Goal: Task Accomplishment & Management: Use online tool/utility

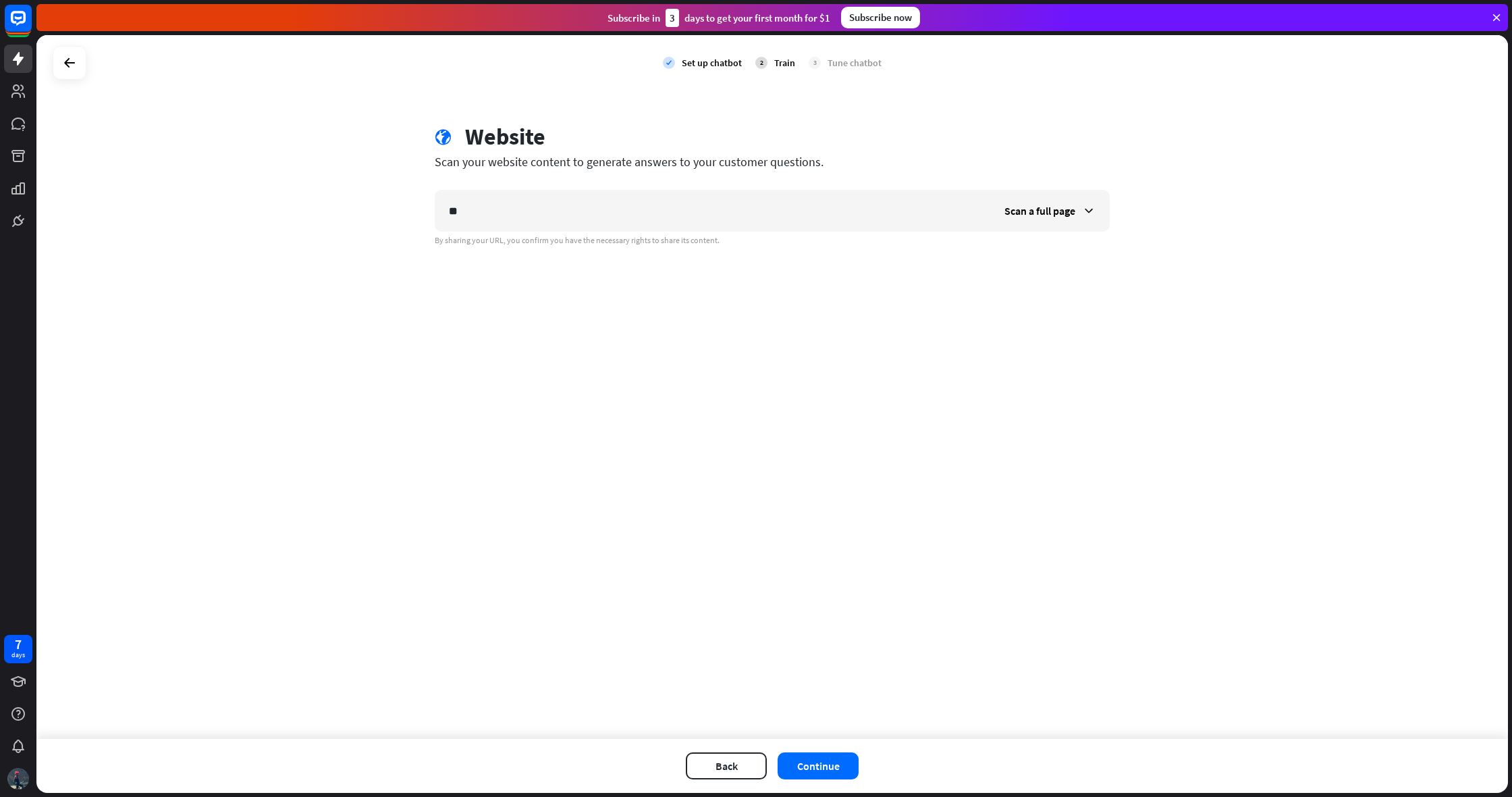
type input "*"
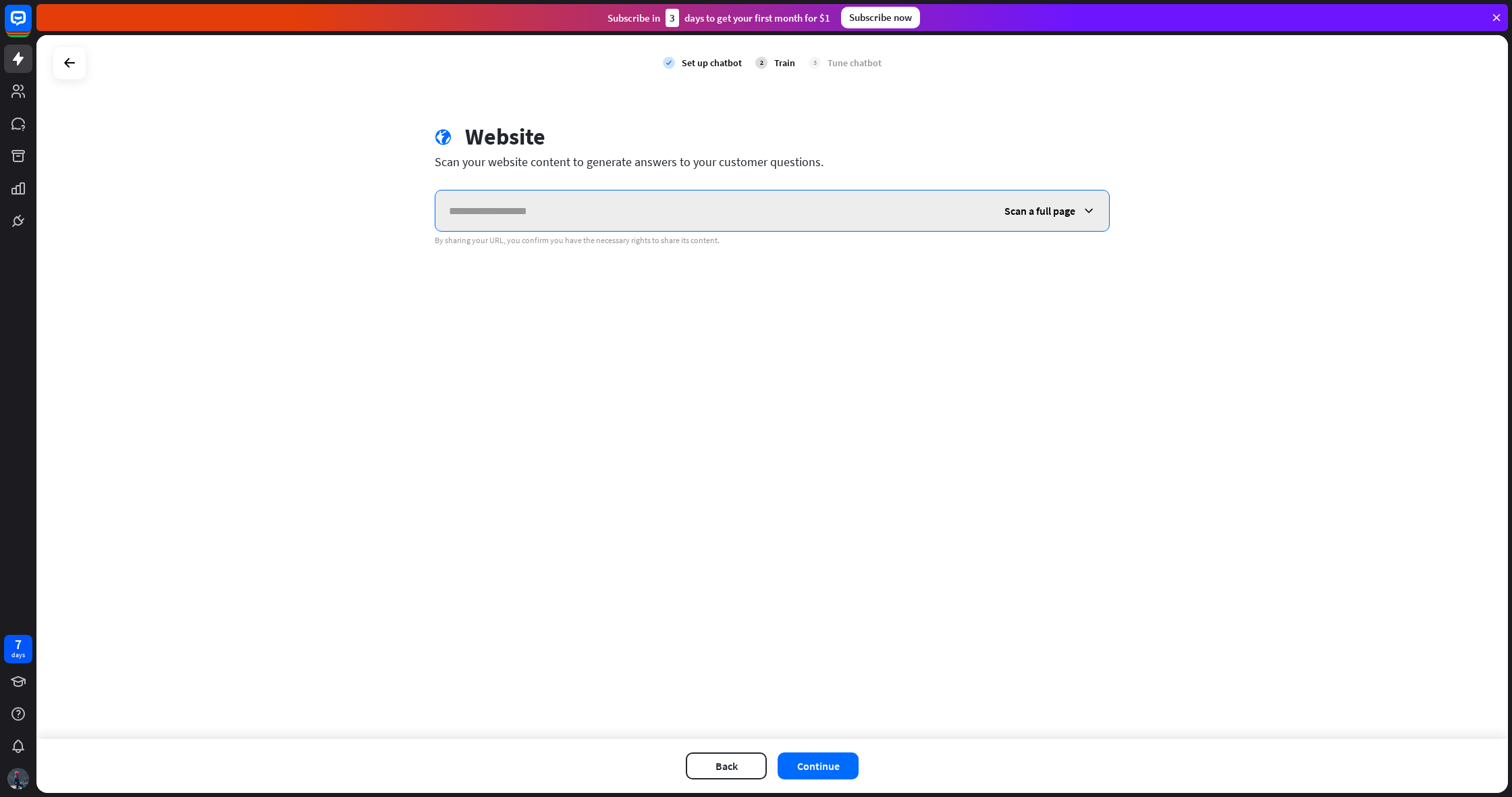
paste input "**********"
type input "**********"
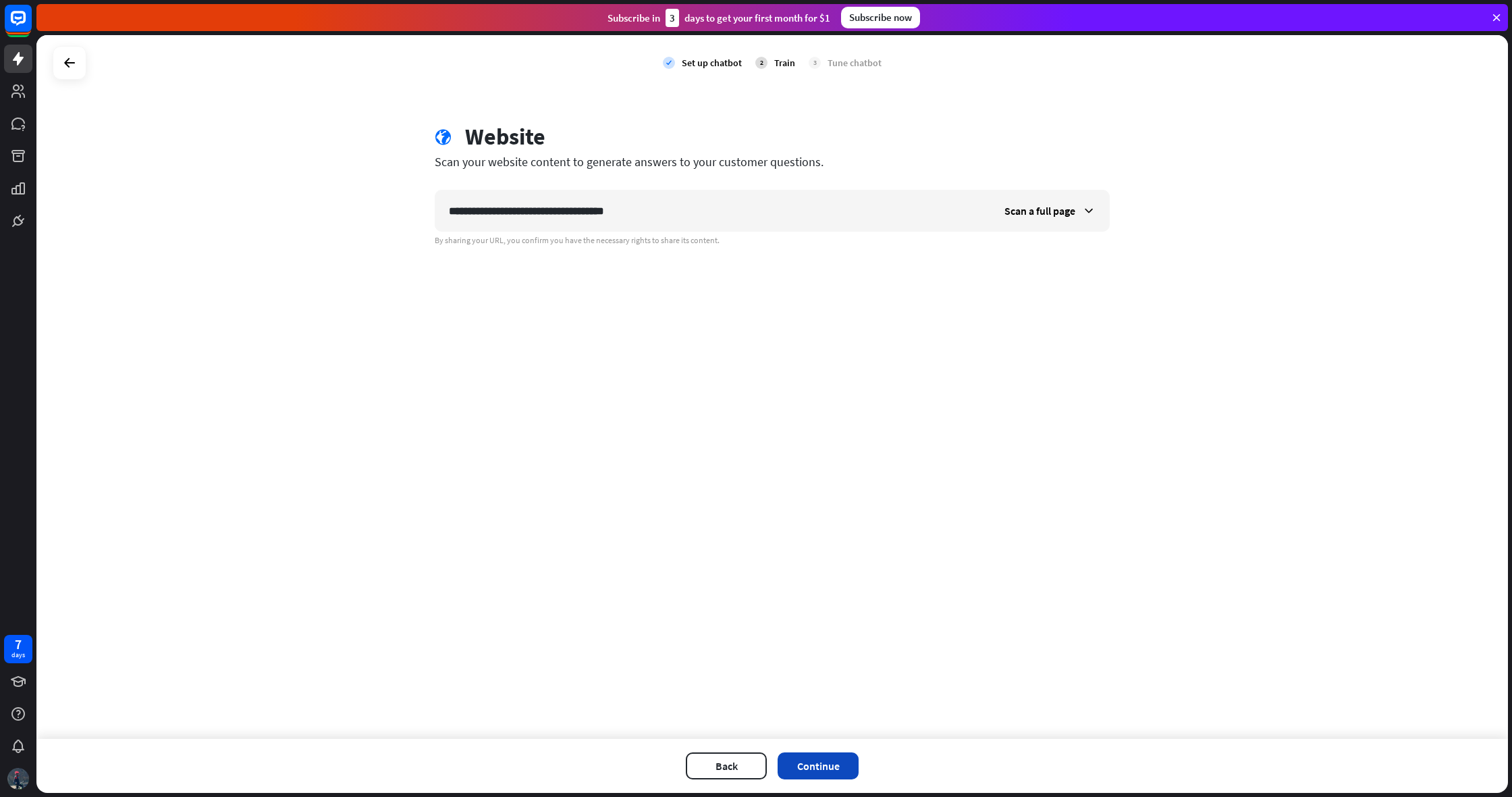
click at [794, 763] on button "Continue" at bounding box center [818, 766] width 81 height 27
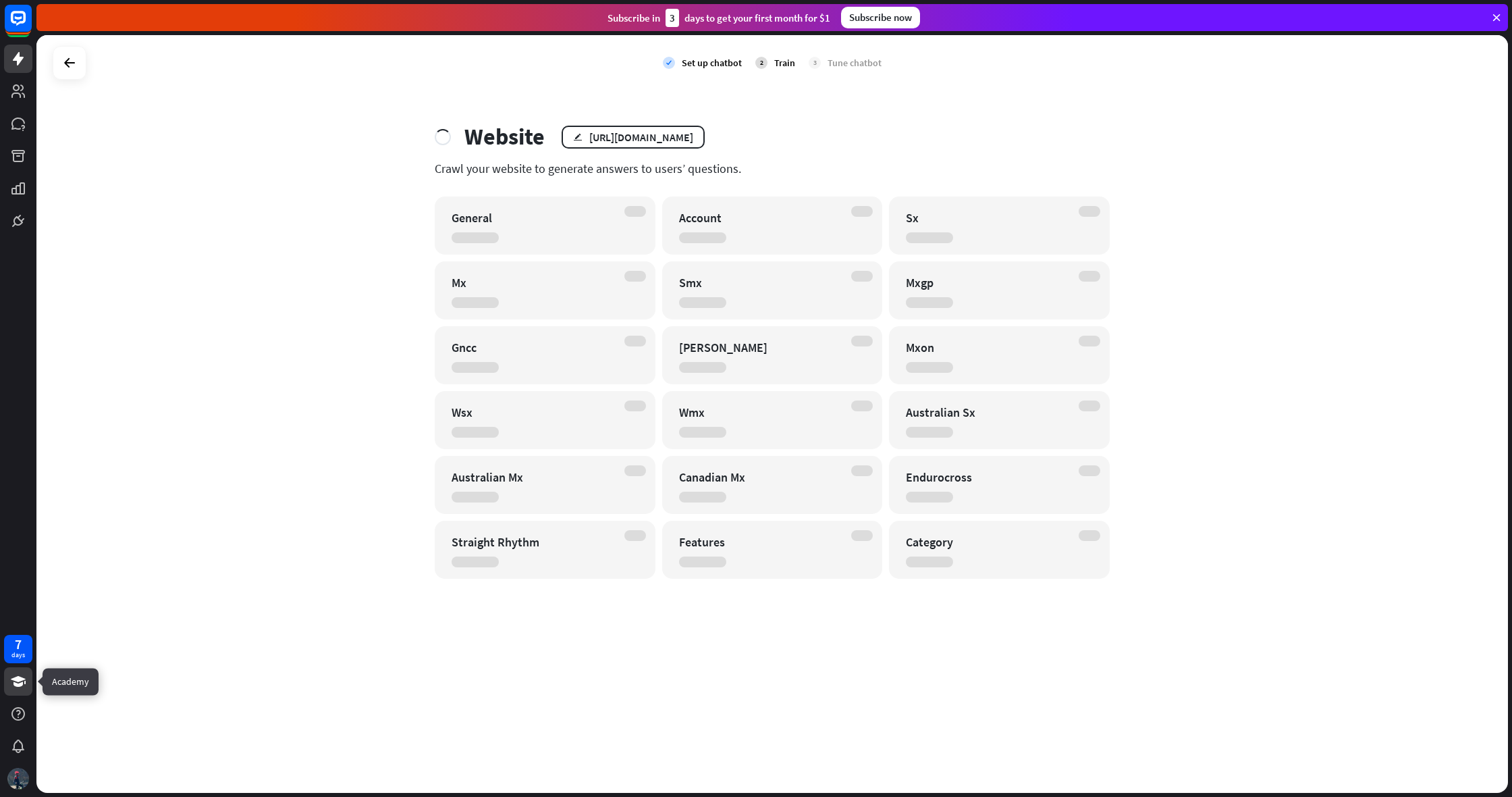
click at [17, 689] on icon at bounding box center [17, 681] width 16 height 16
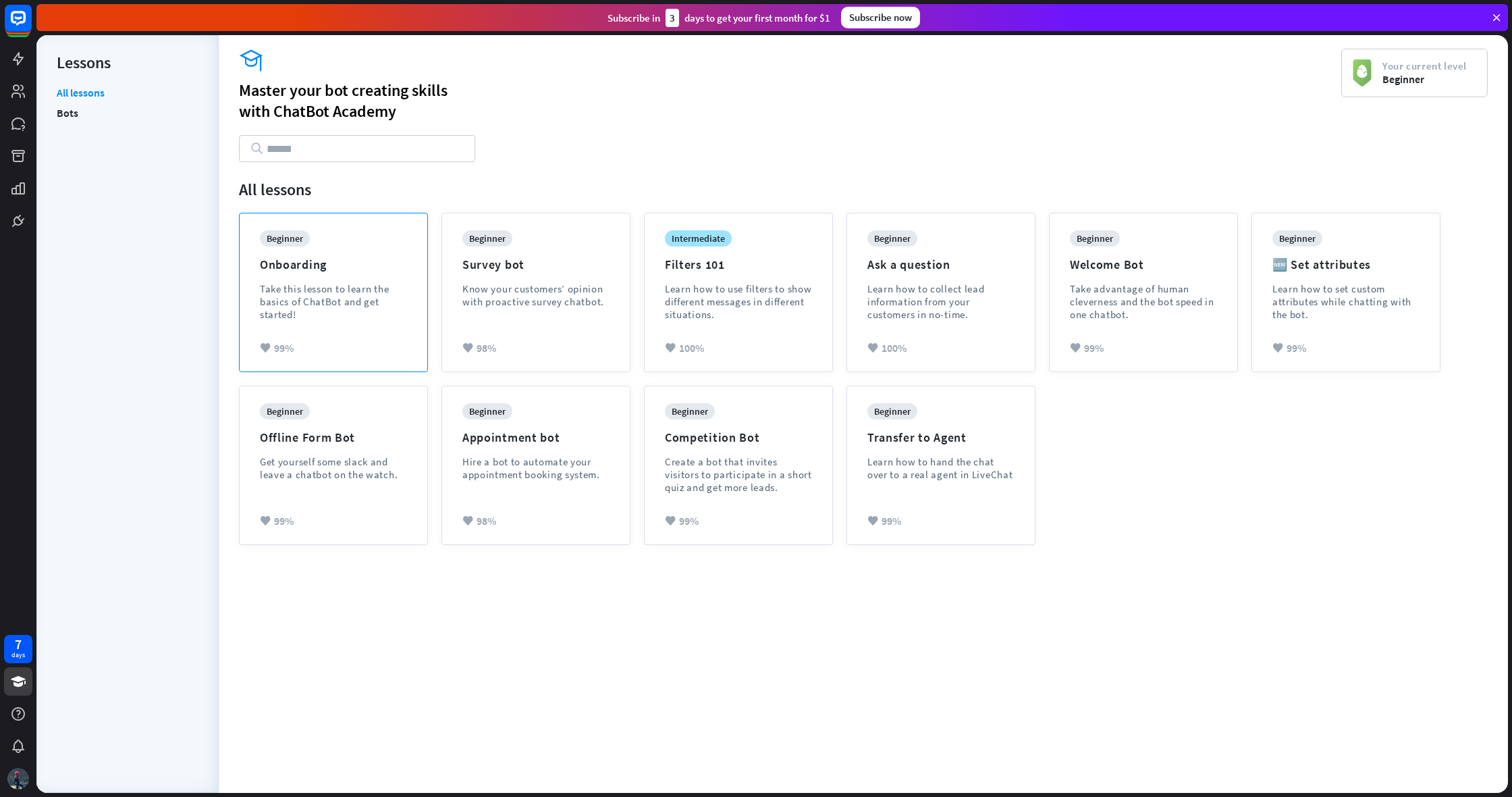
click at [356, 294] on div "Take this lesson to learn the basics of ChatBot and get started!" at bounding box center [333, 301] width 147 height 38
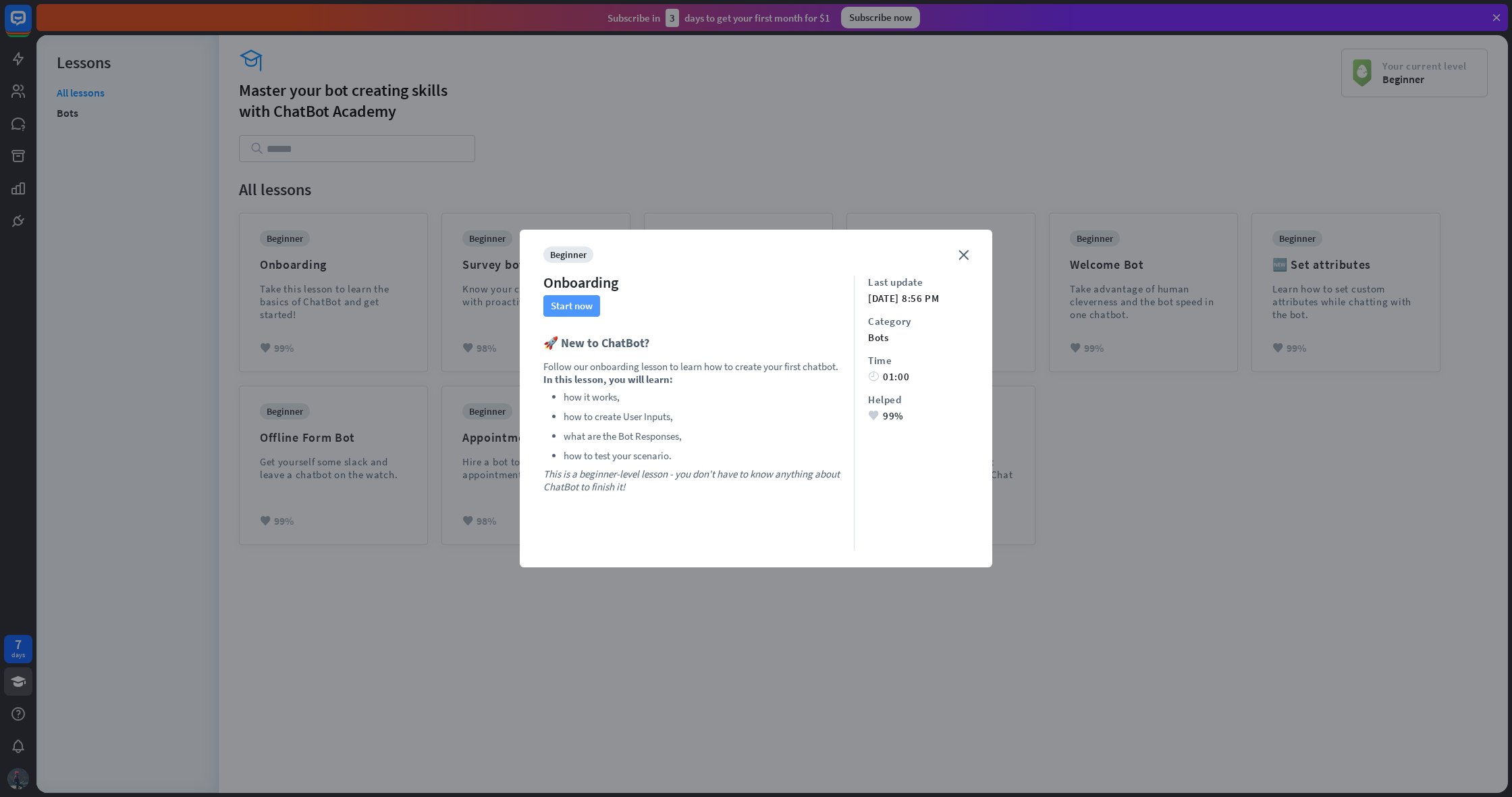
click at [571, 305] on button "Start now" at bounding box center [571, 306] width 57 height 22
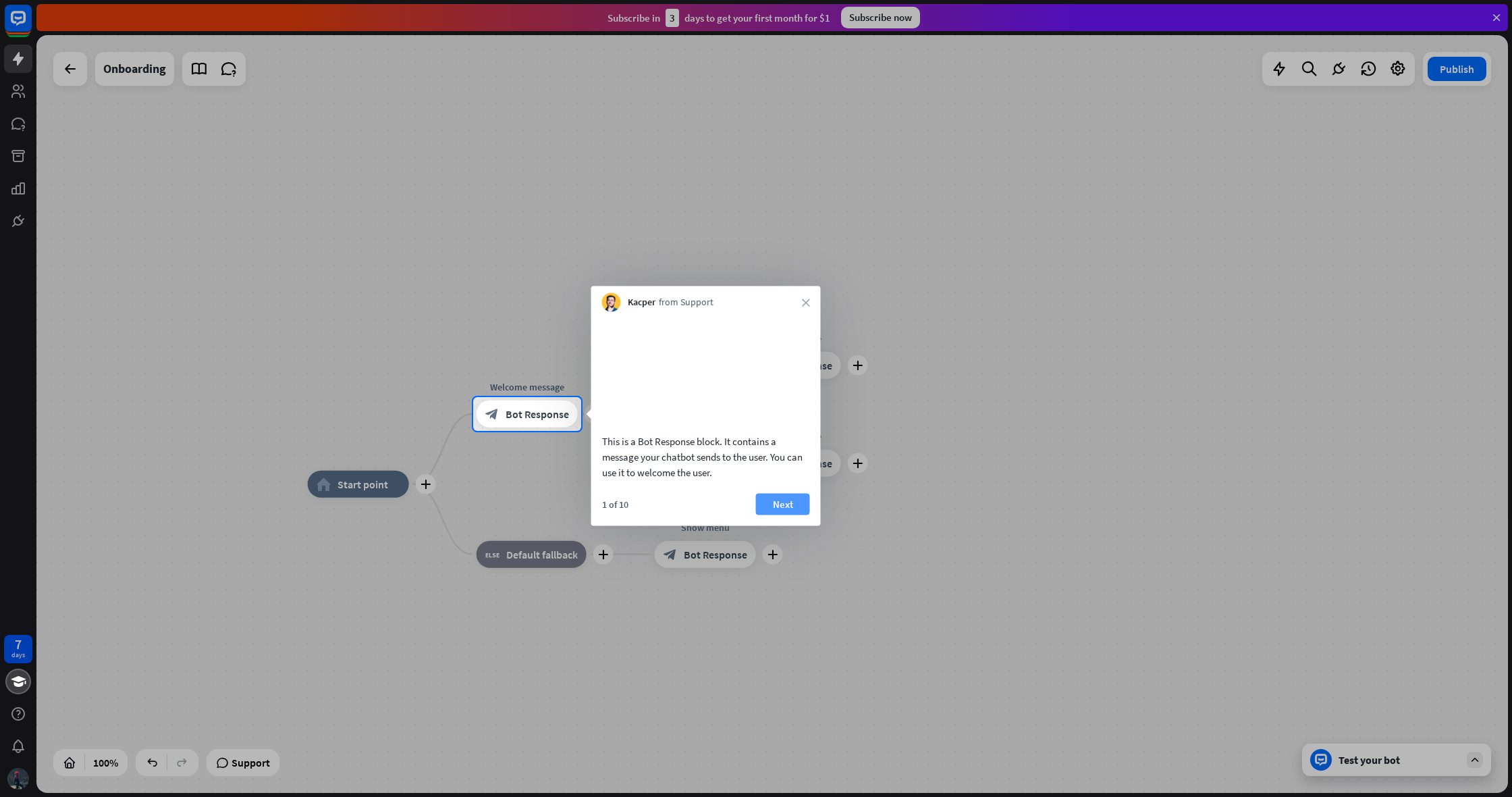
click at [789, 515] on button "Next" at bounding box center [783, 503] width 54 height 22
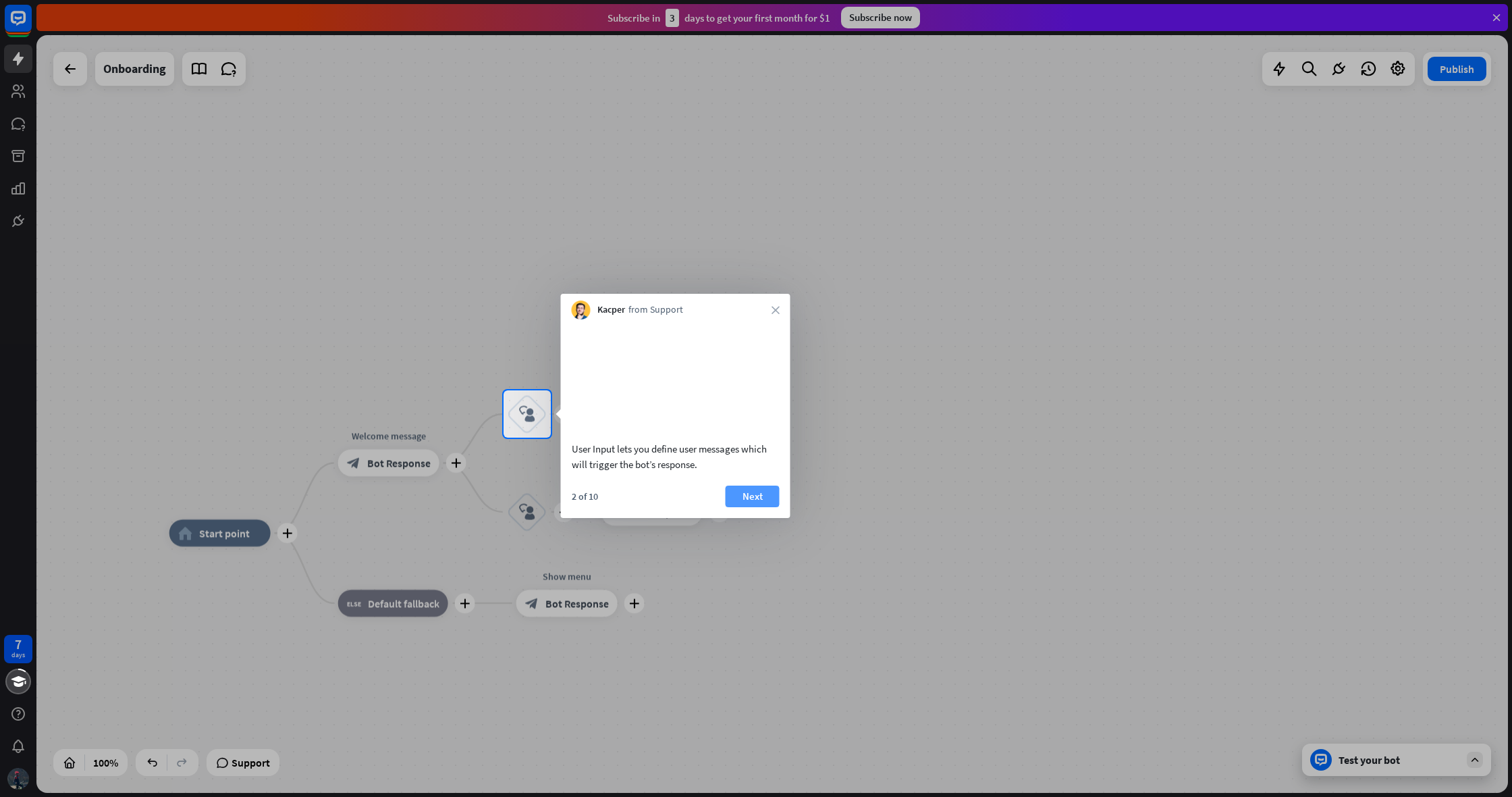
click at [776, 507] on button "Next" at bounding box center [753, 496] width 54 height 22
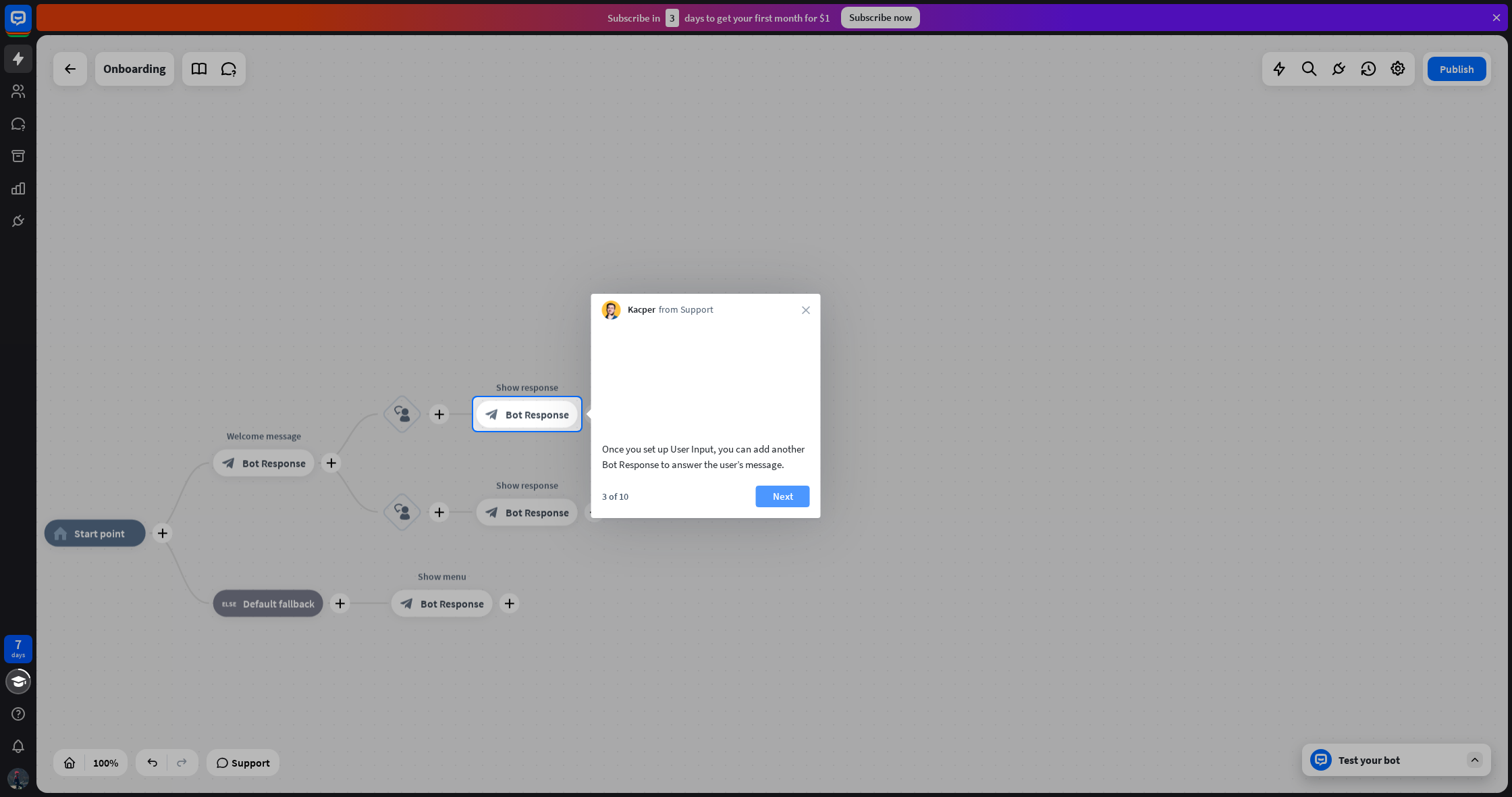
click at [779, 507] on button "Next" at bounding box center [783, 496] width 54 height 22
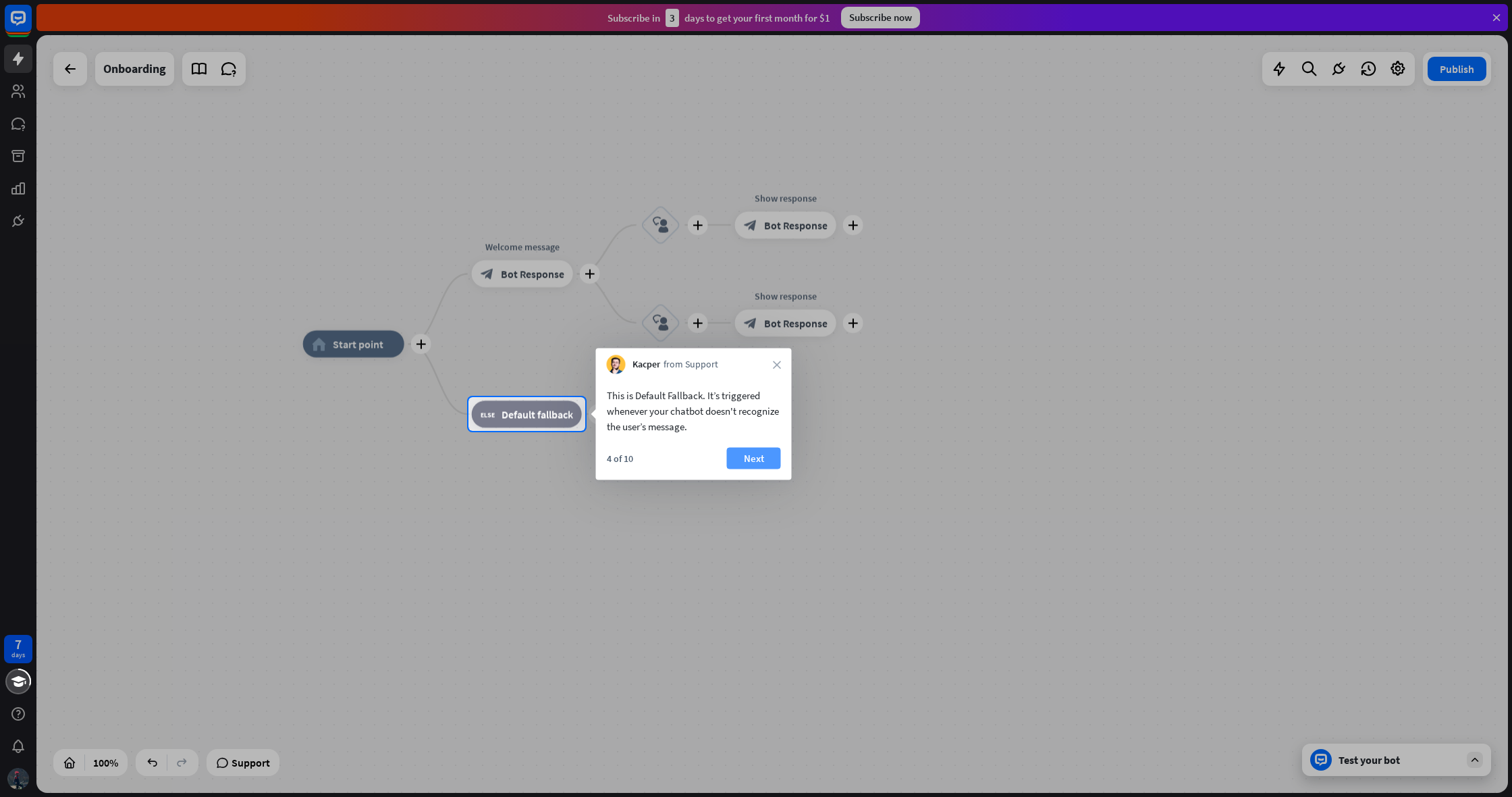
click at [754, 452] on button "Next" at bounding box center [754, 458] width 54 height 22
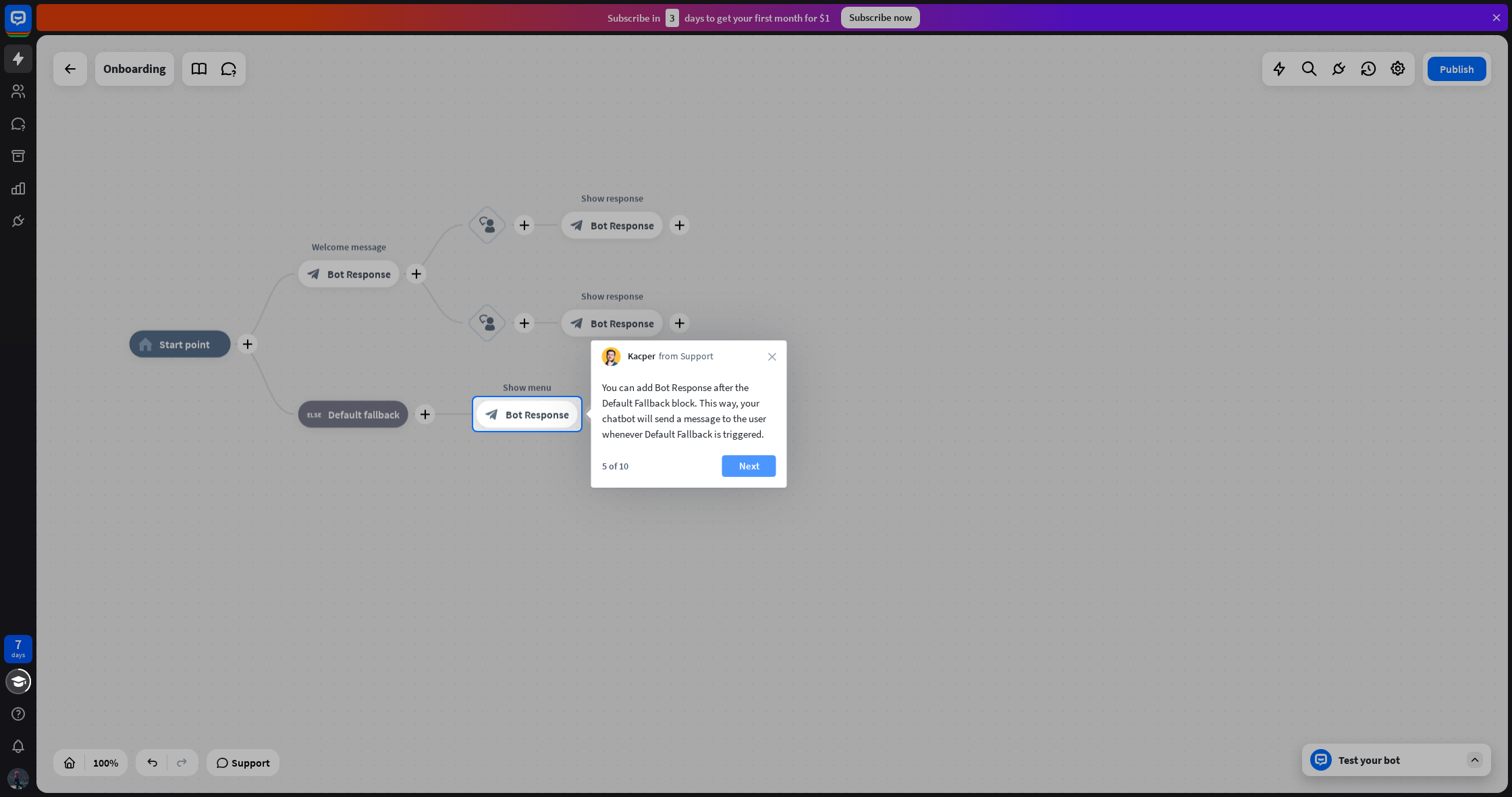
click at [767, 465] on button "Next" at bounding box center [749, 466] width 54 height 22
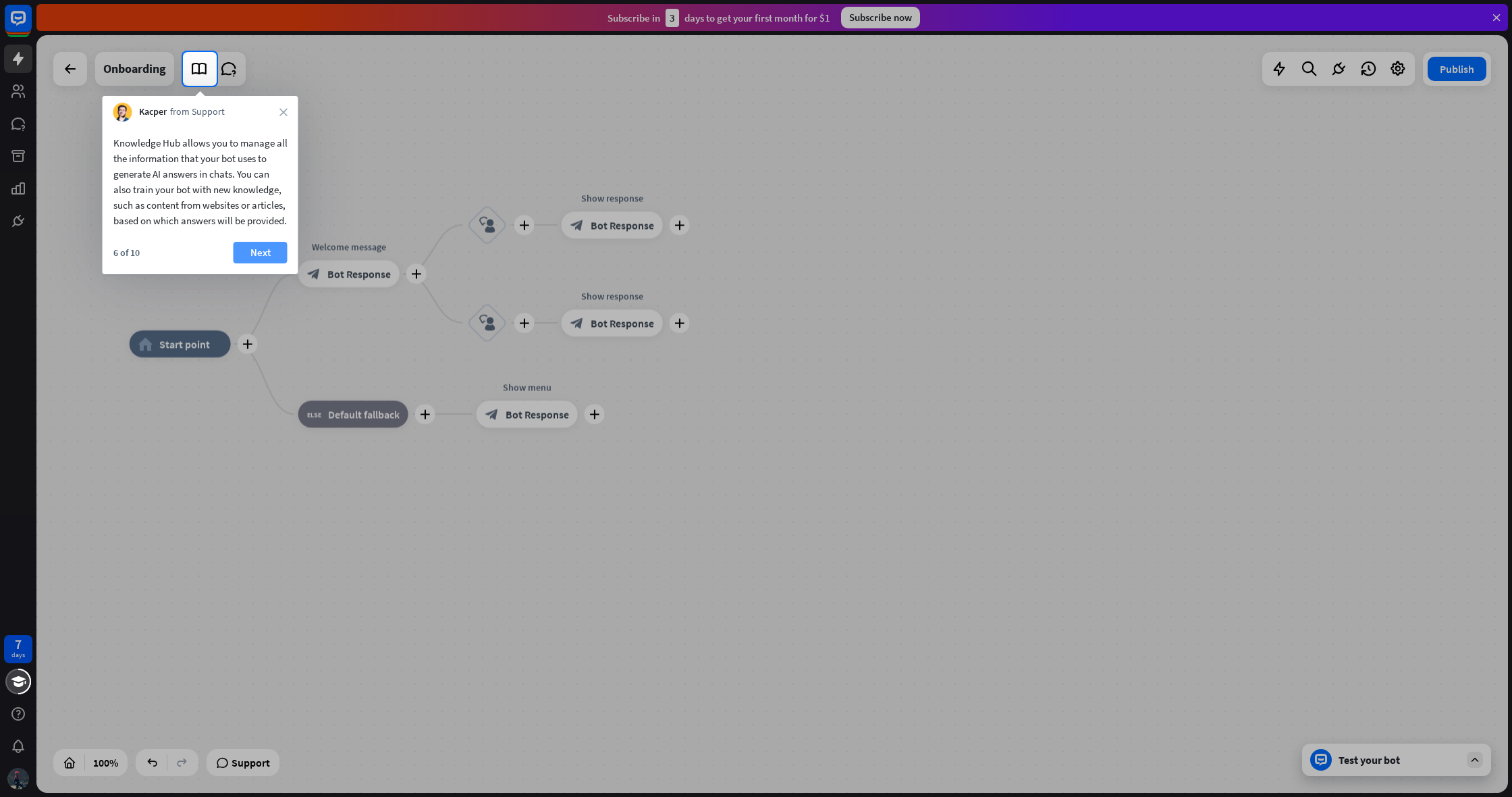
click at [260, 263] on button "Next" at bounding box center [261, 252] width 54 height 22
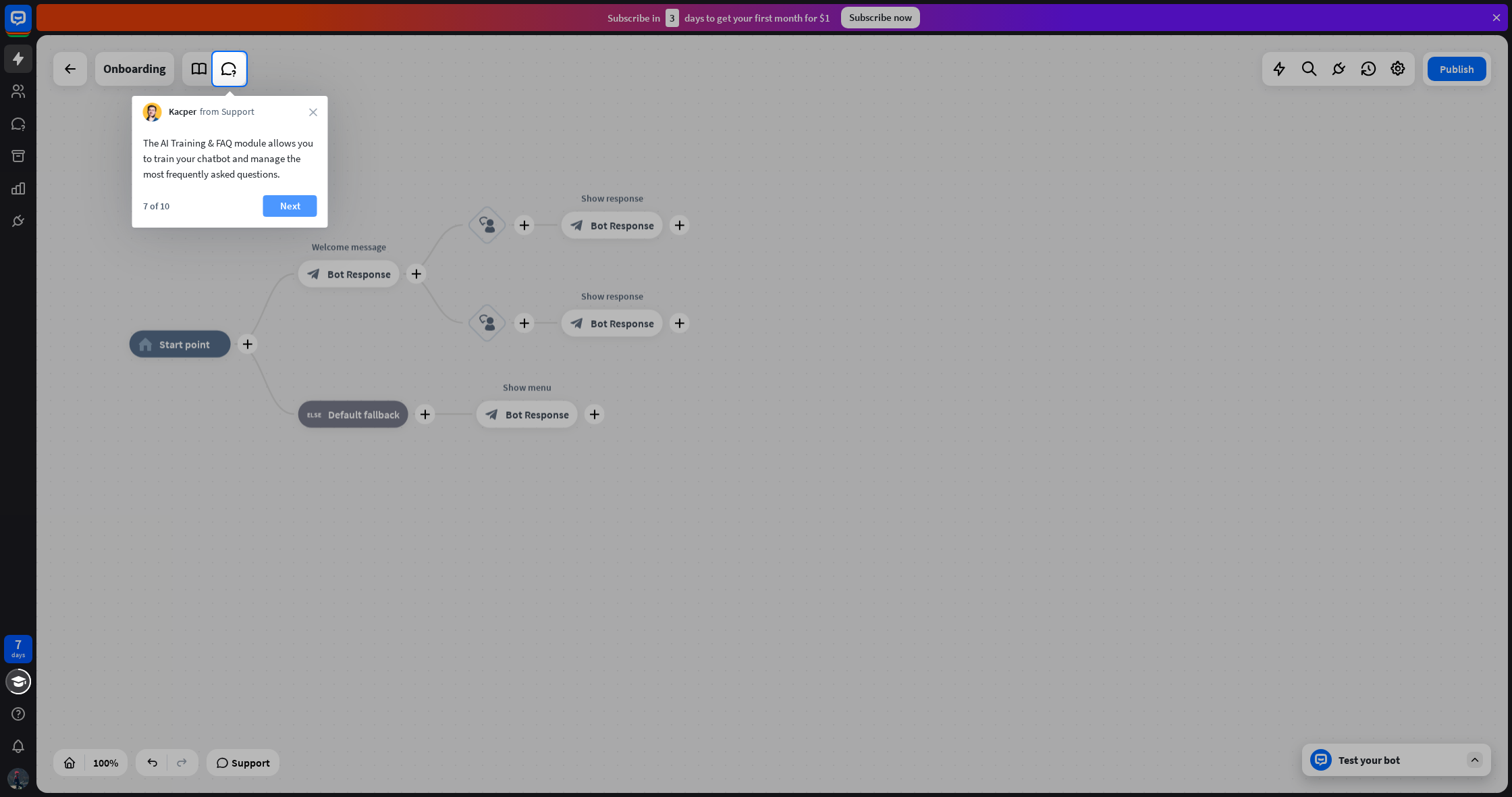
click at [303, 205] on button "Next" at bounding box center [290, 206] width 54 height 22
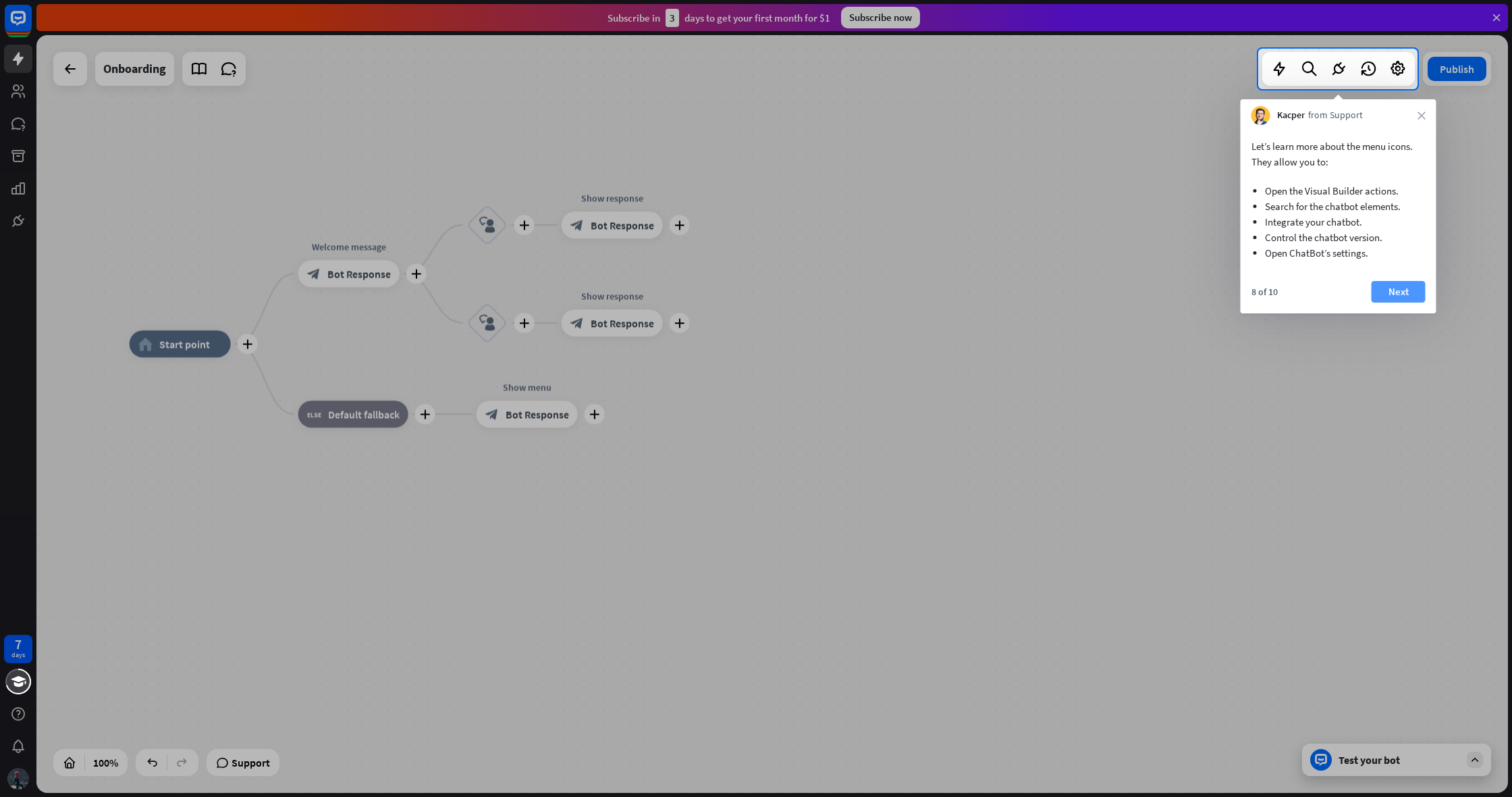
click at [1385, 292] on button "Next" at bounding box center [1399, 291] width 54 height 22
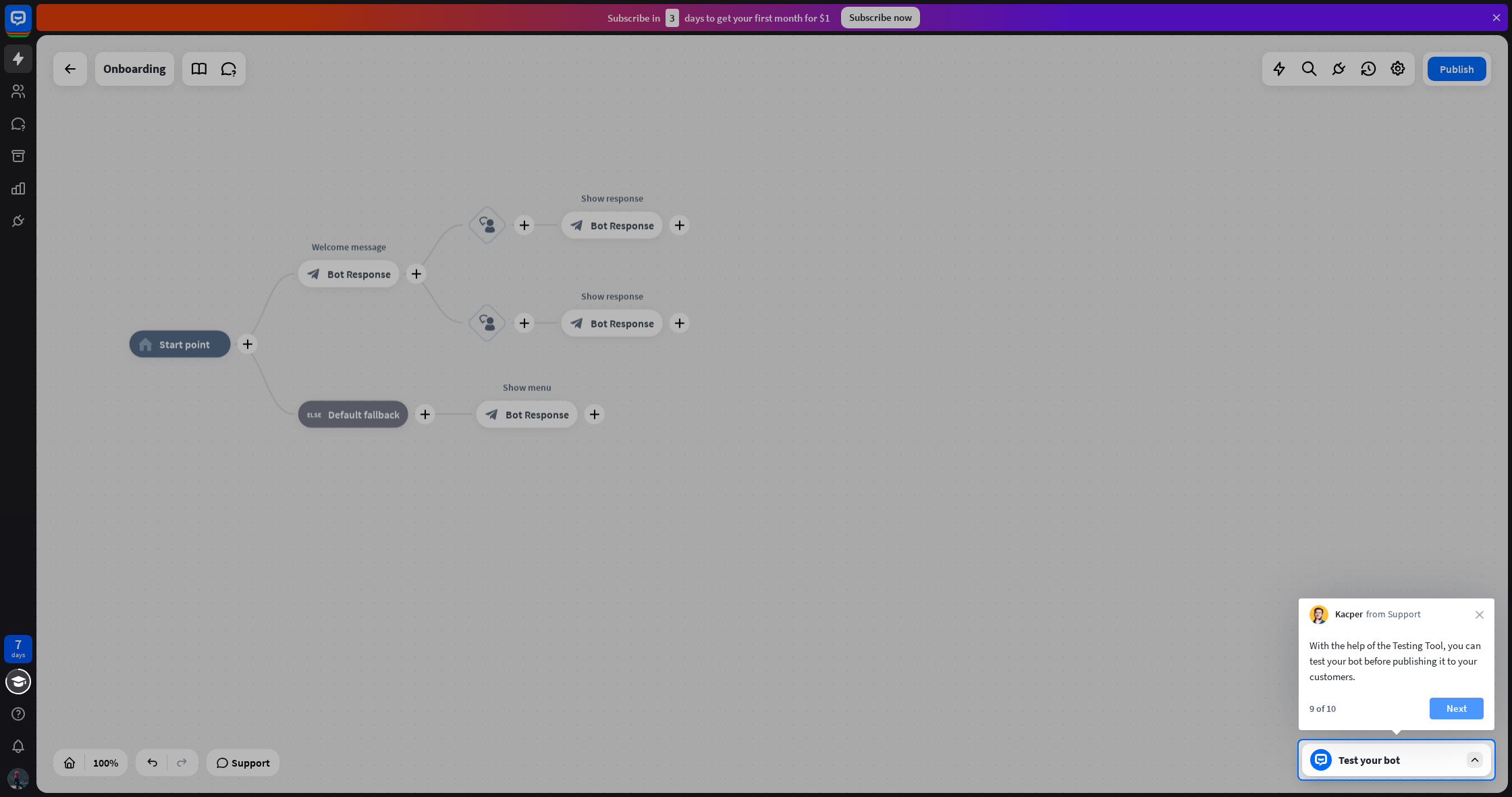
click at [1452, 707] on button "Next" at bounding box center [1457, 708] width 54 height 22
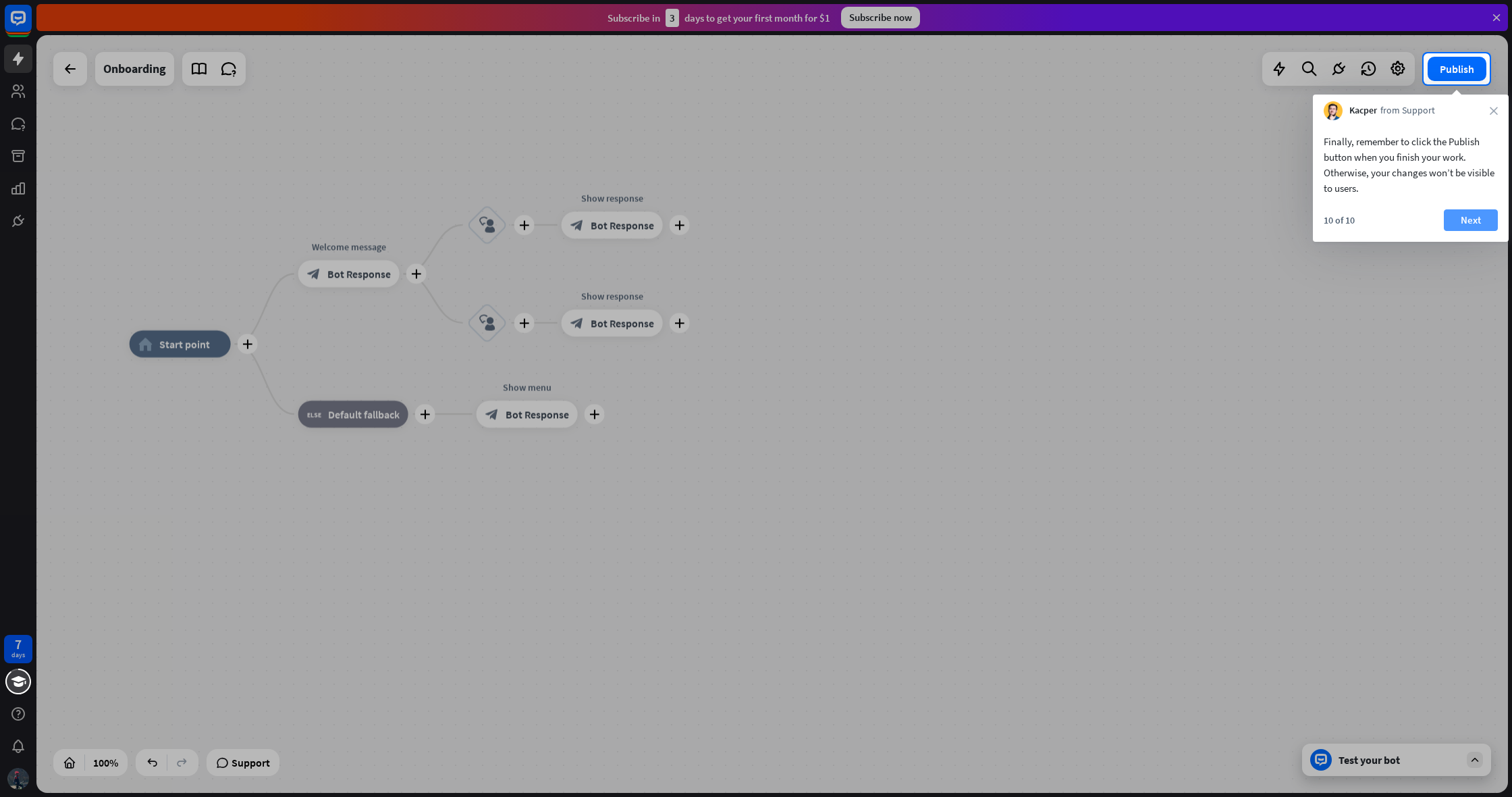
click at [1476, 221] on button "Next" at bounding box center [1471, 220] width 54 height 22
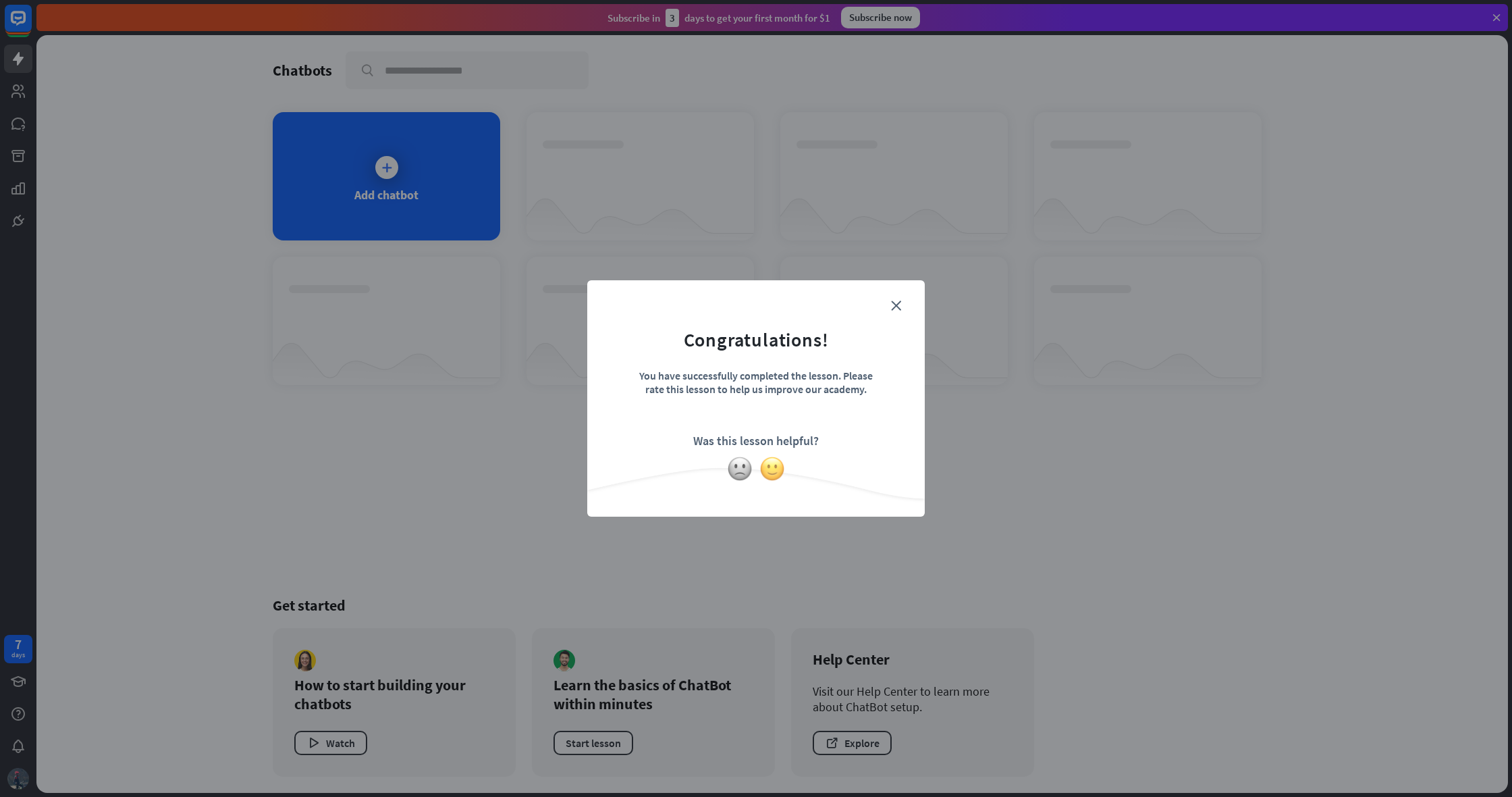
click at [771, 474] on img at bounding box center [773, 469] width 26 height 26
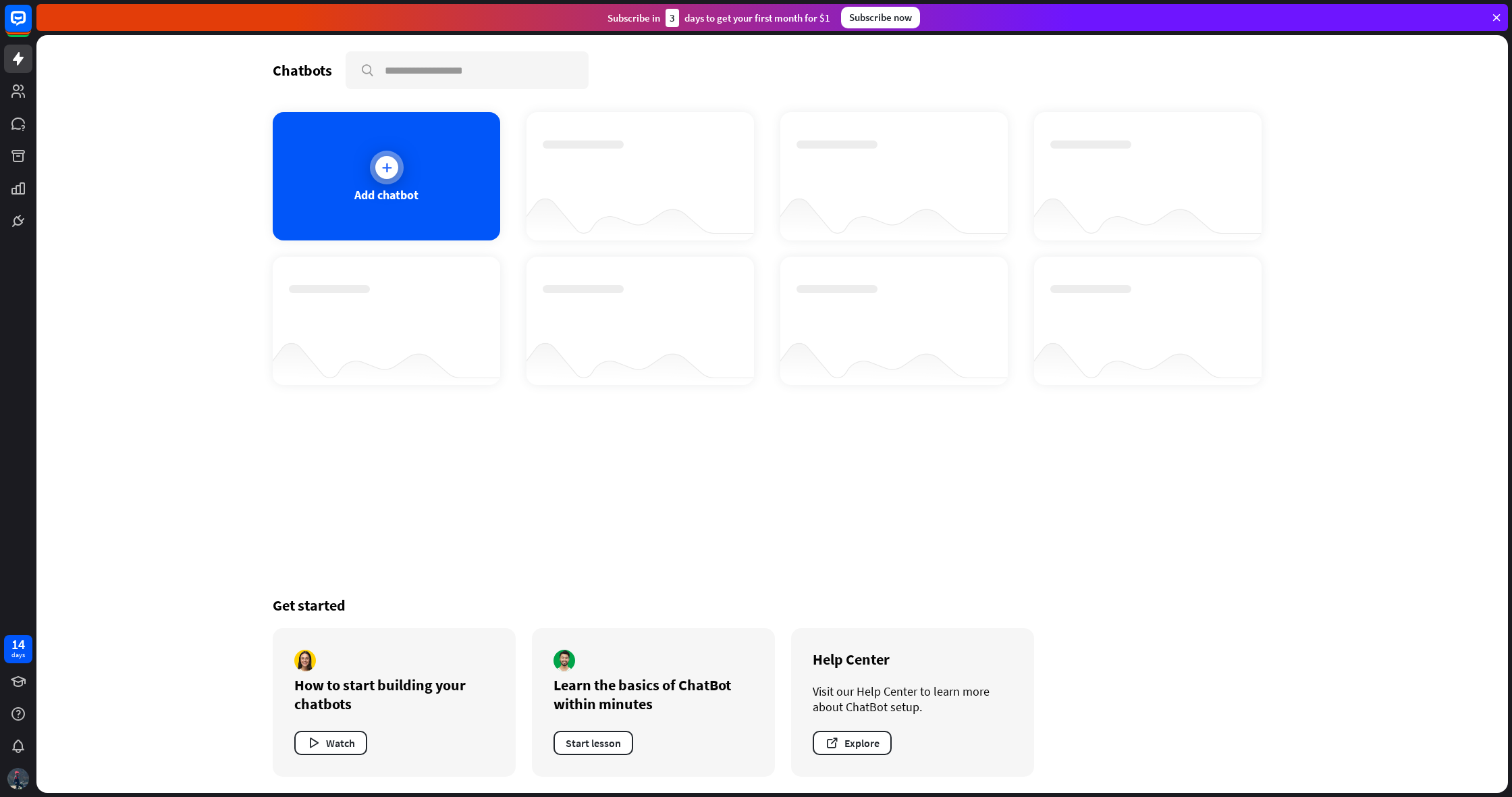
click at [390, 161] on icon at bounding box center [387, 168] width 14 height 14
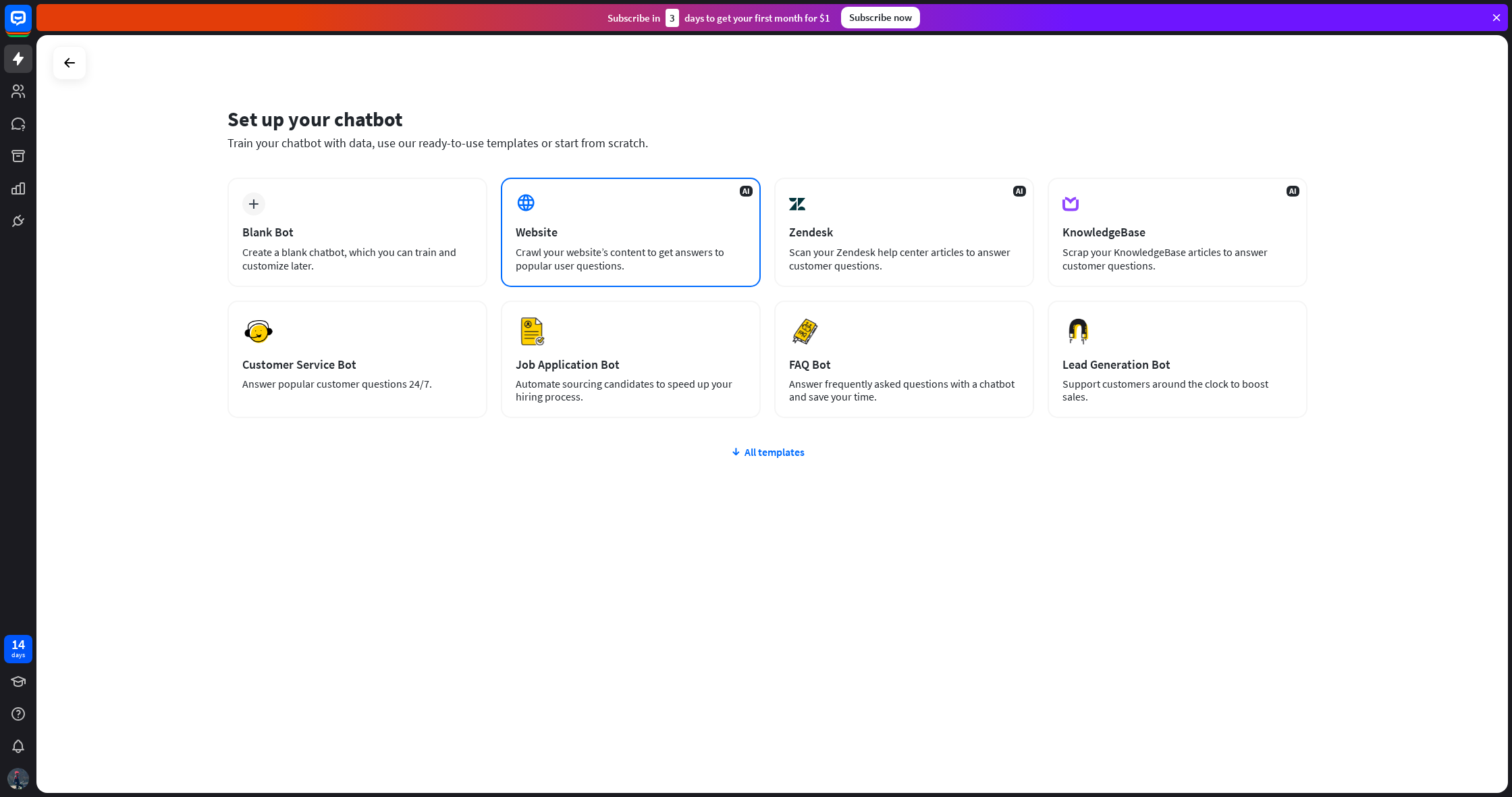
click at [539, 214] on div at bounding box center [527, 204] width 23 height 23
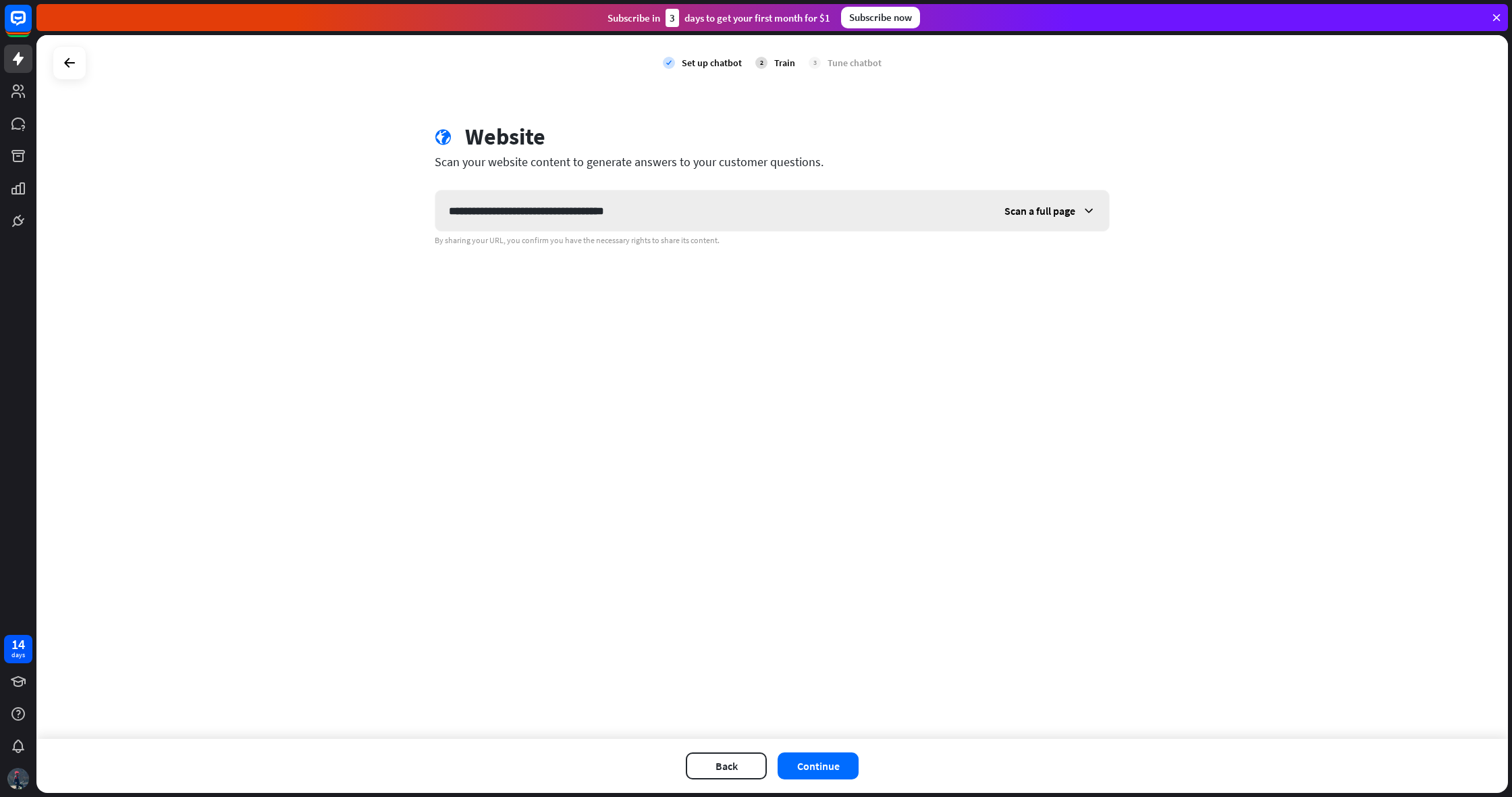
type input "**********"
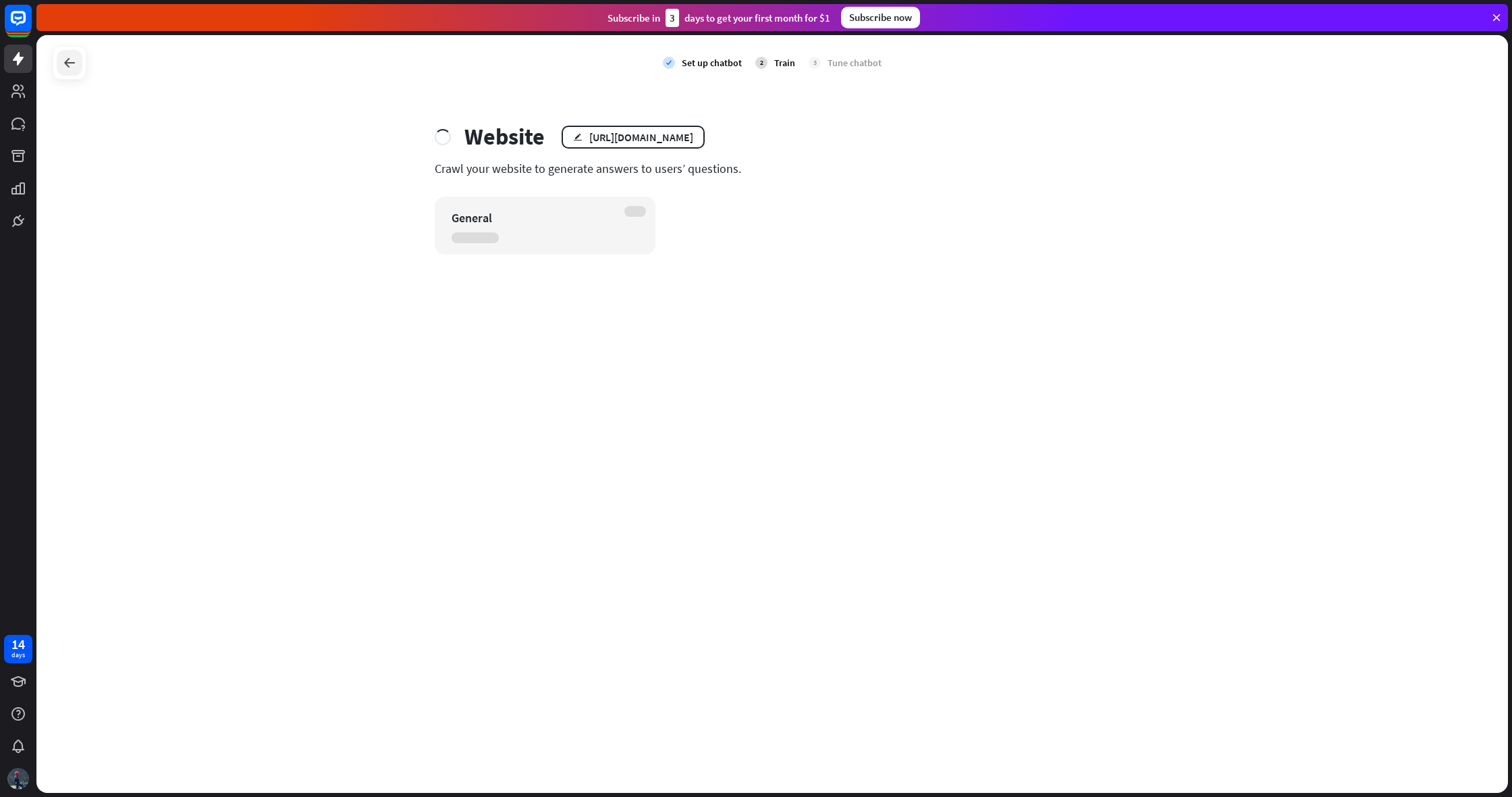
click at [75, 67] on icon at bounding box center [69, 62] width 16 height 16
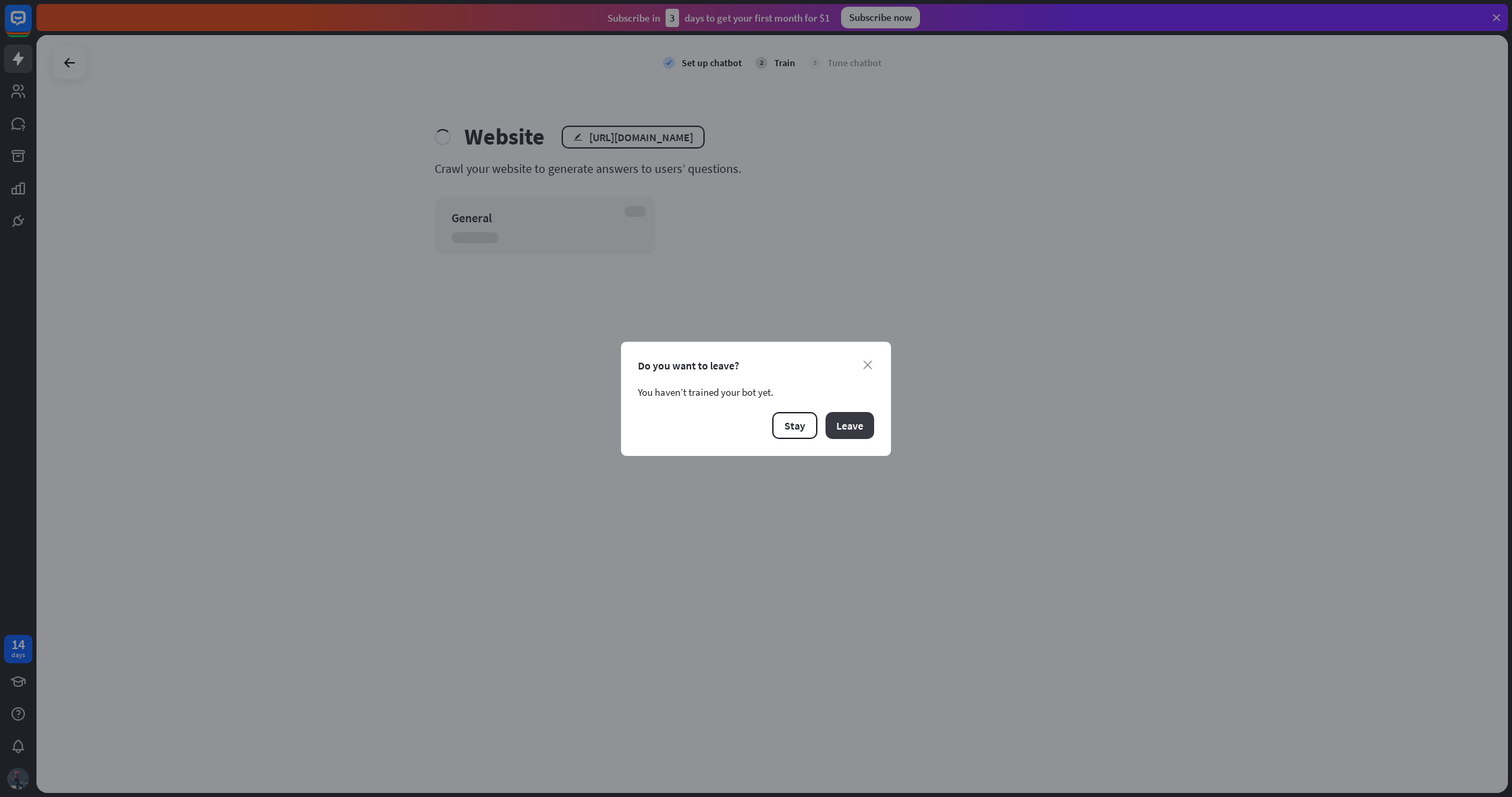
click at [844, 430] on button "Leave" at bounding box center [850, 426] width 48 height 27
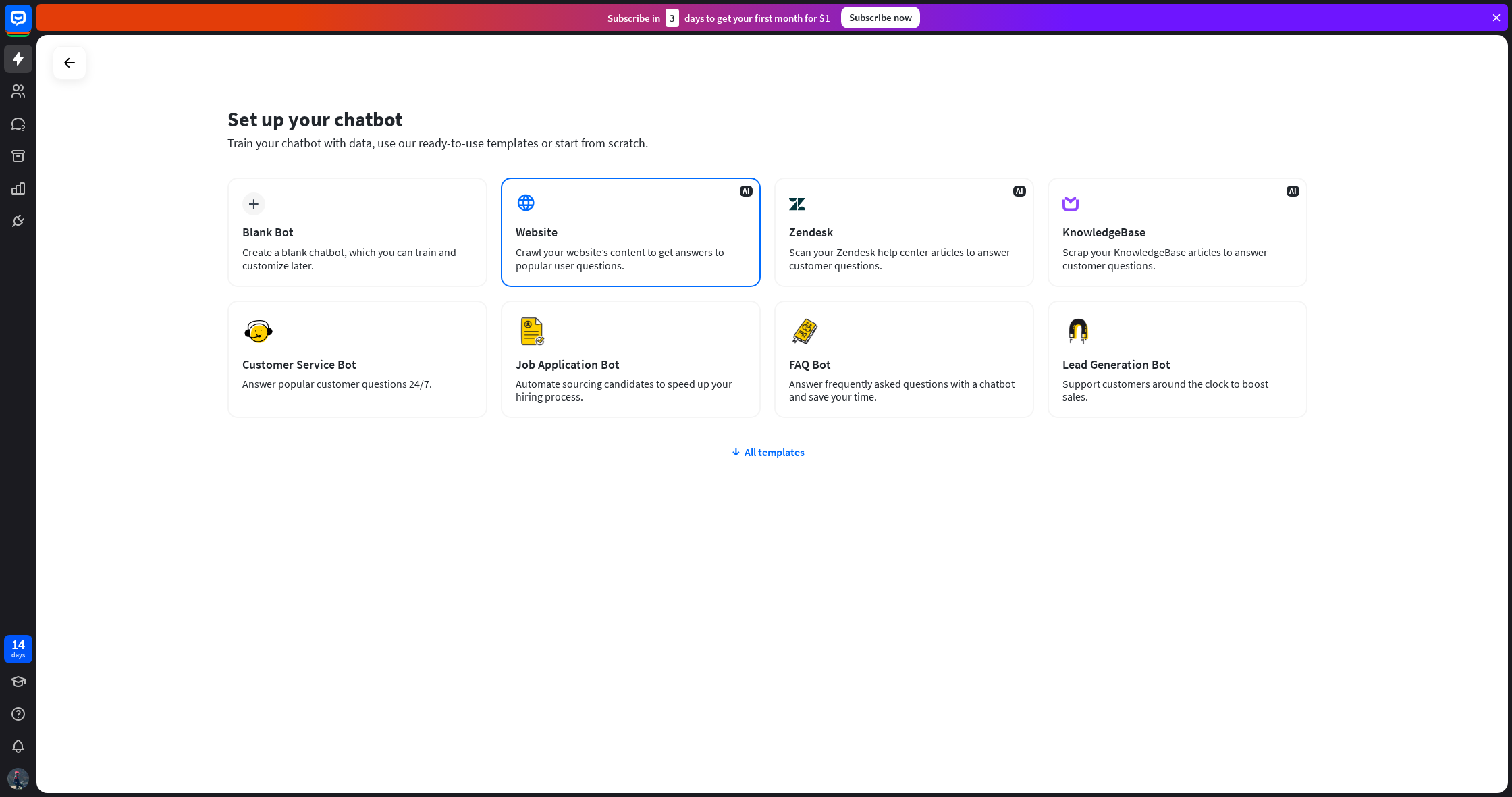
click at [616, 242] on div "AI Website Crawl your website’s content to get answers to popular user question…" at bounding box center [631, 232] width 260 height 109
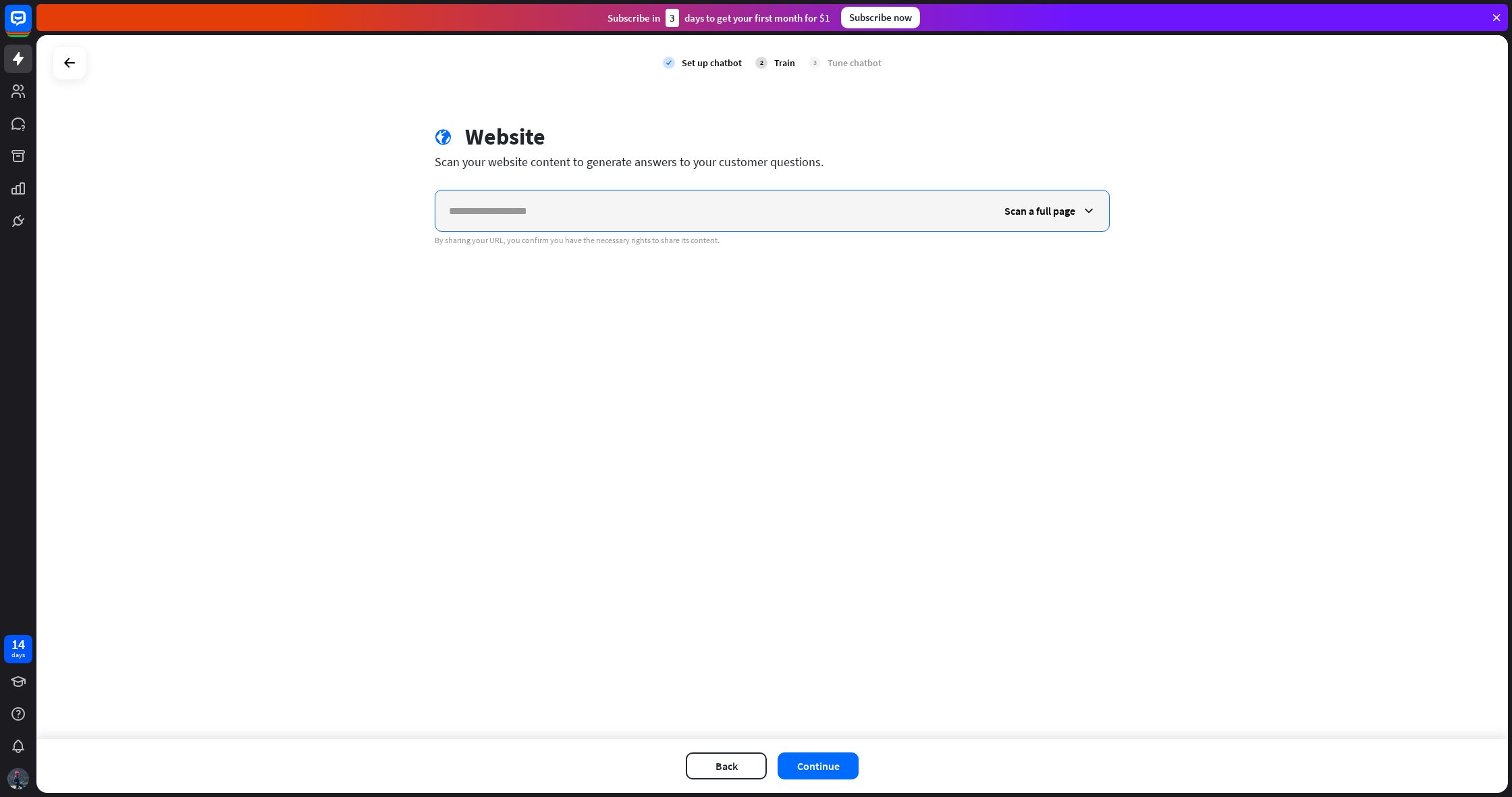
paste input "**********"
type input "**********"
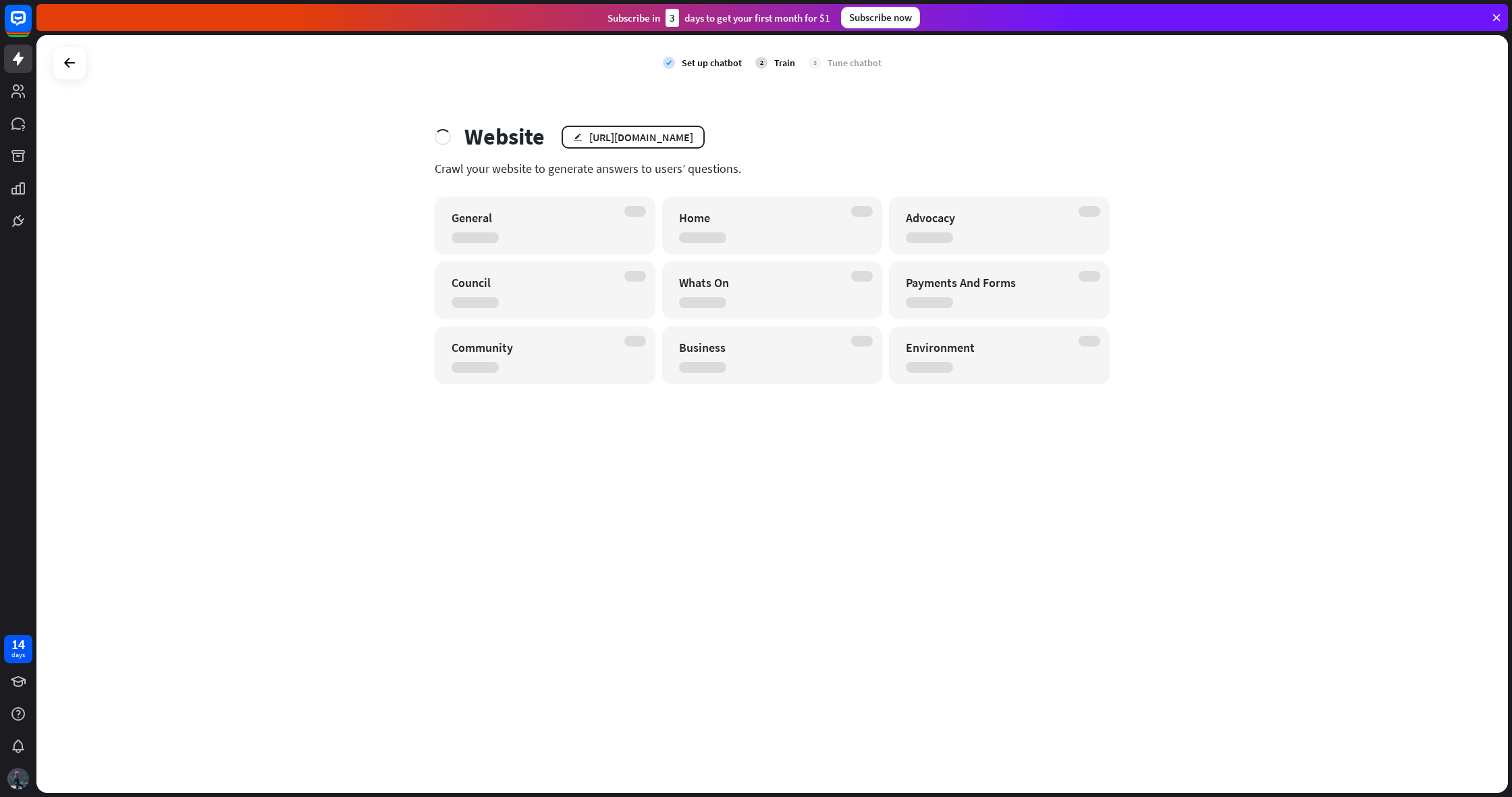
click at [495, 599] on div "check Set up chatbot 2 Train 3 Tune chatbot Website edit [URL][DOMAIN_NAME] Cra…" at bounding box center [772, 414] width 1472 height 758
click at [452, 603] on div "check Set up chatbot 2 Train 3 Tune chatbot Website edit [URL][DOMAIN_NAME] Cra…" at bounding box center [772, 414] width 1472 height 758
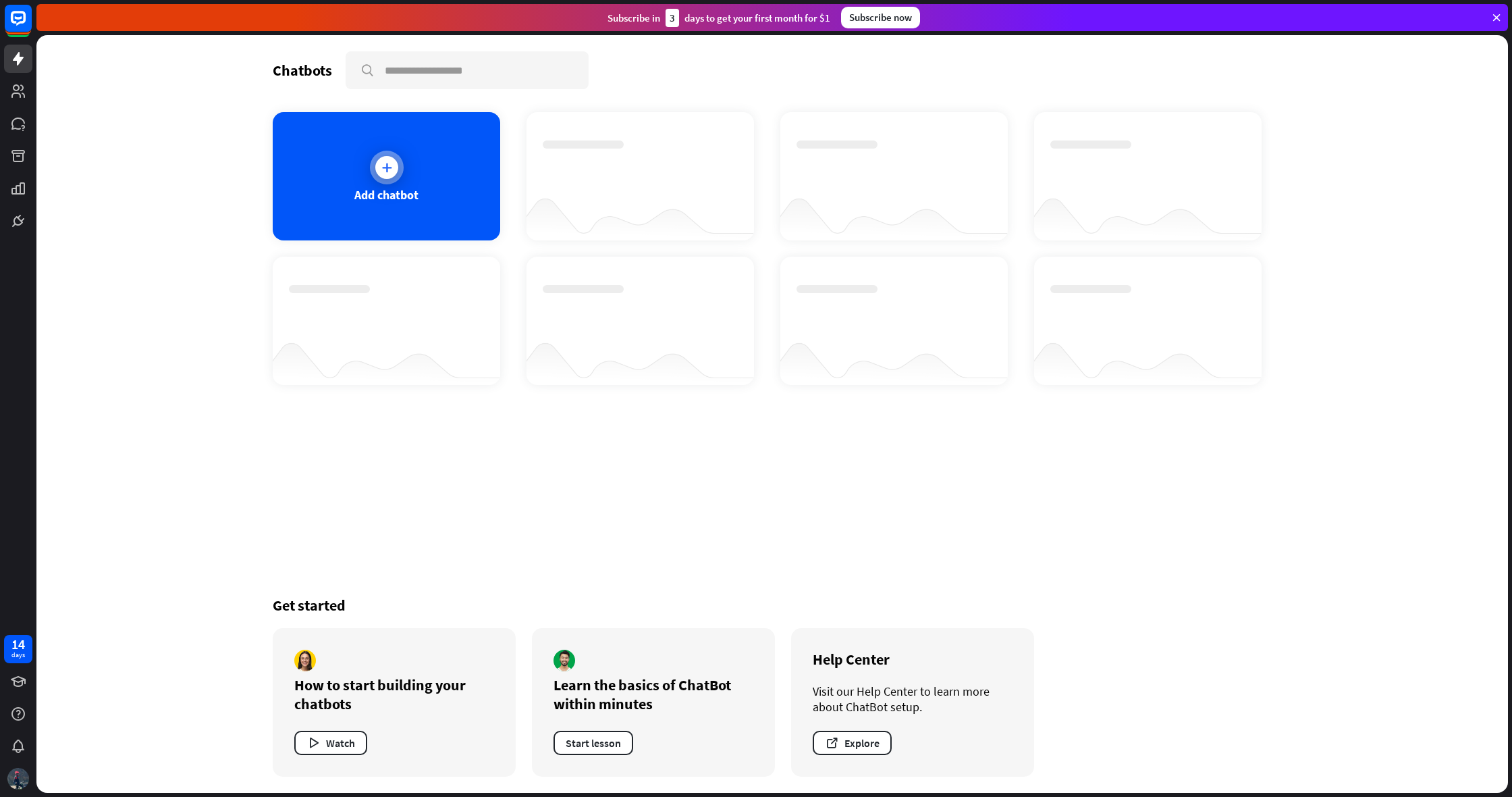
click at [364, 189] on div "Add chatbot" at bounding box center [386, 195] width 64 height 16
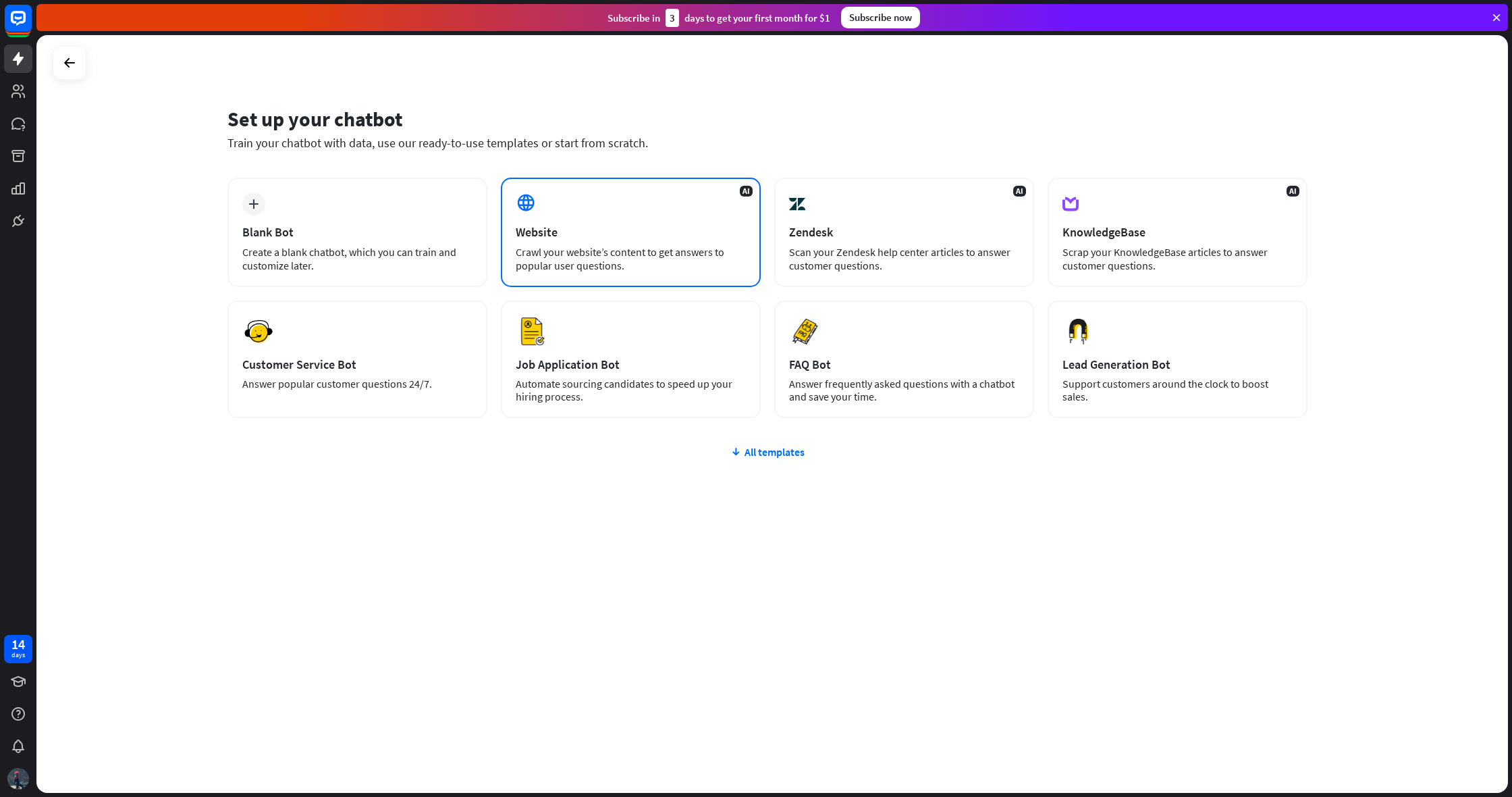
click at [600, 198] on div "AI Website Crawl your website’s content to get answers to popular user question…" at bounding box center [631, 232] width 260 height 109
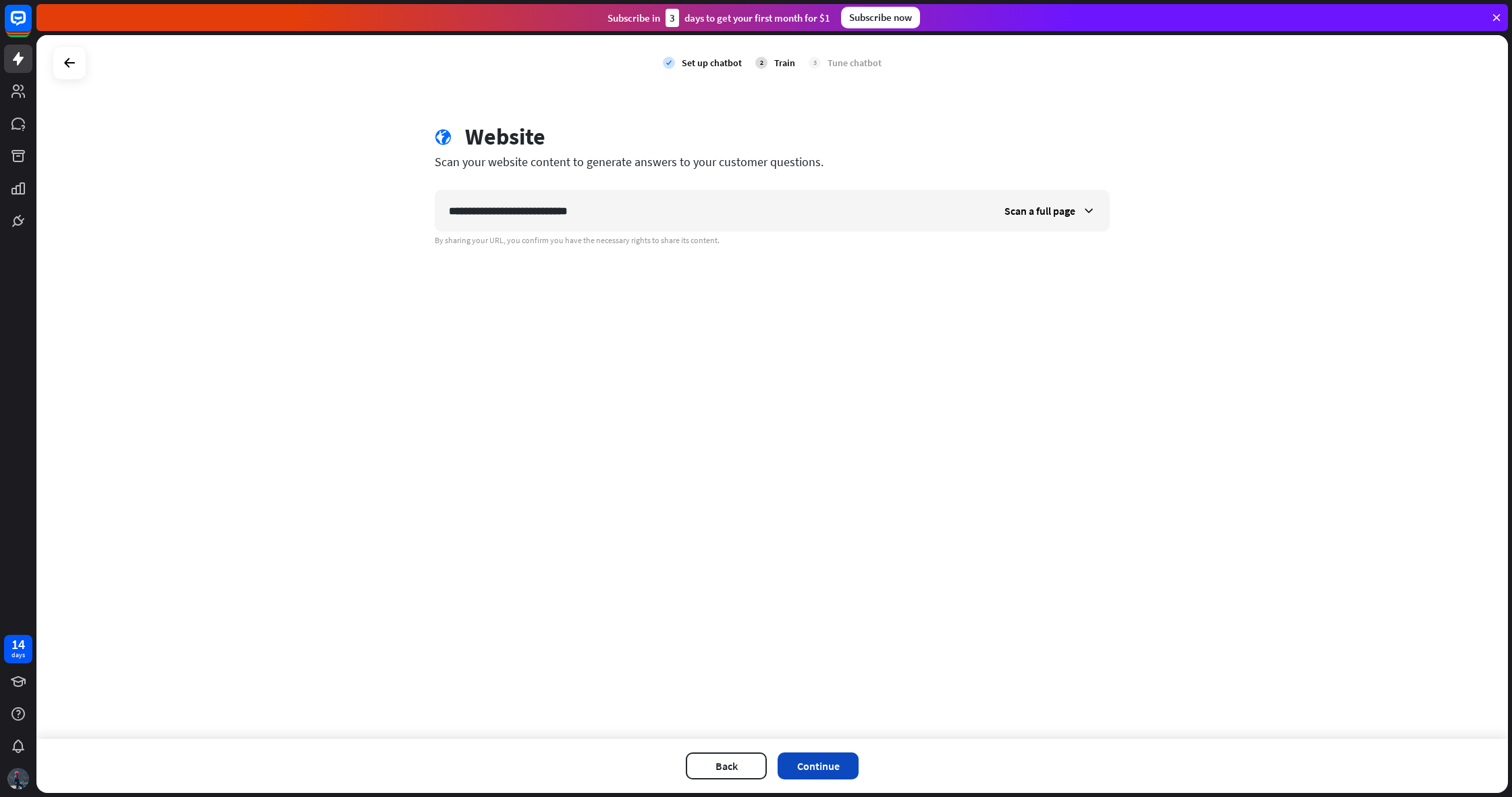
type input "**********"
click at [828, 759] on button "Continue" at bounding box center [818, 766] width 81 height 27
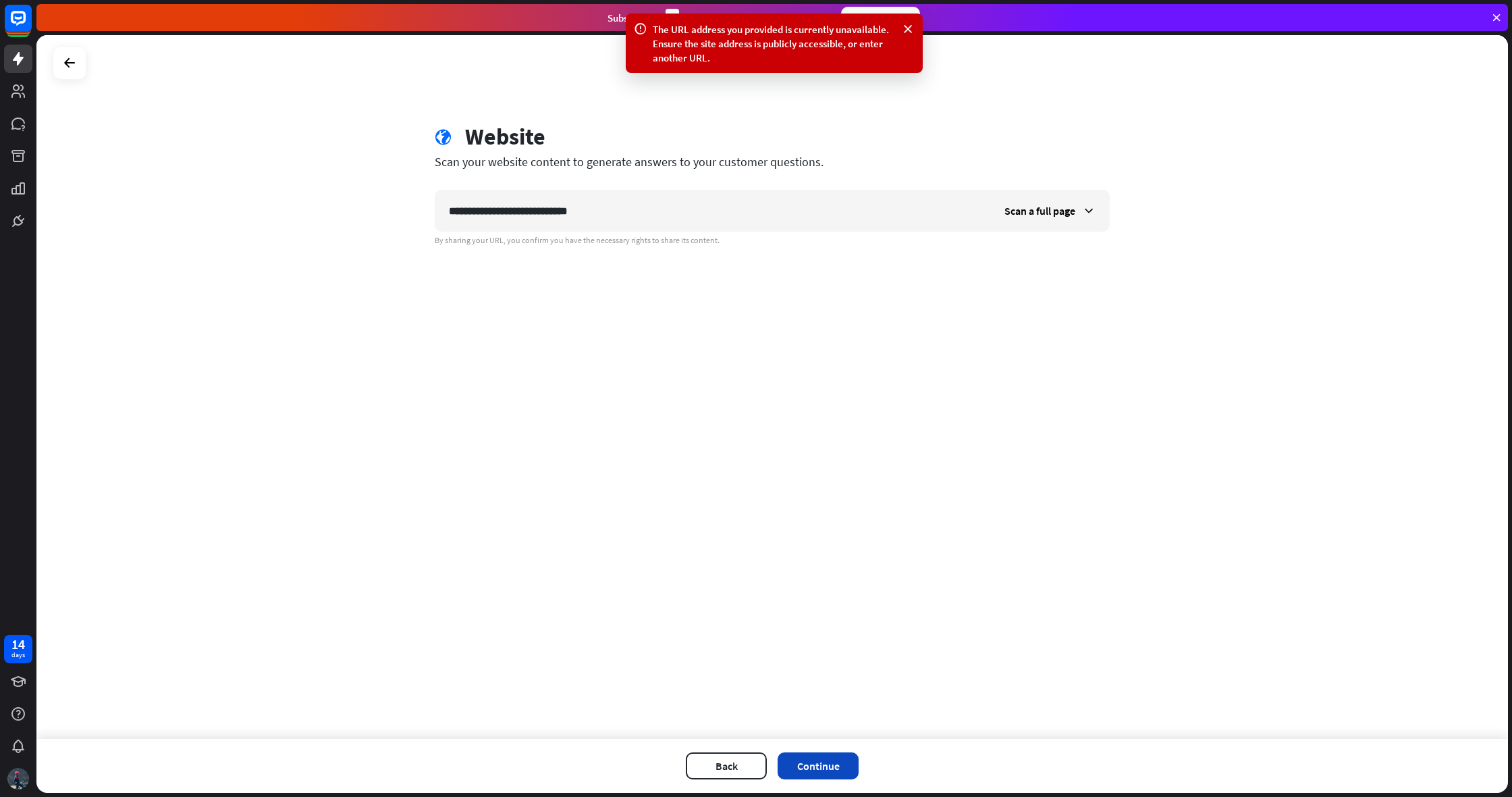
click at [835, 768] on button "Continue" at bounding box center [818, 766] width 81 height 27
click at [74, 62] on icon at bounding box center [69, 62] width 16 height 16
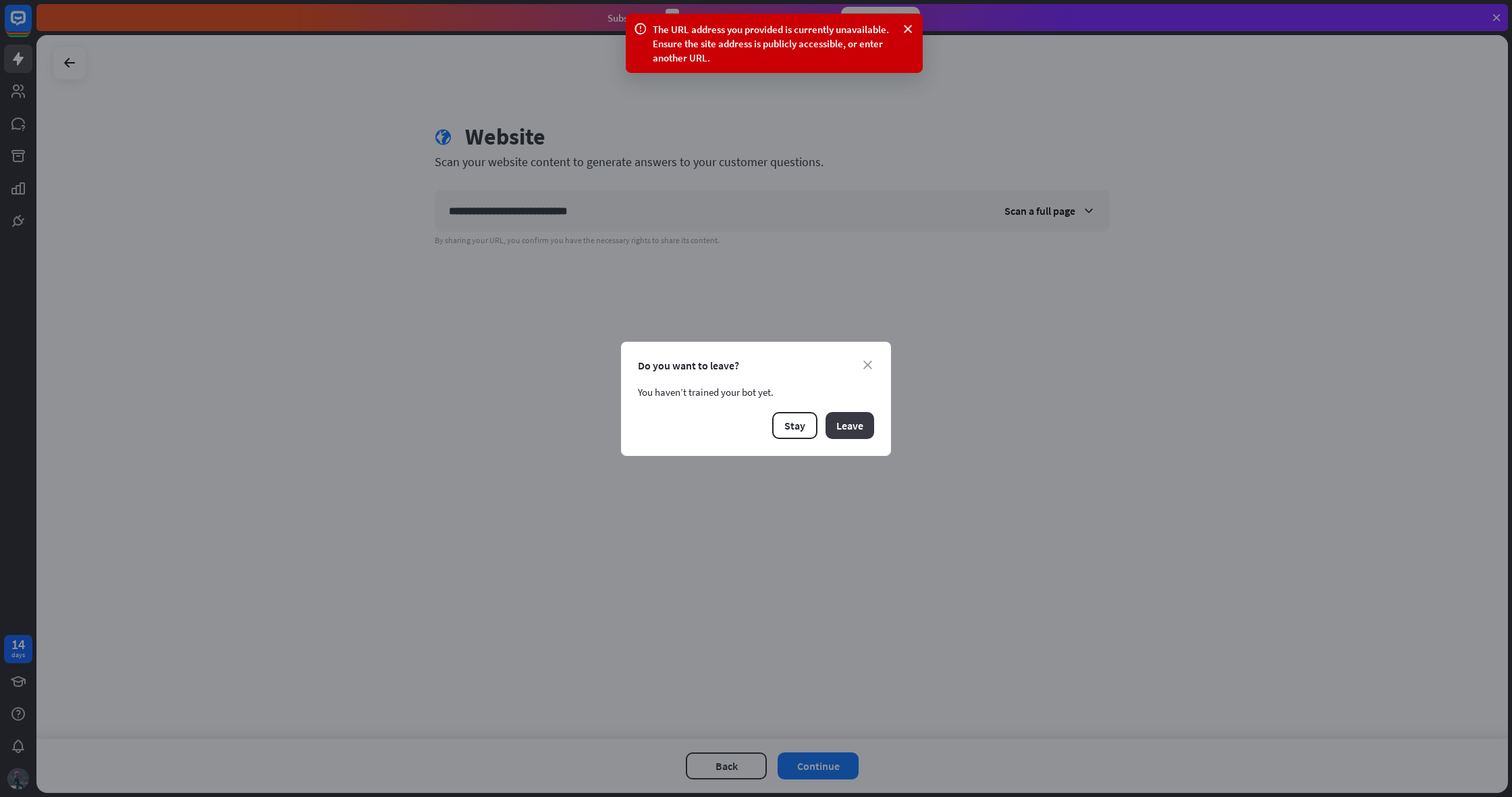
click at [845, 427] on button "Leave" at bounding box center [850, 426] width 48 height 27
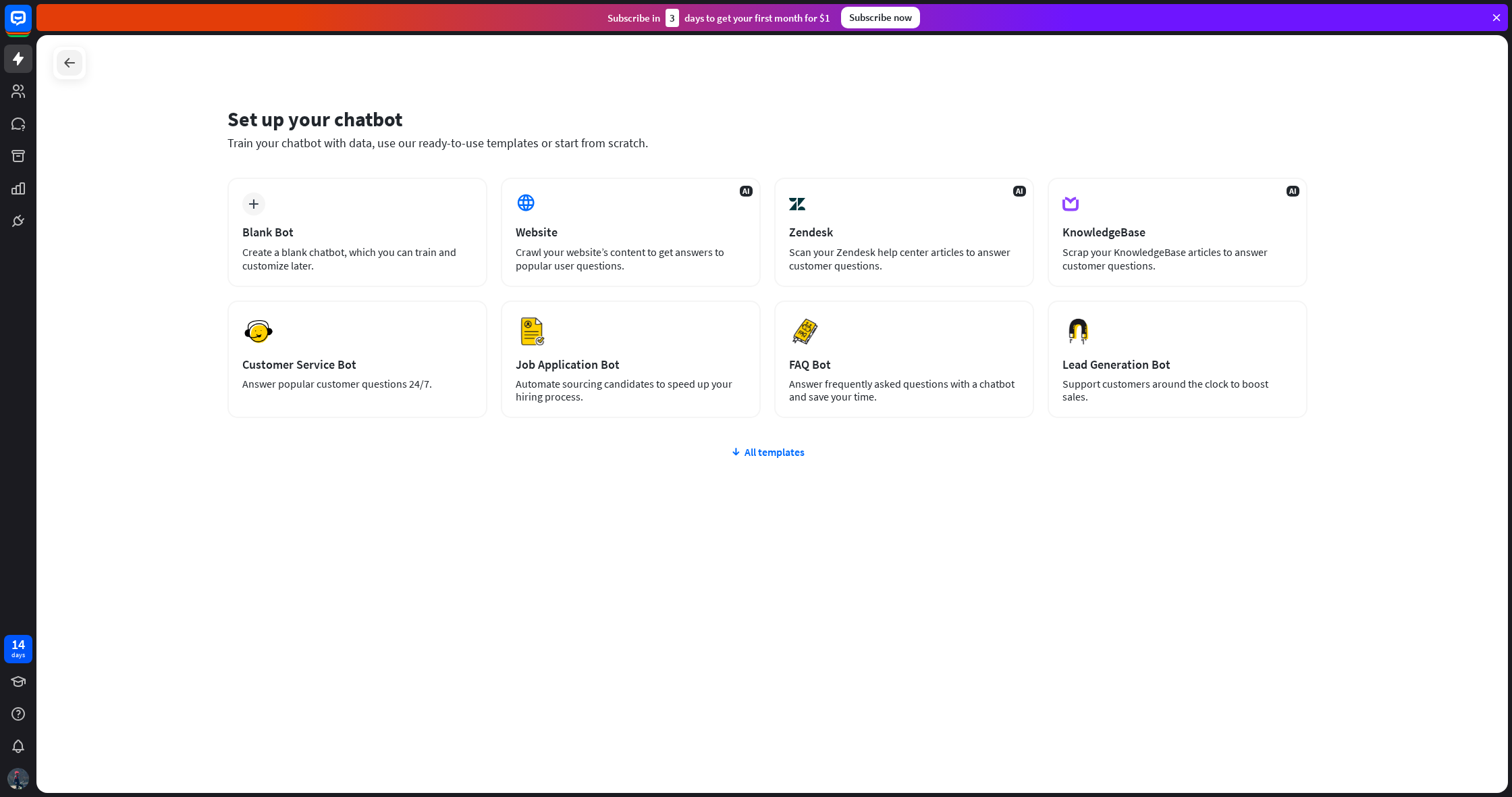
click at [73, 57] on icon at bounding box center [69, 62] width 16 height 16
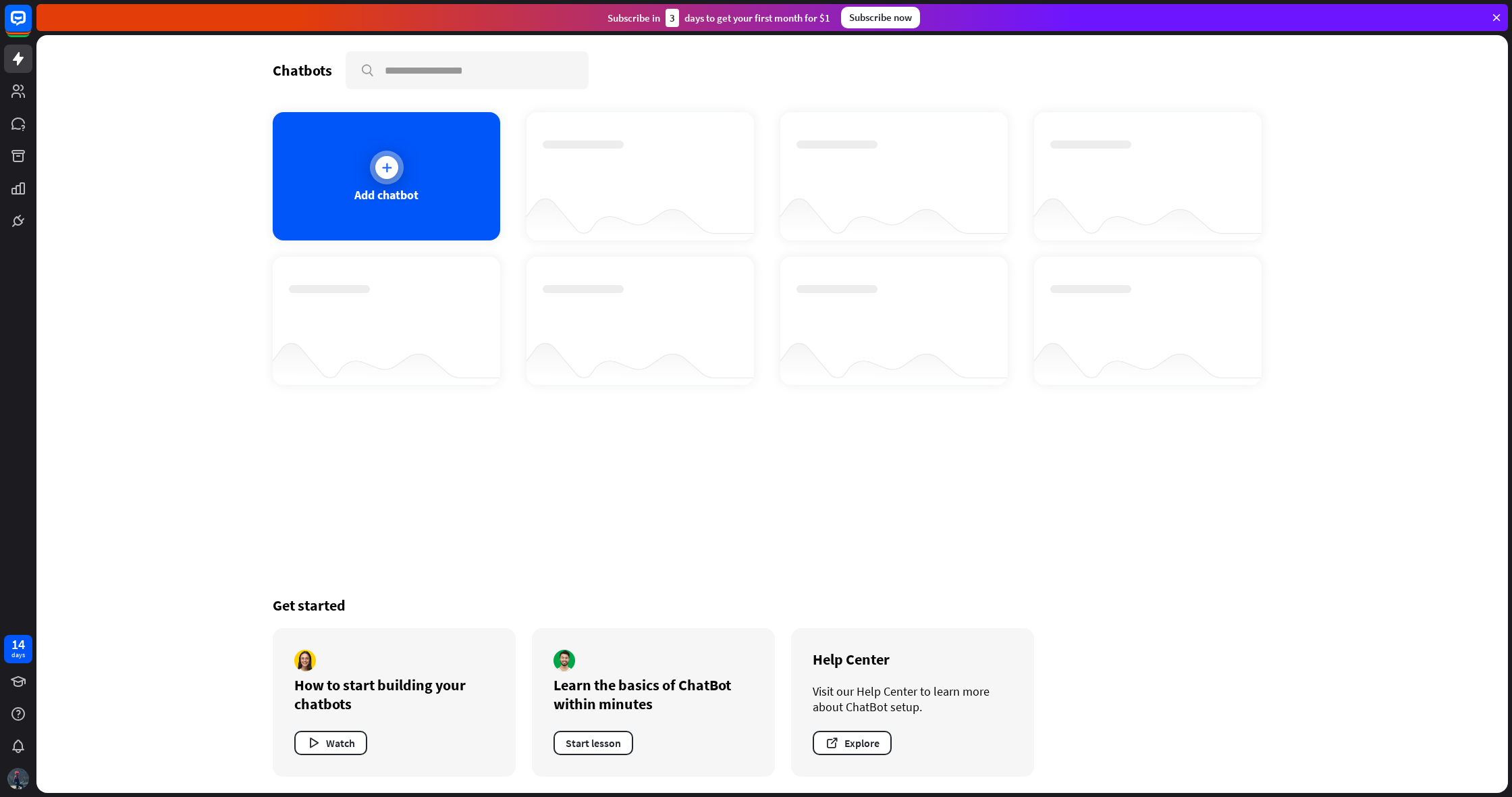
click at [400, 177] on div "Add chatbot" at bounding box center [386, 177] width 228 height 128
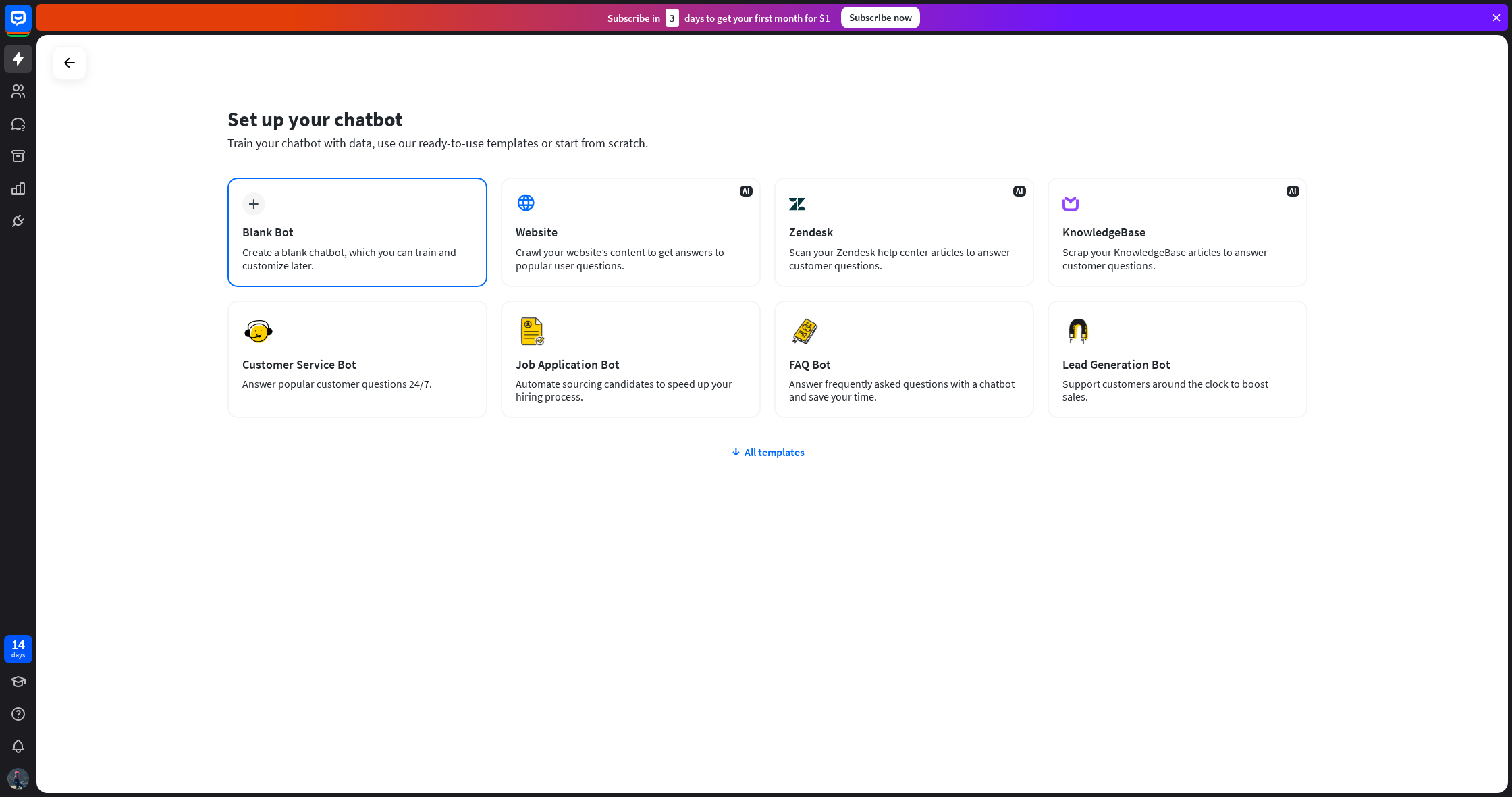
click at [322, 226] on div "Blank Bot" at bounding box center [357, 232] width 230 height 16
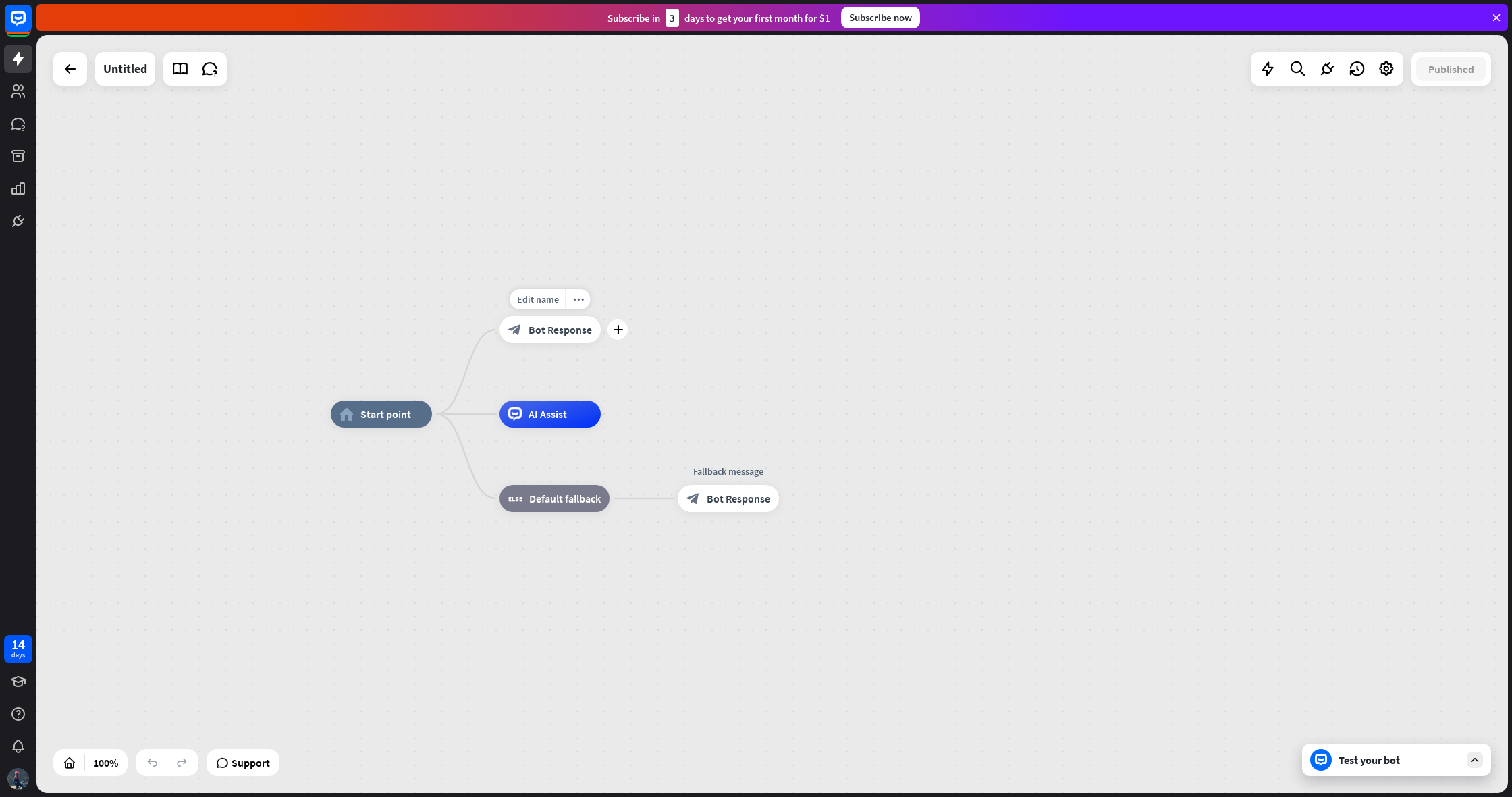
click at [559, 334] on span "Bot Response" at bounding box center [561, 330] width 63 height 14
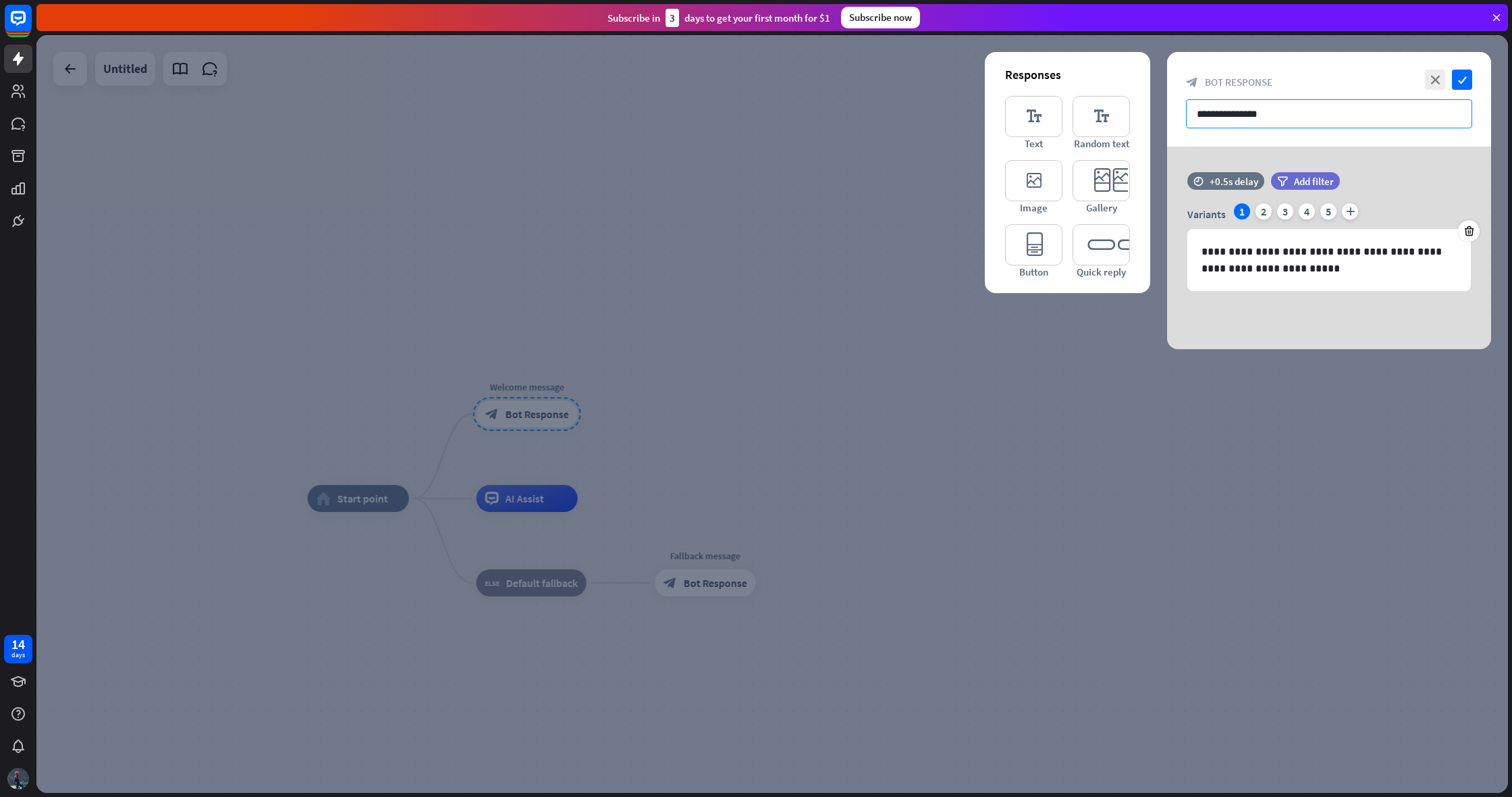
click at [1300, 122] on input "**********" at bounding box center [1329, 114] width 286 height 29
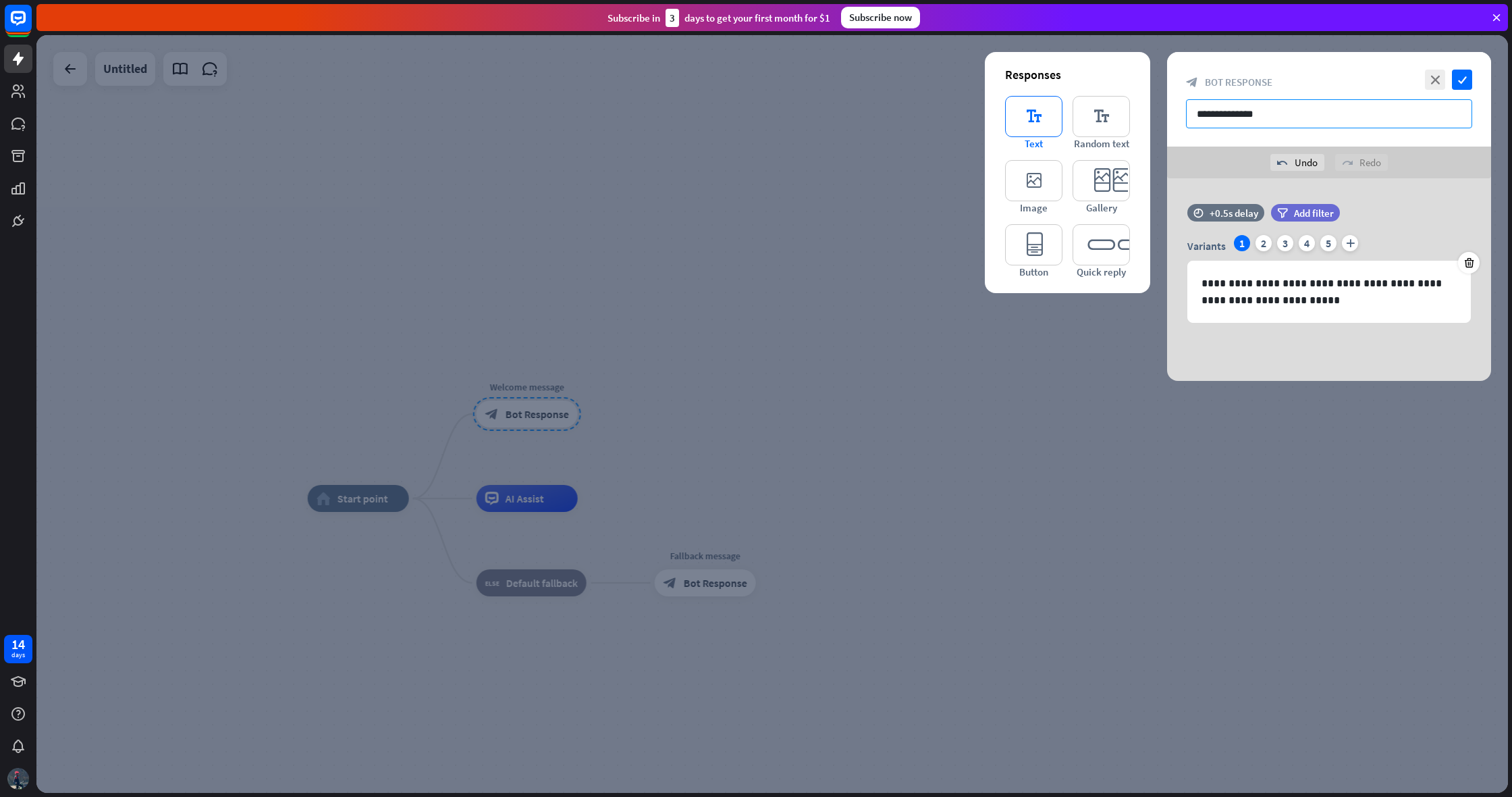
type input "**********"
click at [1039, 124] on icon "editor_text" at bounding box center [1034, 116] width 57 height 42
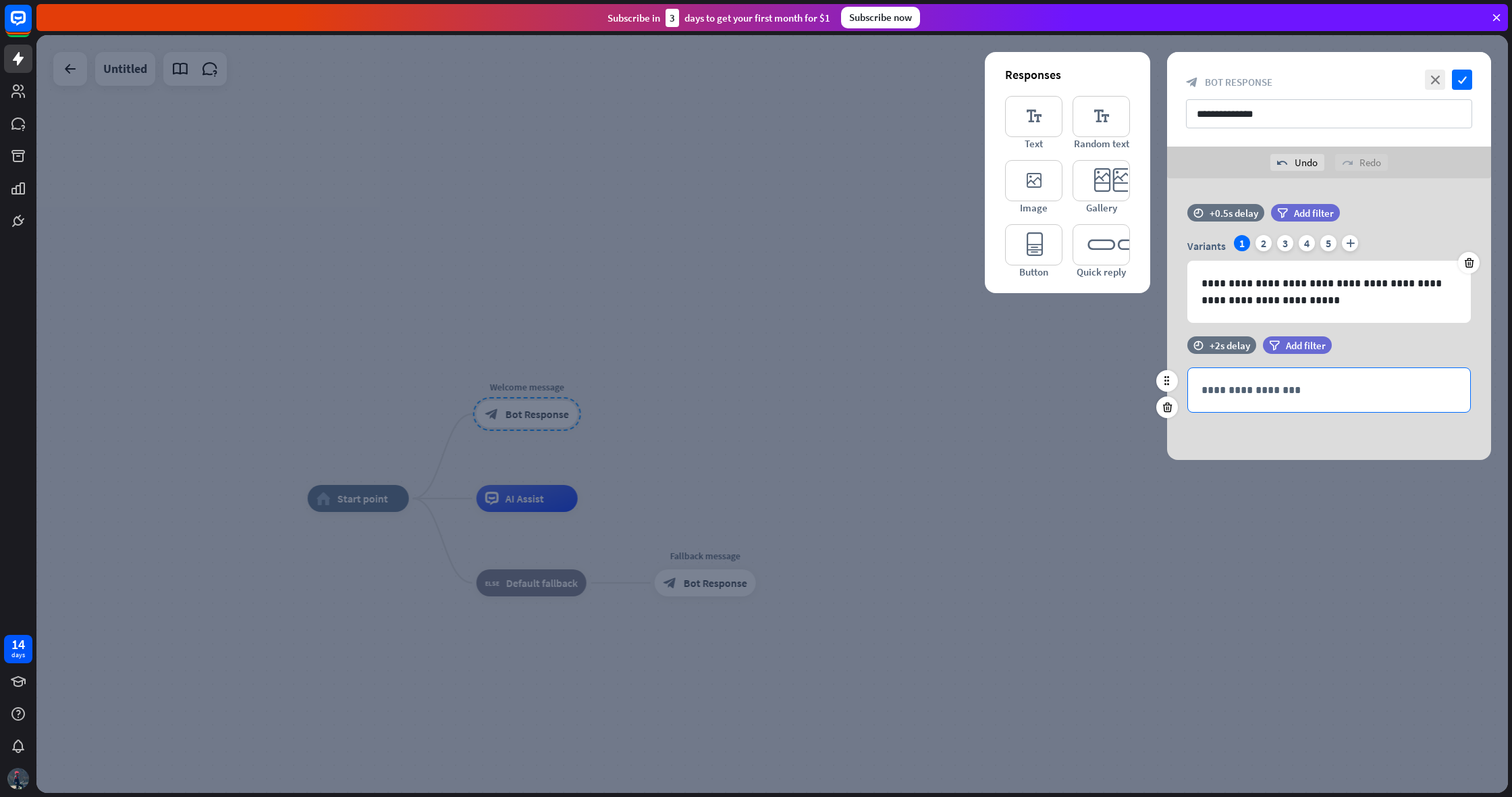
click at [1321, 395] on p "**********" at bounding box center [1329, 390] width 255 height 17
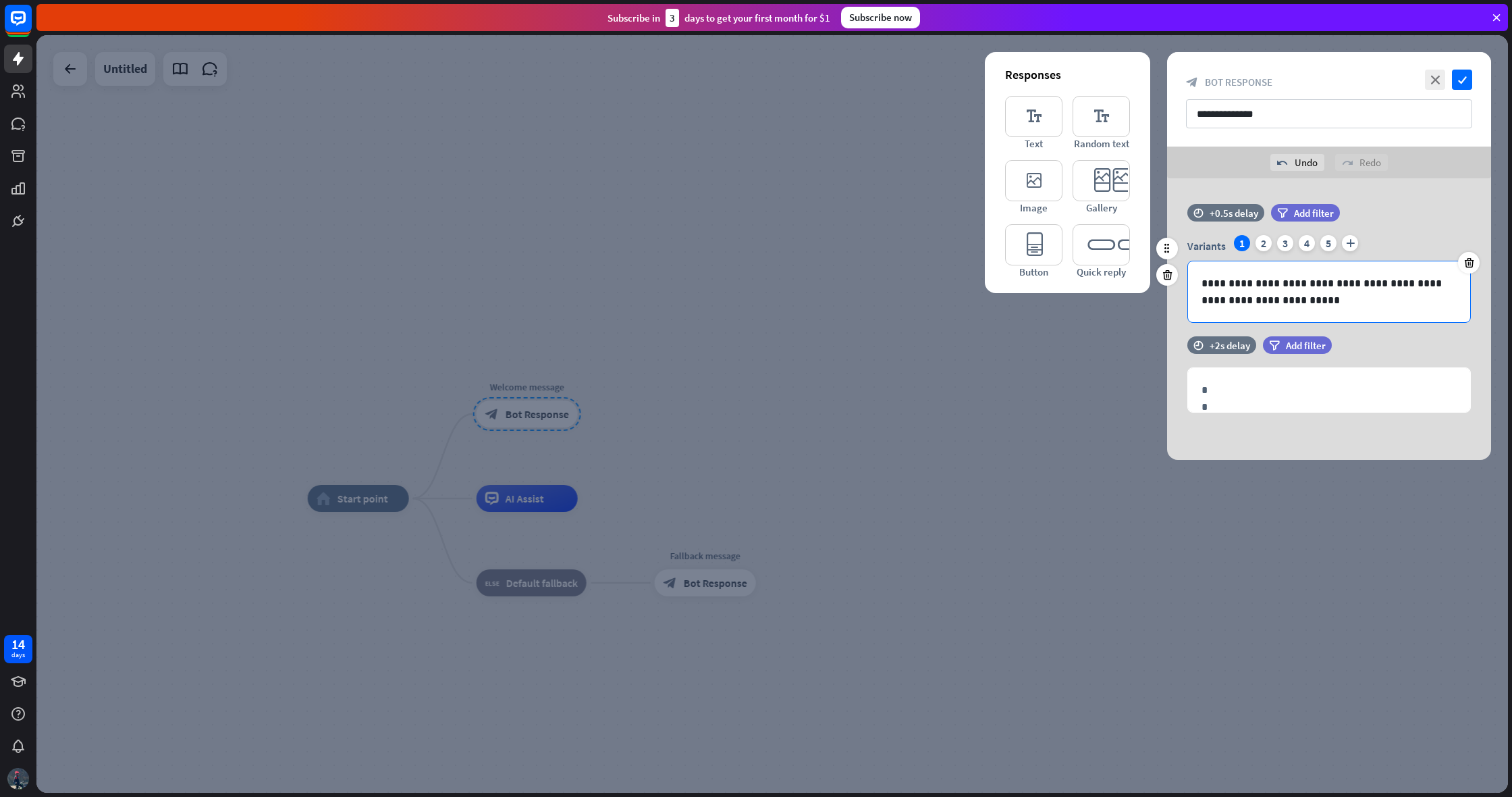
click at [1339, 309] on div "**********" at bounding box center [1329, 291] width 282 height 61
drag, startPoint x: 1301, startPoint y: 302, endPoint x: 1145, endPoint y: 254, distance: 163.2
click at [1167, 257] on div "**********" at bounding box center [1329, 318] width 324 height 282
click at [1461, 84] on icon "check" at bounding box center [1462, 79] width 20 height 20
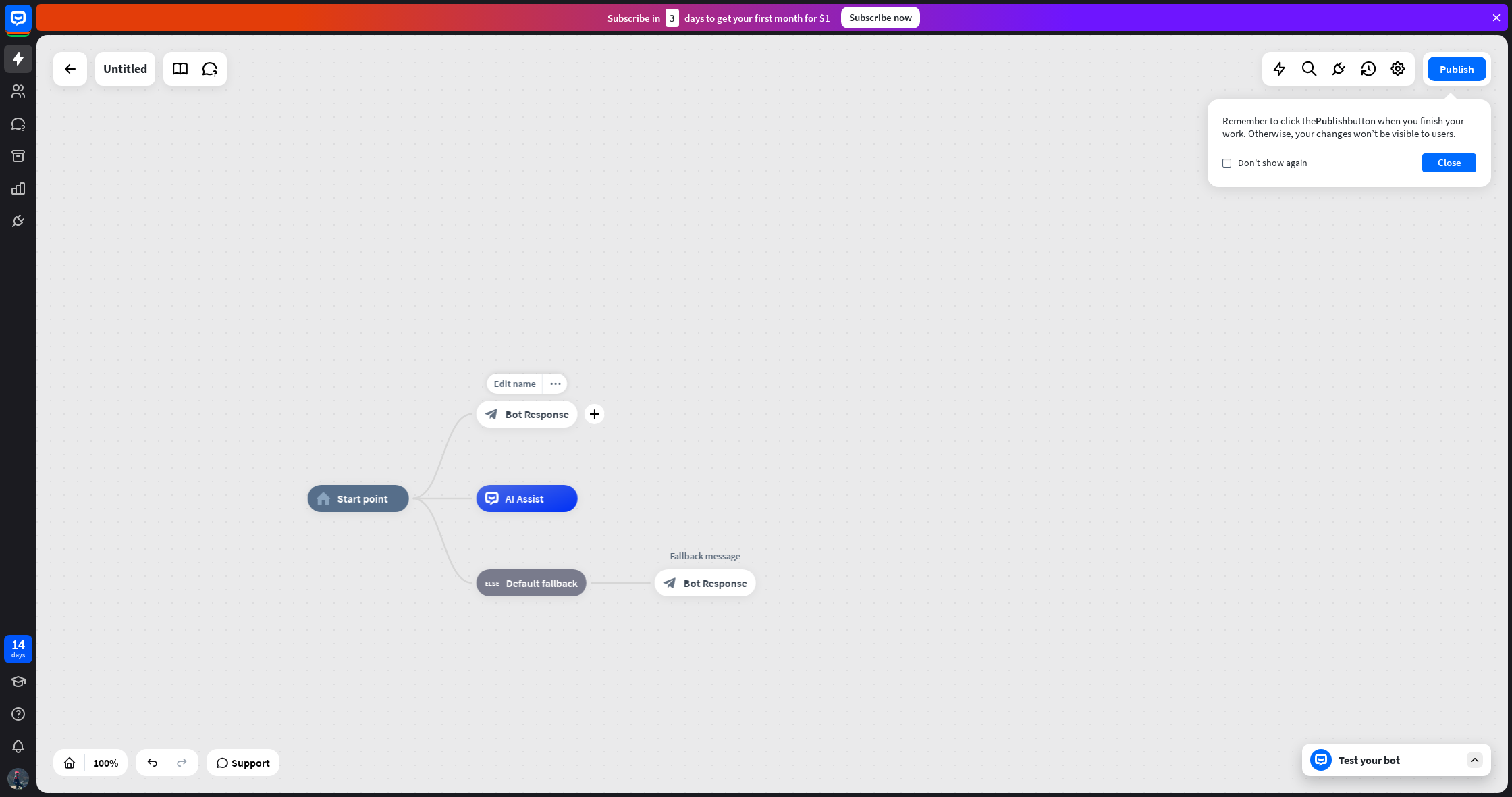
click at [539, 420] on div "block_bot_response Bot Response" at bounding box center [527, 414] width 101 height 27
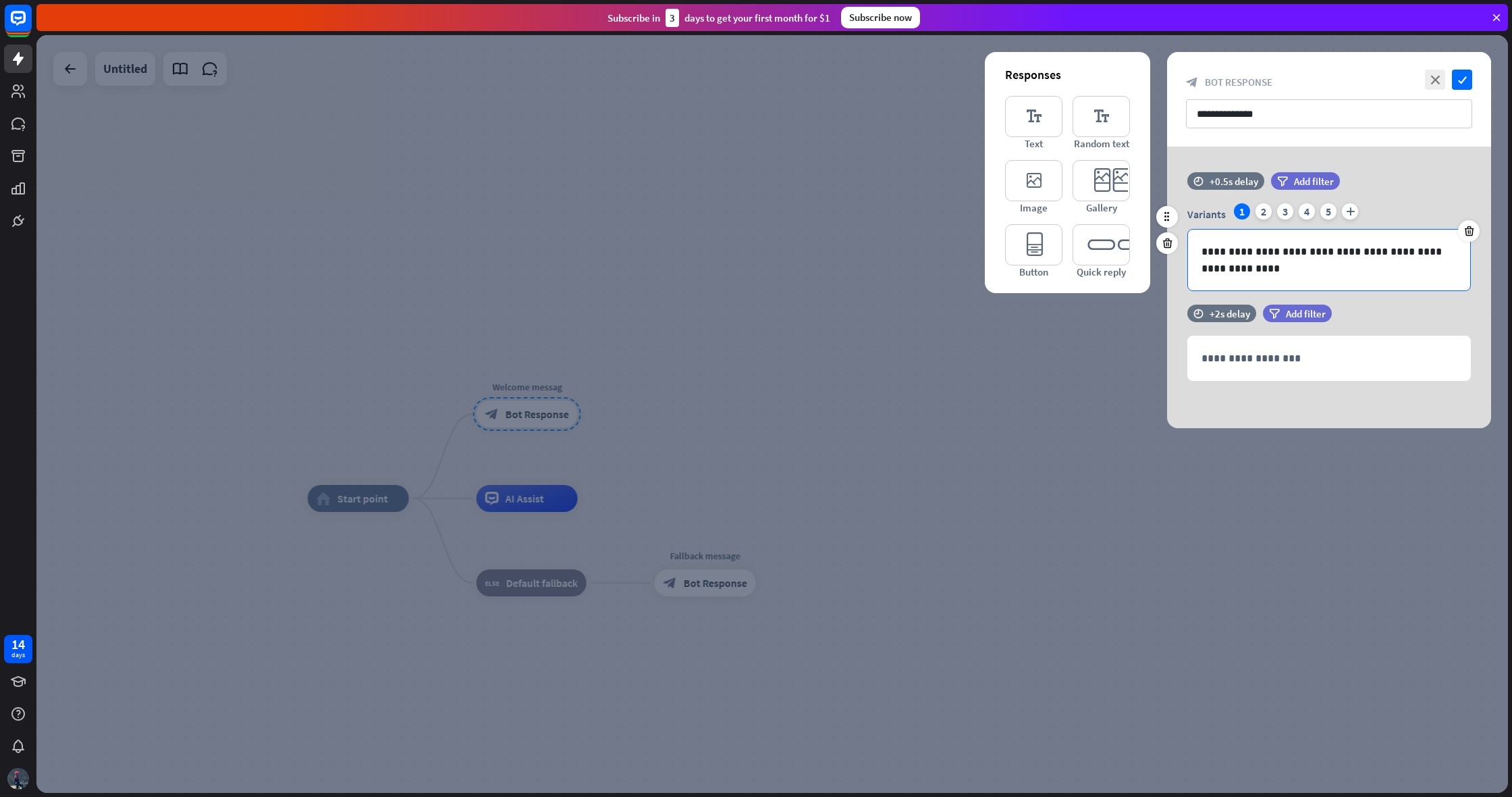
click at [1427, 252] on p "**********" at bounding box center [1329, 260] width 255 height 34
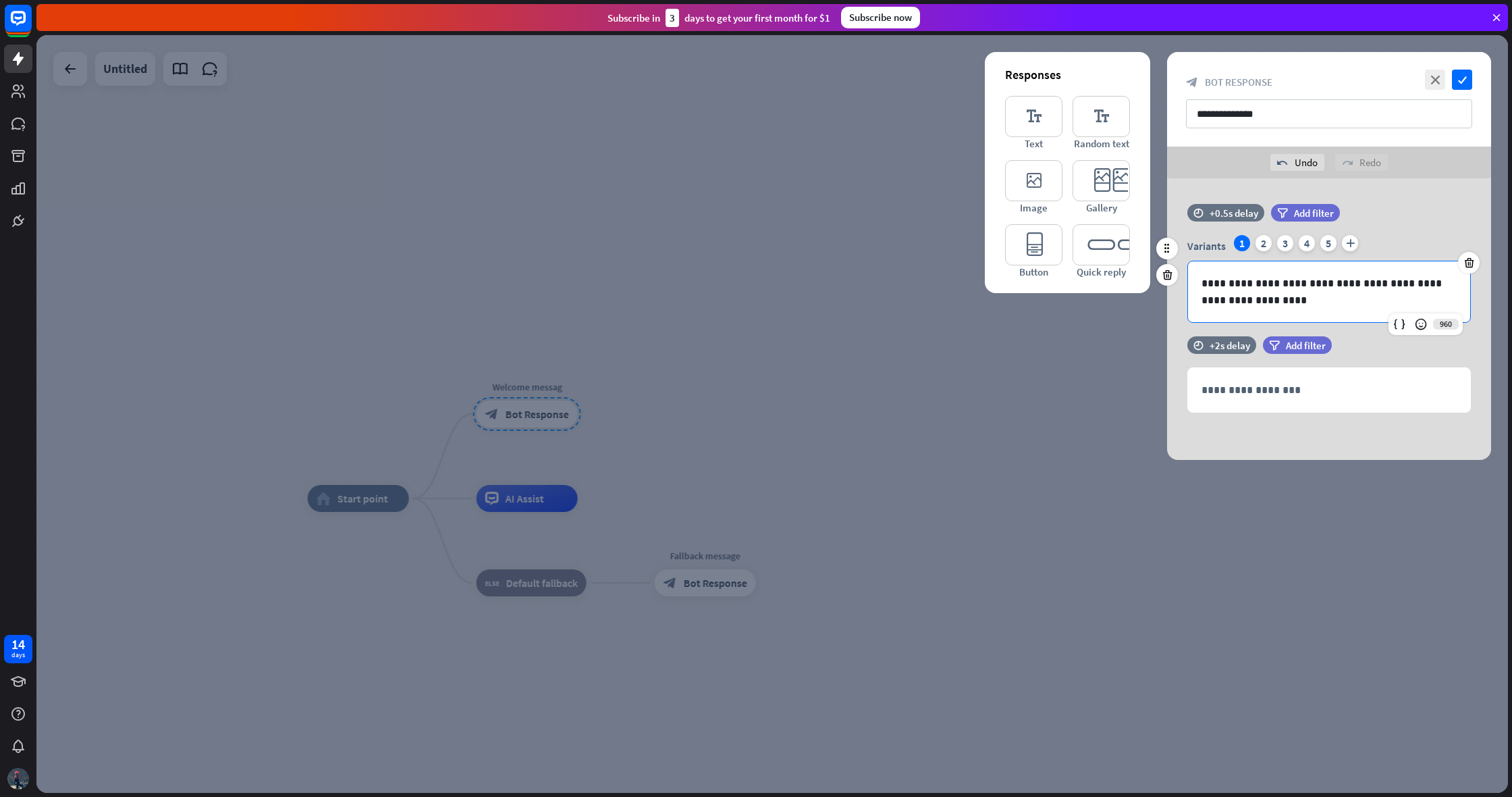
click at [1434, 285] on p "**********" at bounding box center [1329, 291] width 255 height 34
click at [764, 418] on div at bounding box center [772, 414] width 1472 height 758
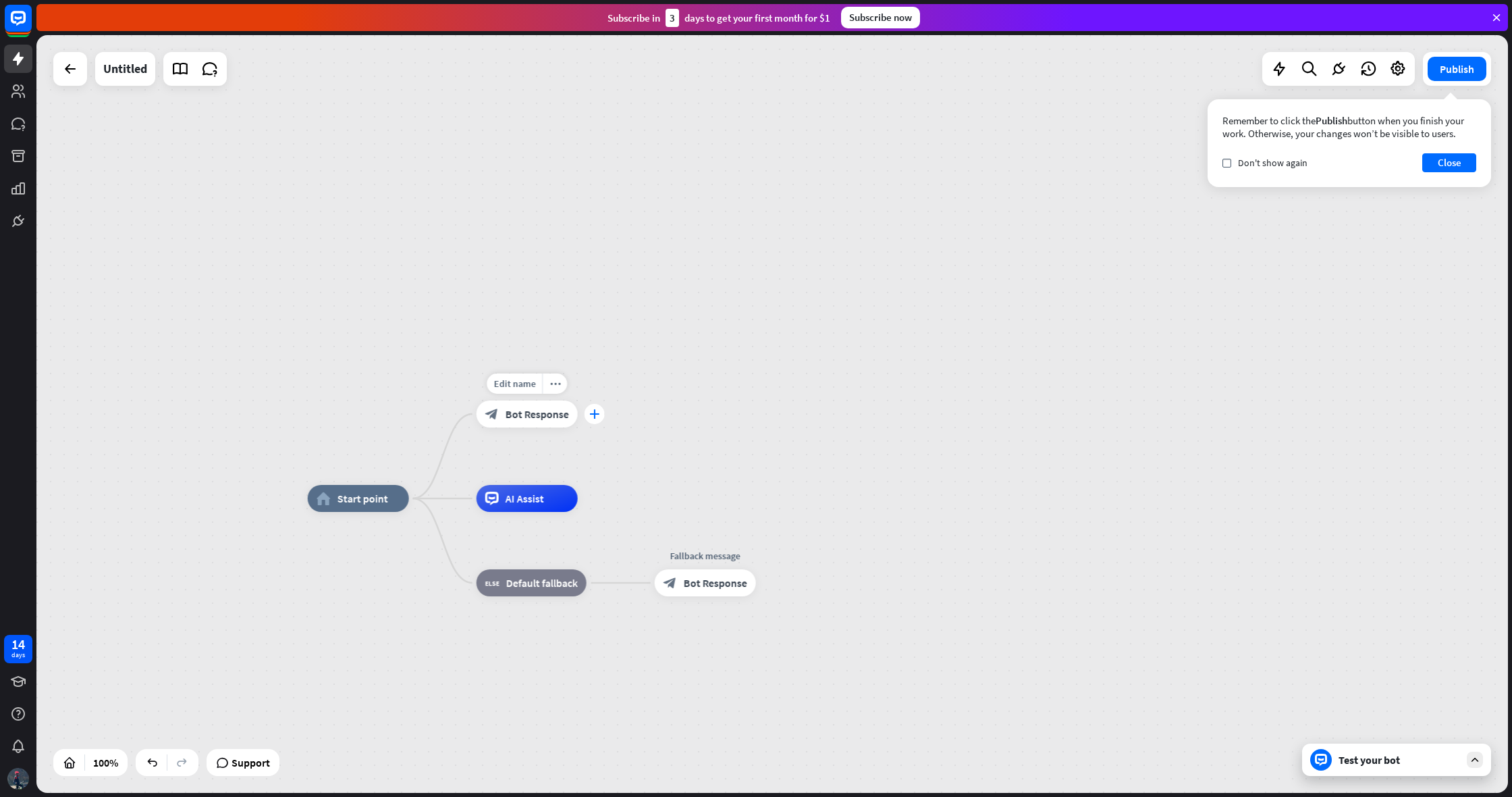
click at [595, 413] on icon "plus" at bounding box center [594, 414] width 10 height 10
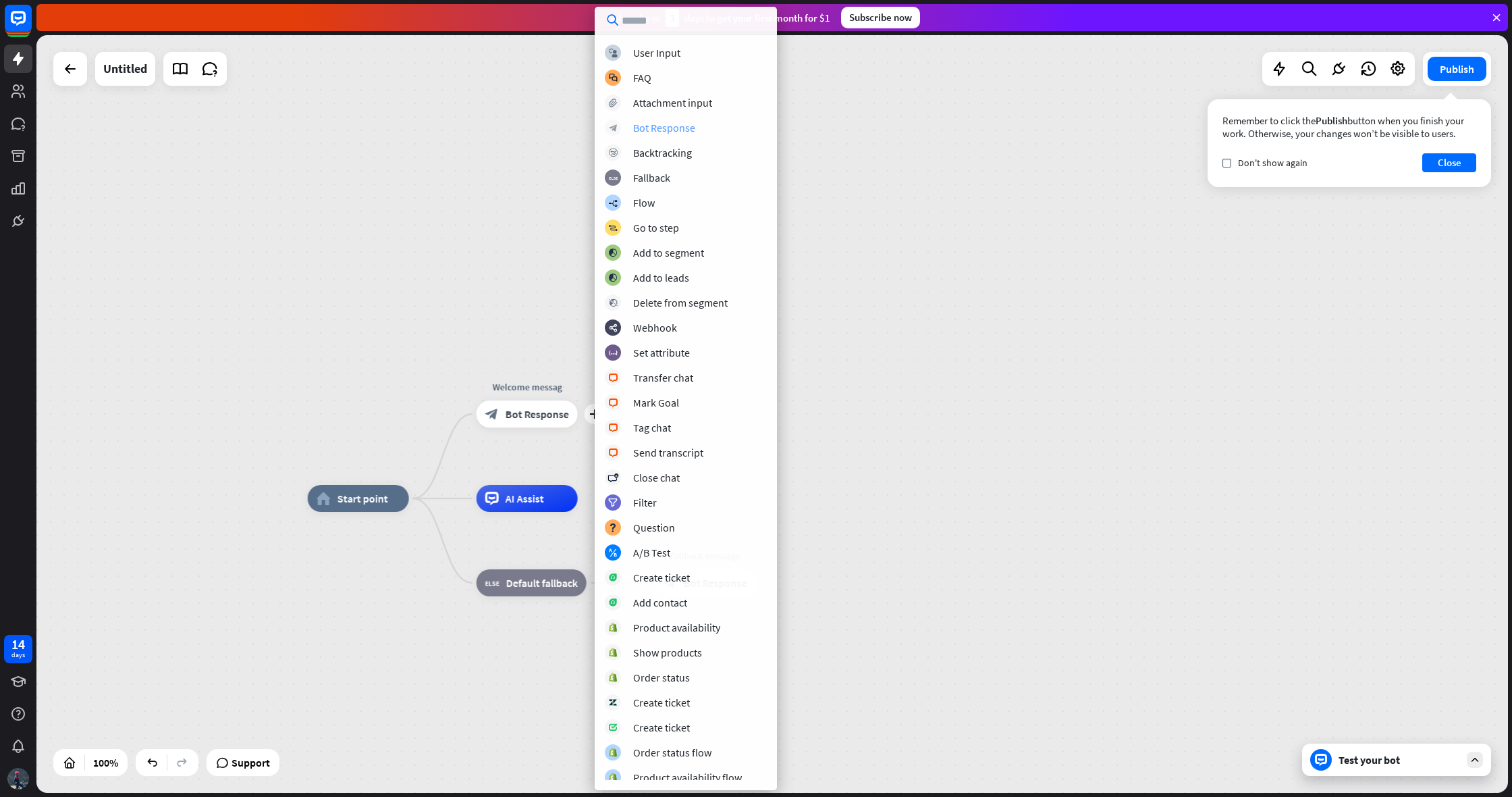
click at [681, 125] on div "Bot Response" at bounding box center [664, 128] width 62 height 14
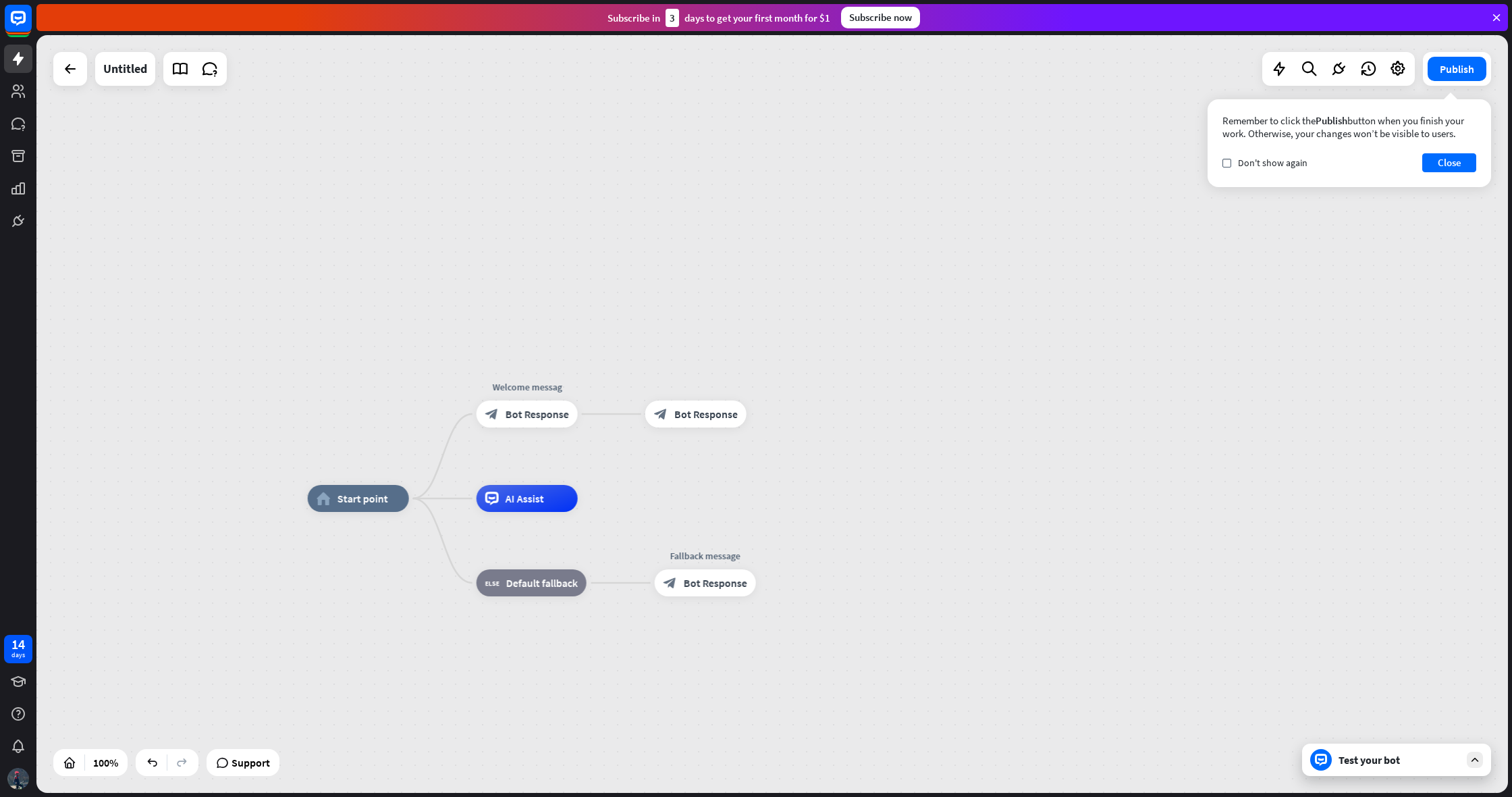
click at [616, 419] on div "home_2 Start point Welcome messag block_bot_response Bot Response block_bot_res…" at bounding box center [772, 414] width 1472 height 758
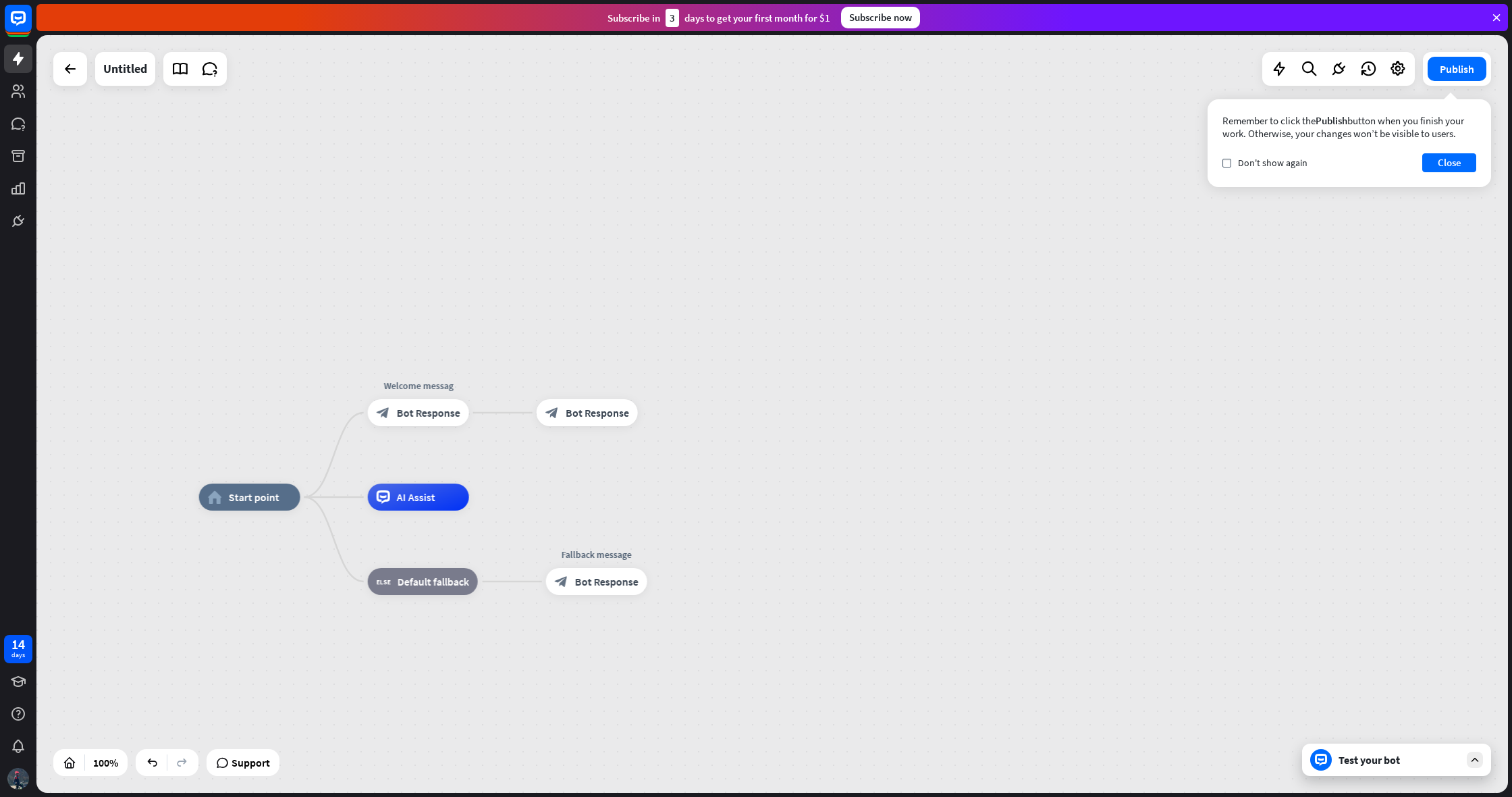
drag, startPoint x: 811, startPoint y: 412, endPoint x: 657, endPoint y: 410, distance: 154.0
click at [698, 410] on div "home_2 Start point Welcome messag block_bot_response Bot Response block_bot_res…" at bounding box center [772, 414] width 1472 height 758
click at [598, 422] on div "block_bot_response Bot Response" at bounding box center [583, 412] width 101 height 27
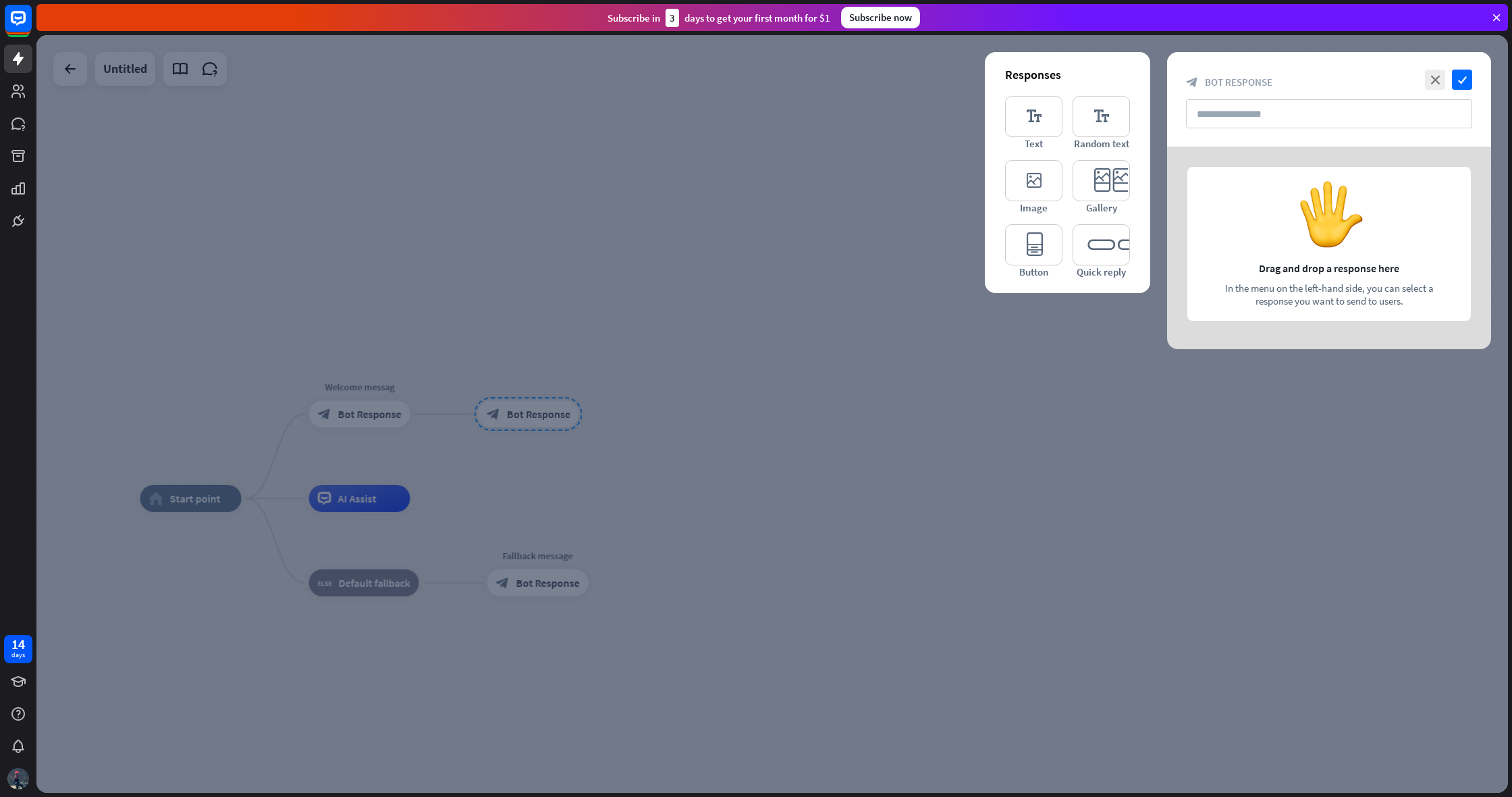
click at [720, 402] on div at bounding box center [772, 414] width 1472 height 758
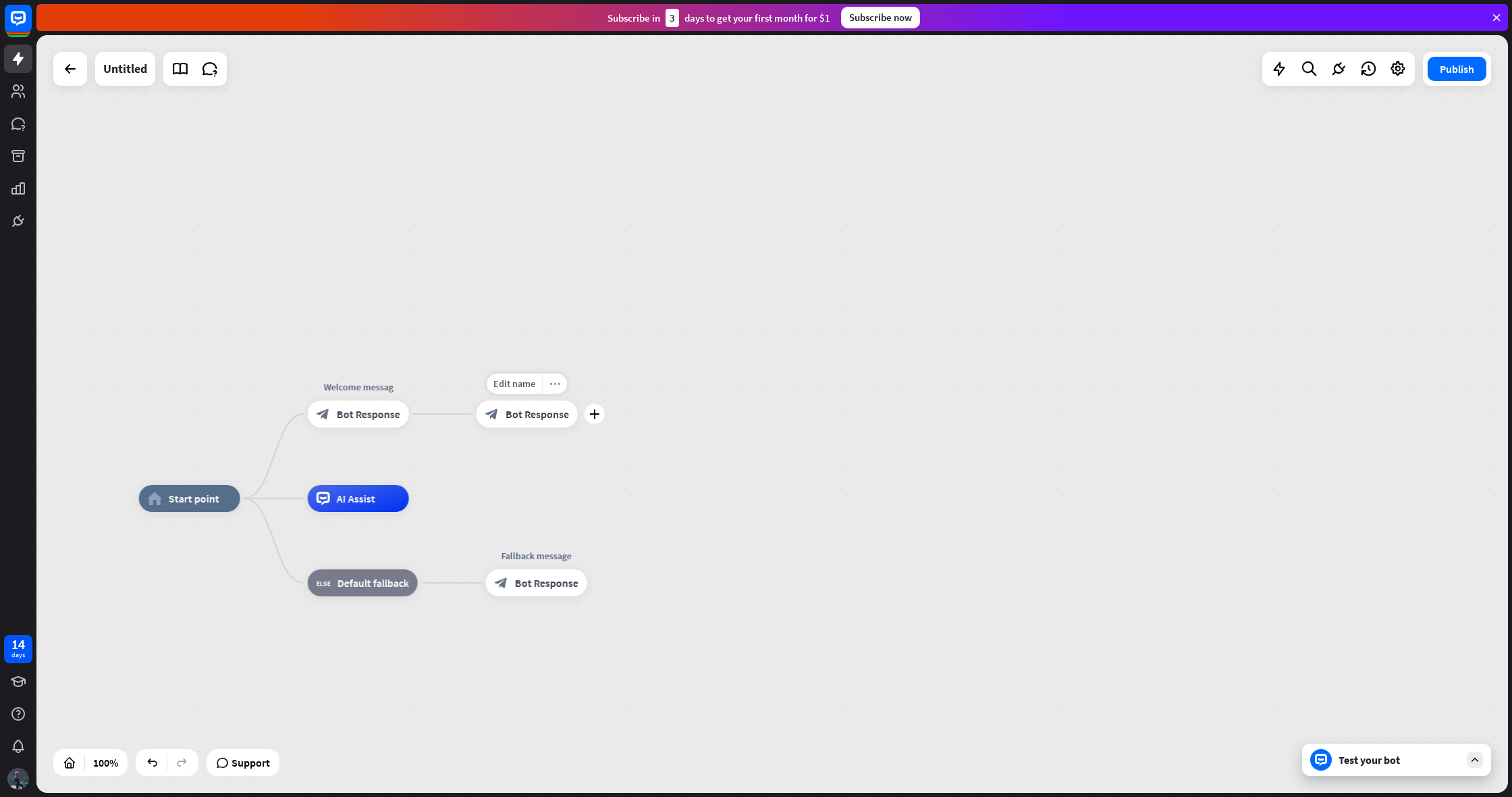
click at [555, 380] on icon "more_horiz" at bounding box center [555, 383] width 11 height 10
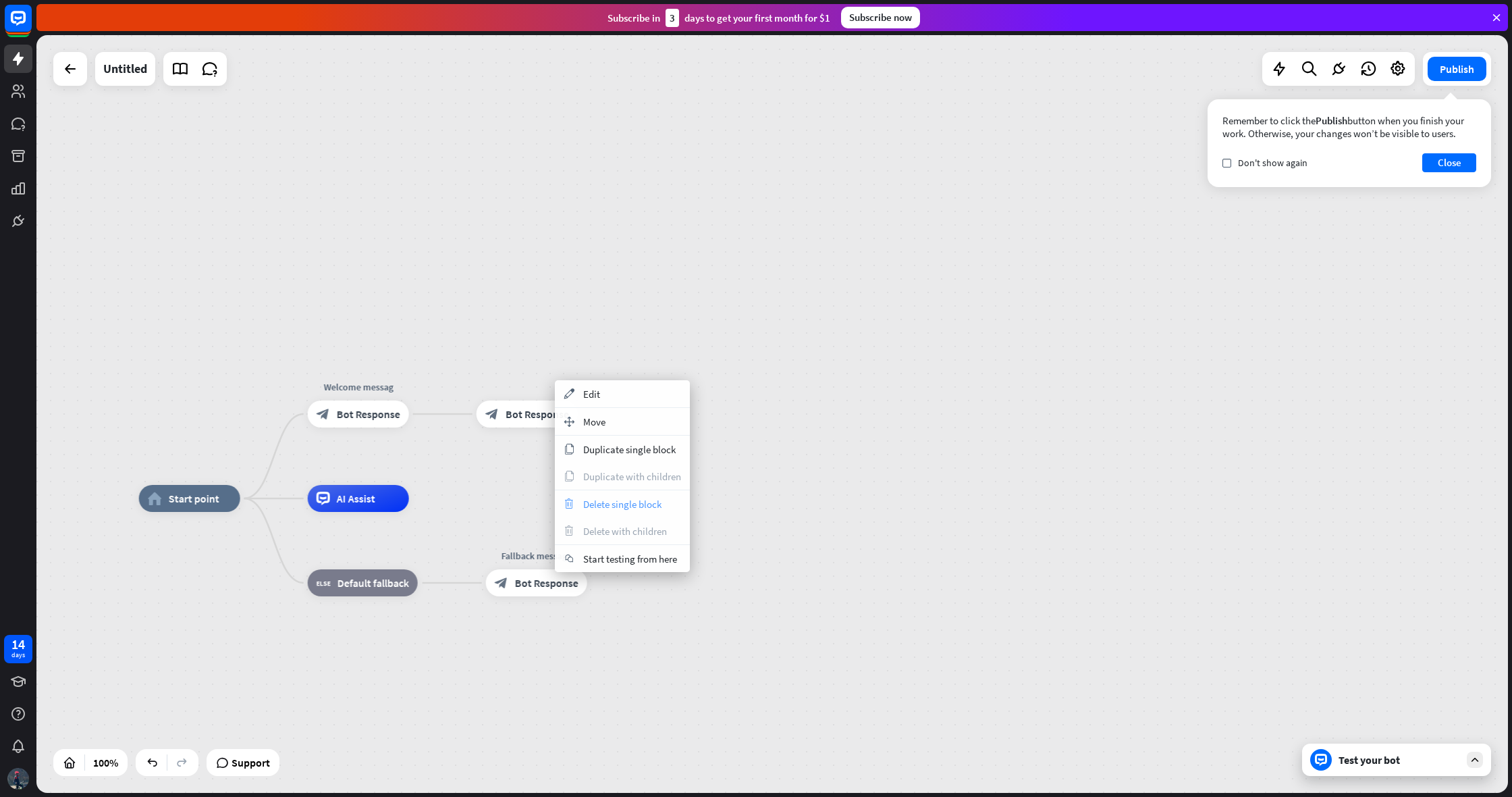
click at [615, 499] on span "Delete single block" at bounding box center [622, 503] width 78 height 13
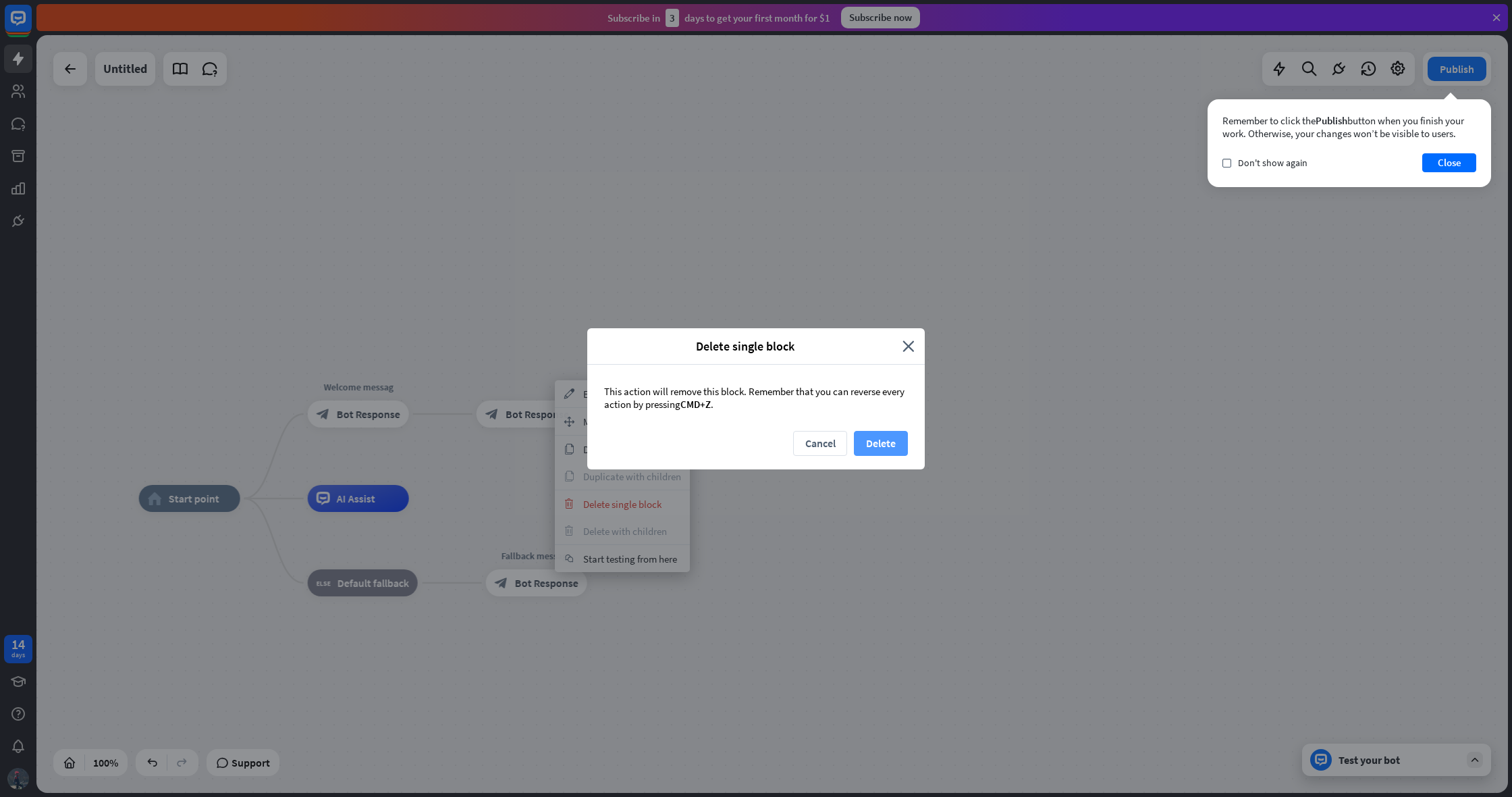
click at [876, 438] on button "Delete" at bounding box center [881, 443] width 54 height 25
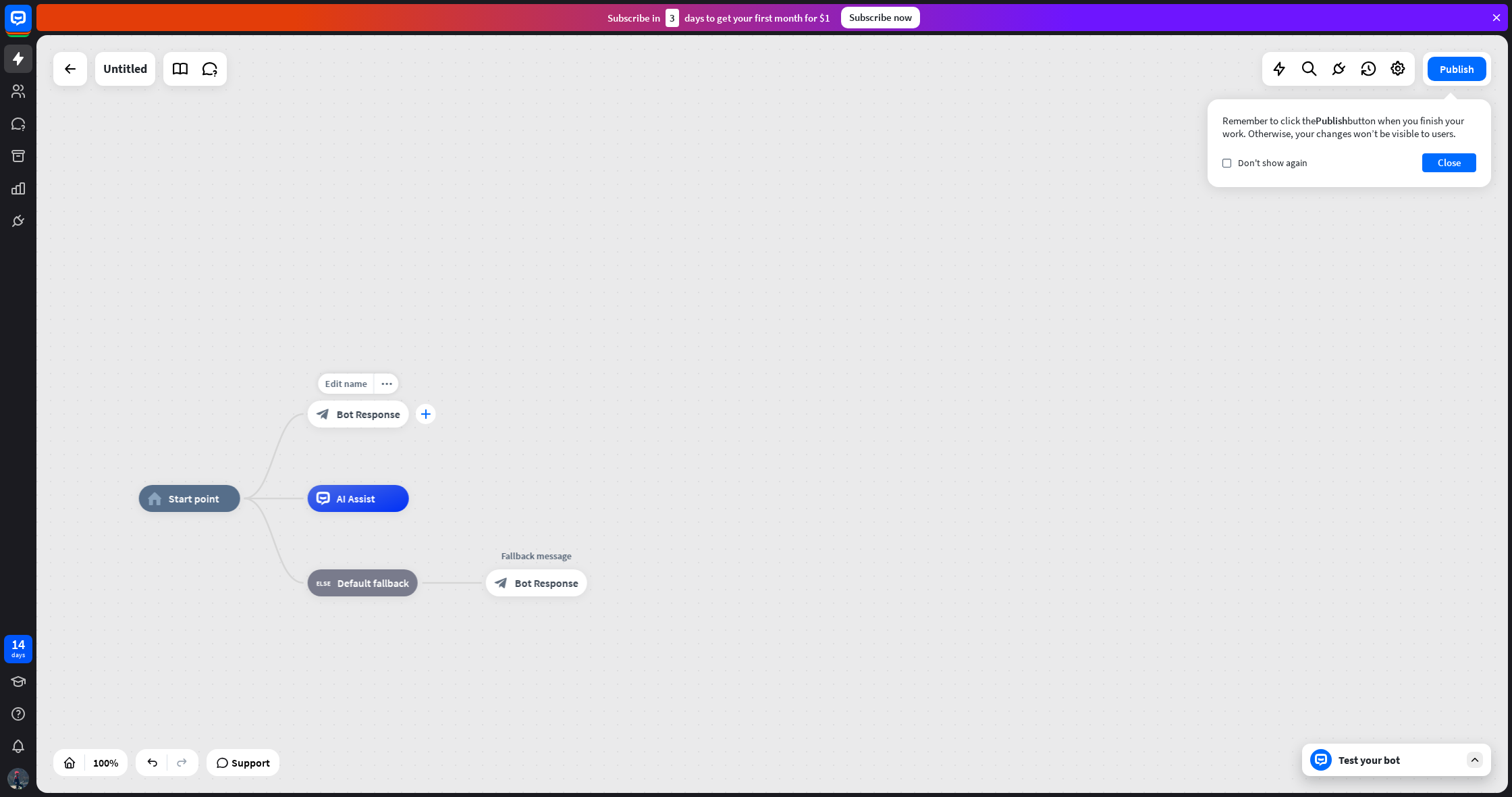
click at [431, 420] on div "plus" at bounding box center [426, 414] width 20 height 20
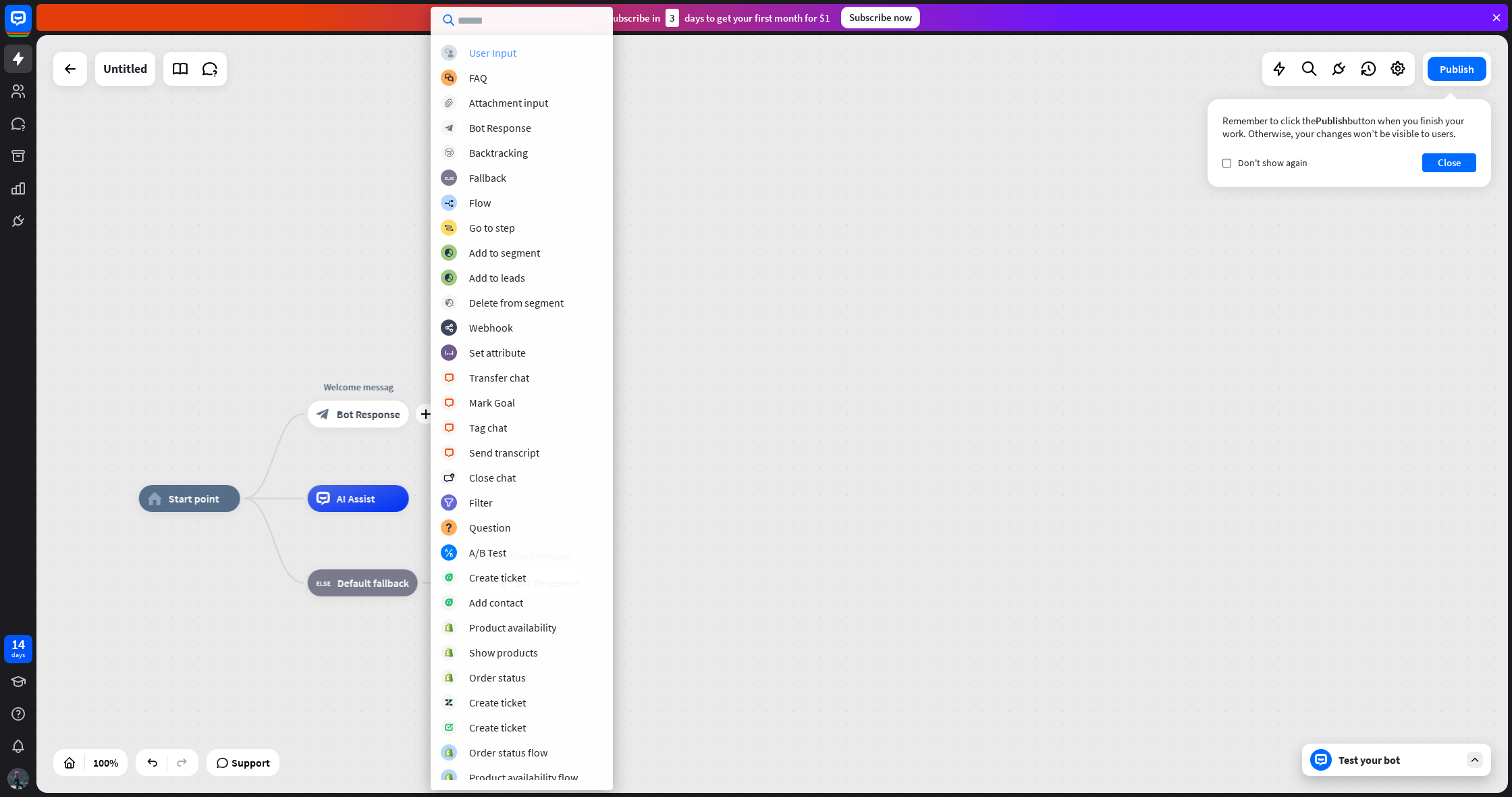
click at [484, 60] on div "block_user_input User Input" at bounding box center [521, 52] width 162 height 16
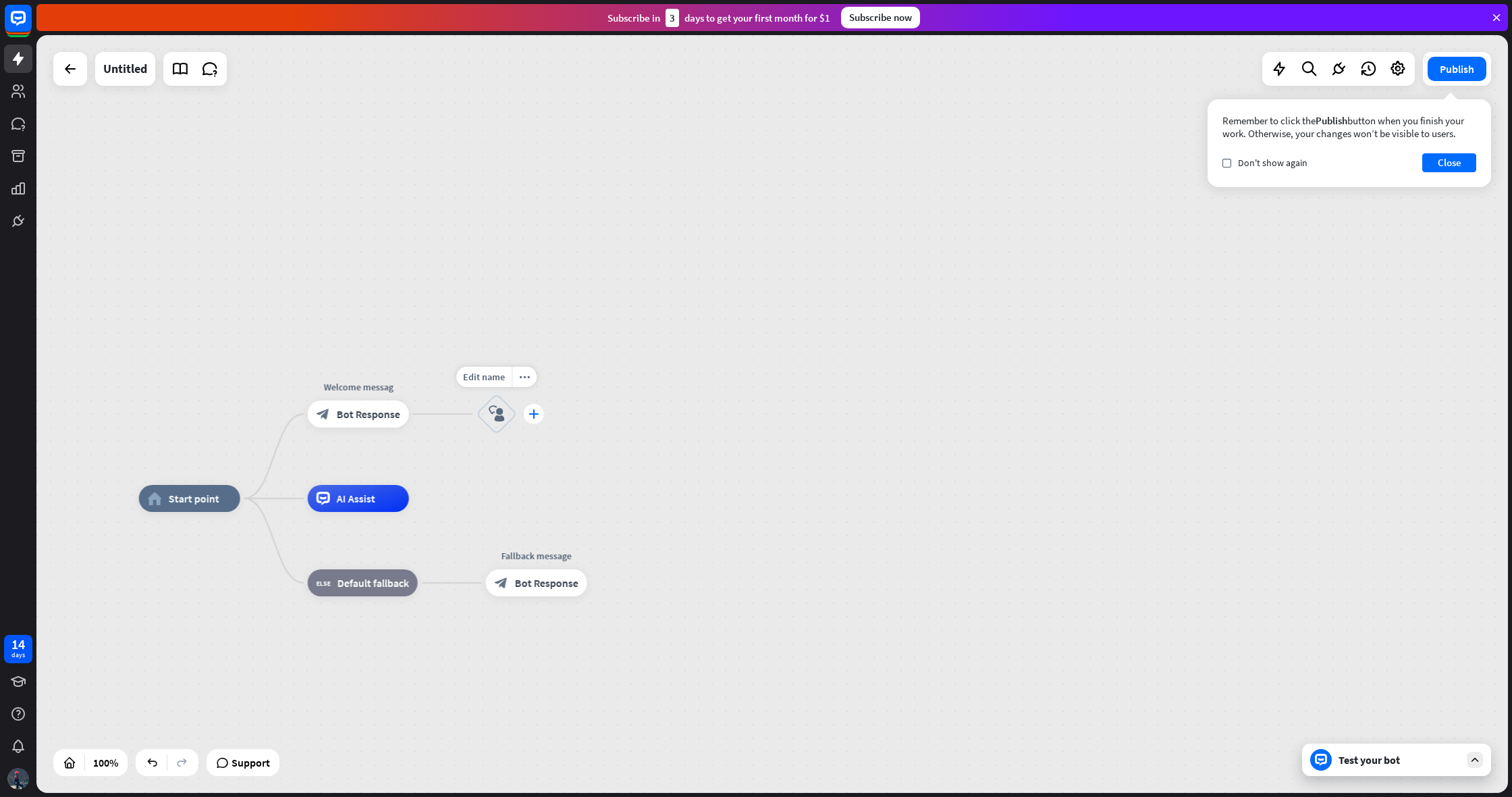
click at [540, 414] on div "plus" at bounding box center [533, 414] width 20 height 20
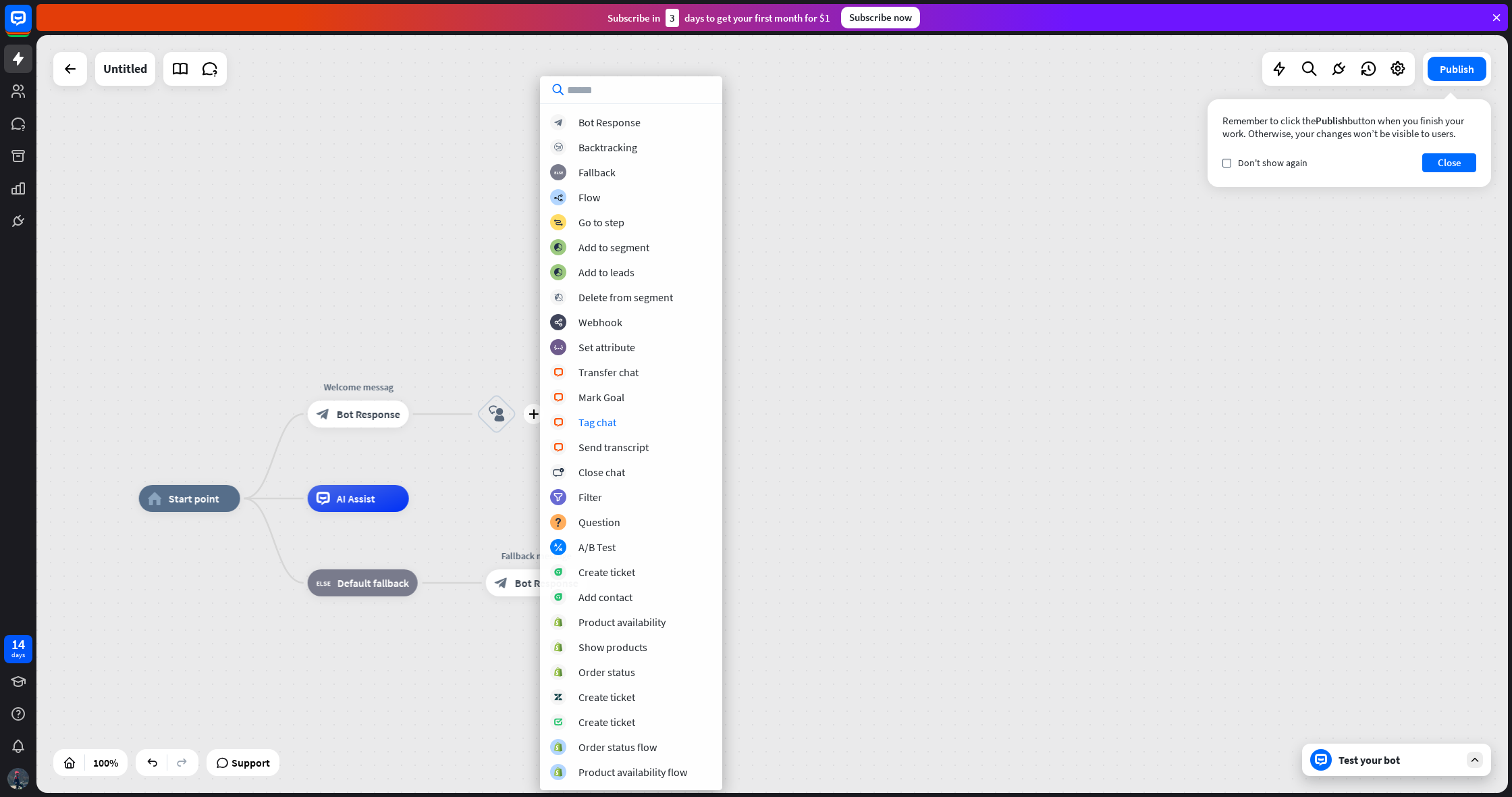
click at [853, 407] on div "home_2 Start point Welcome messag block_bot_response Bot Response plus block_us…" at bounding box center [772, 414] width 1472 height 758
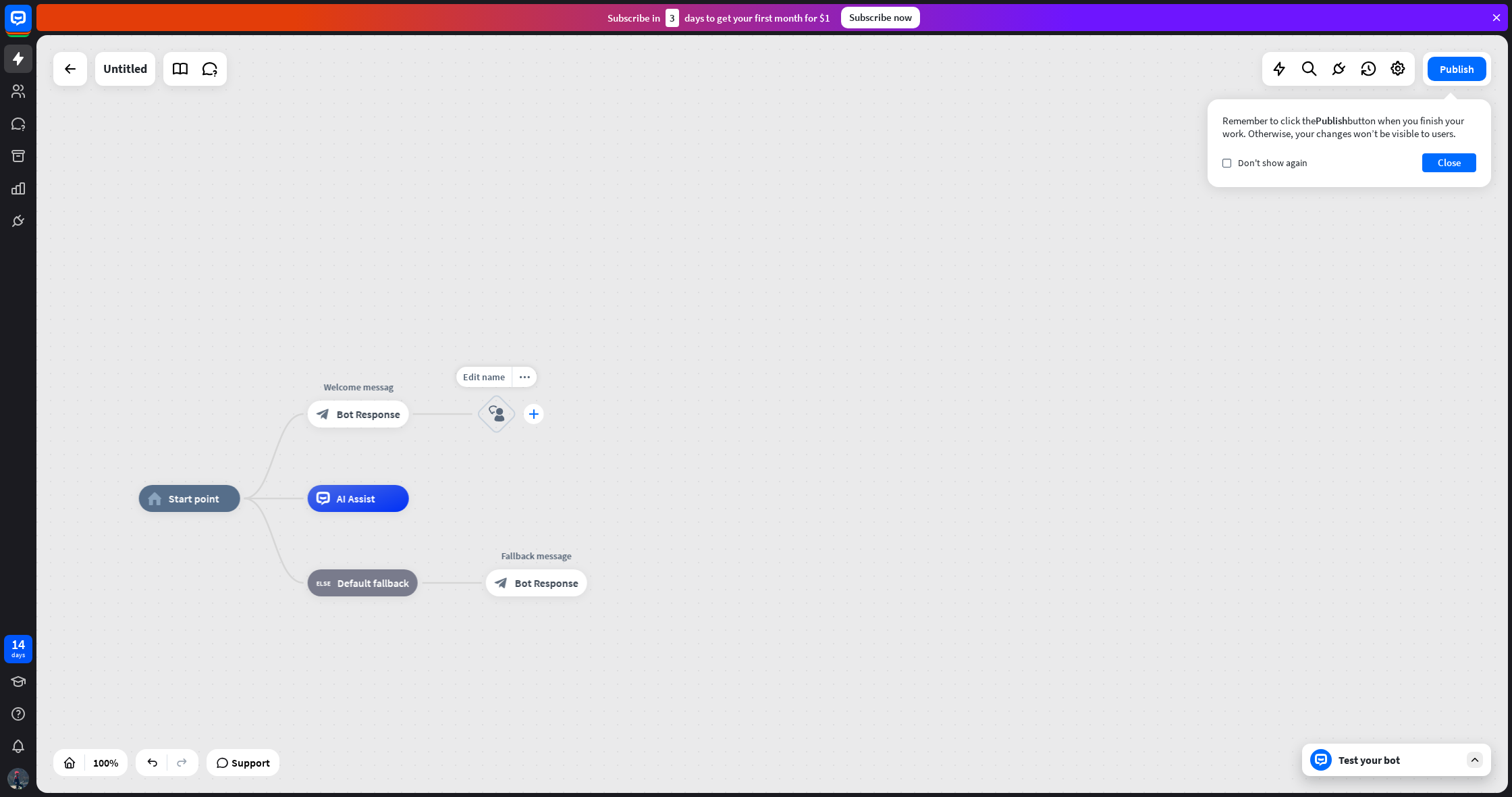
click at [536, 416] on icon "plus" at bounding box center [533, 414] width 10 height 10
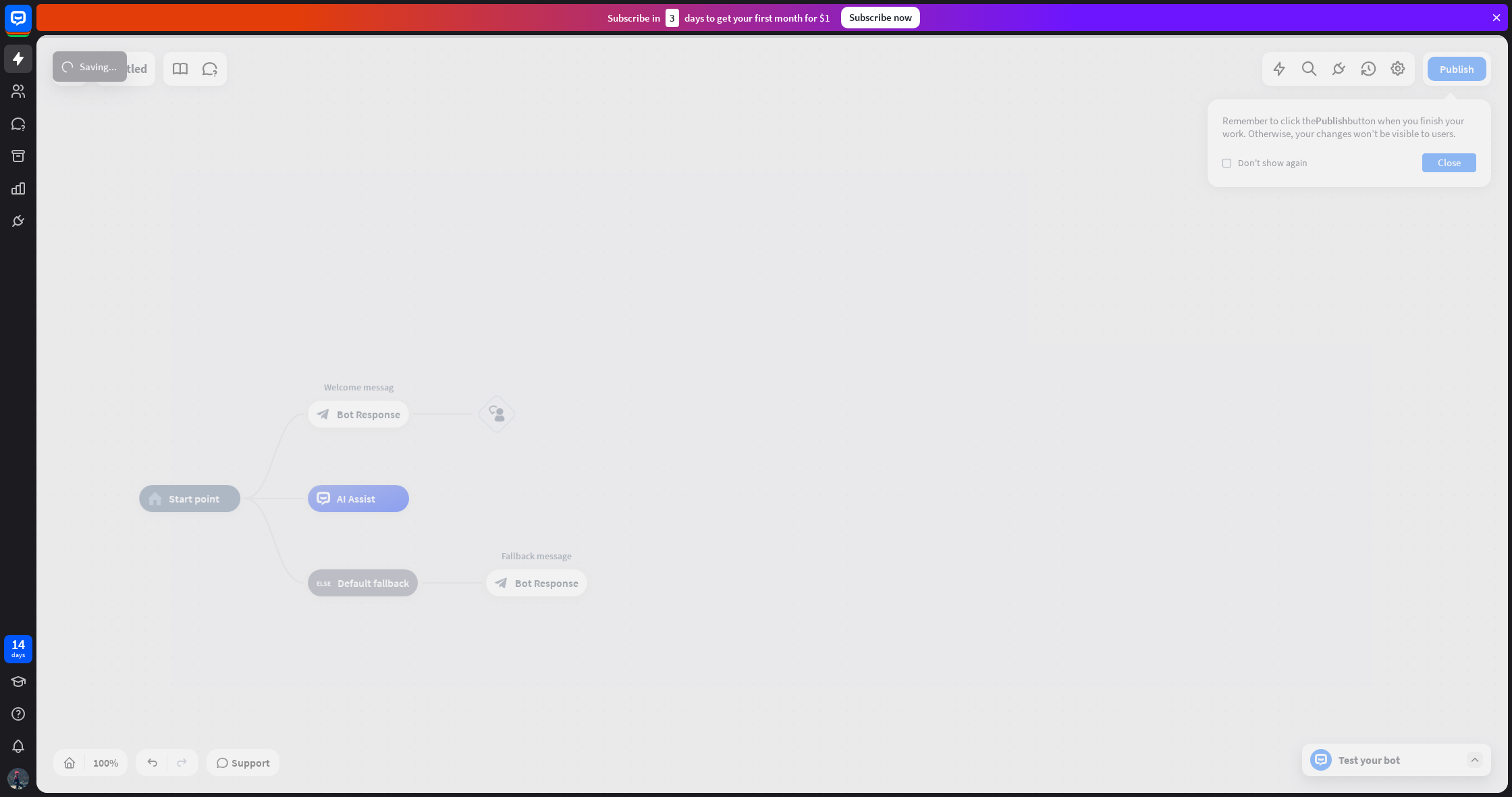
click at [888, 554] on div at bounding box center [772, 414] width 1472 height 758
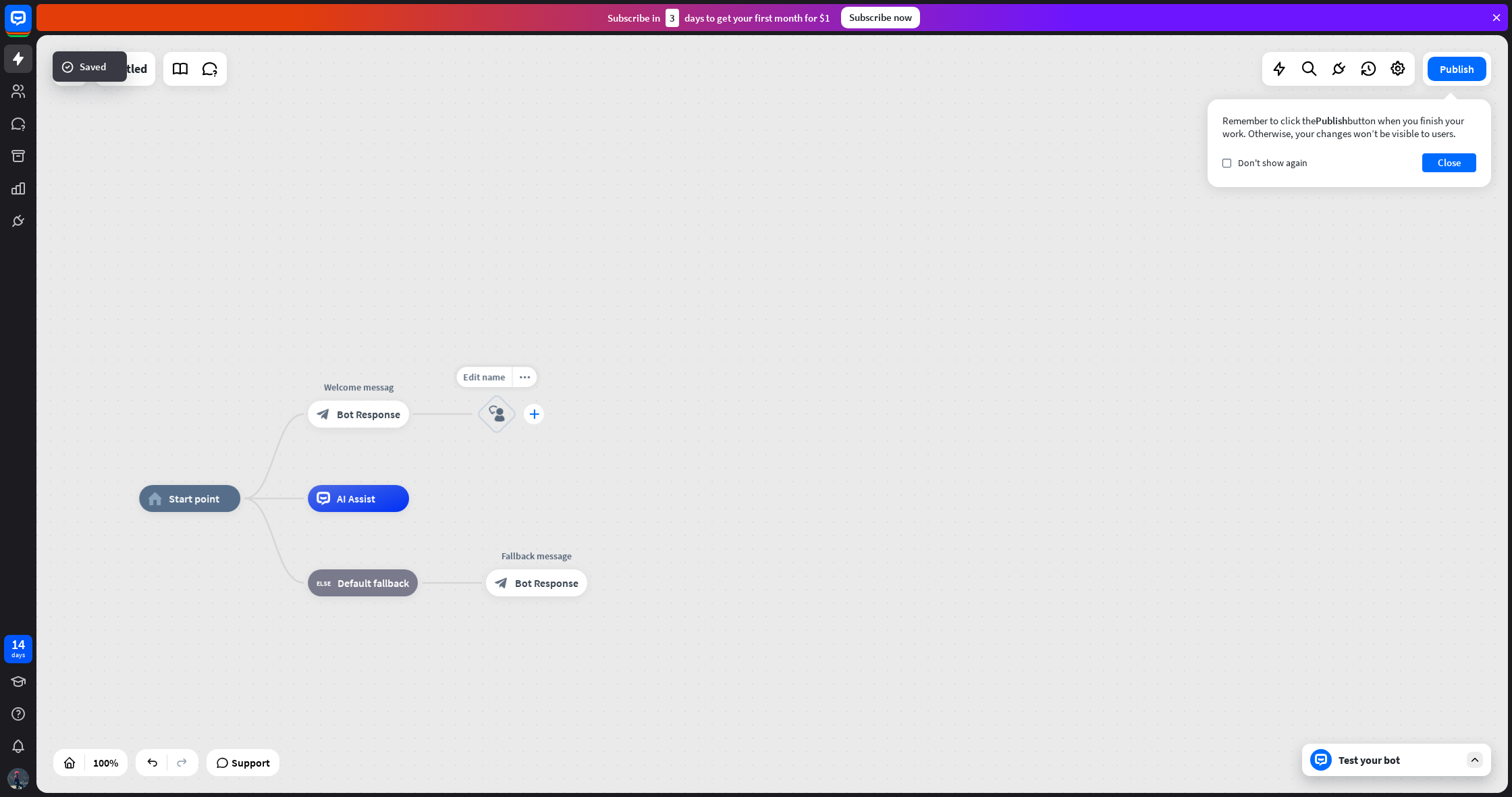
click at [541, 418] on div "plus" at bounding box center [533, 414] width 20 height 20
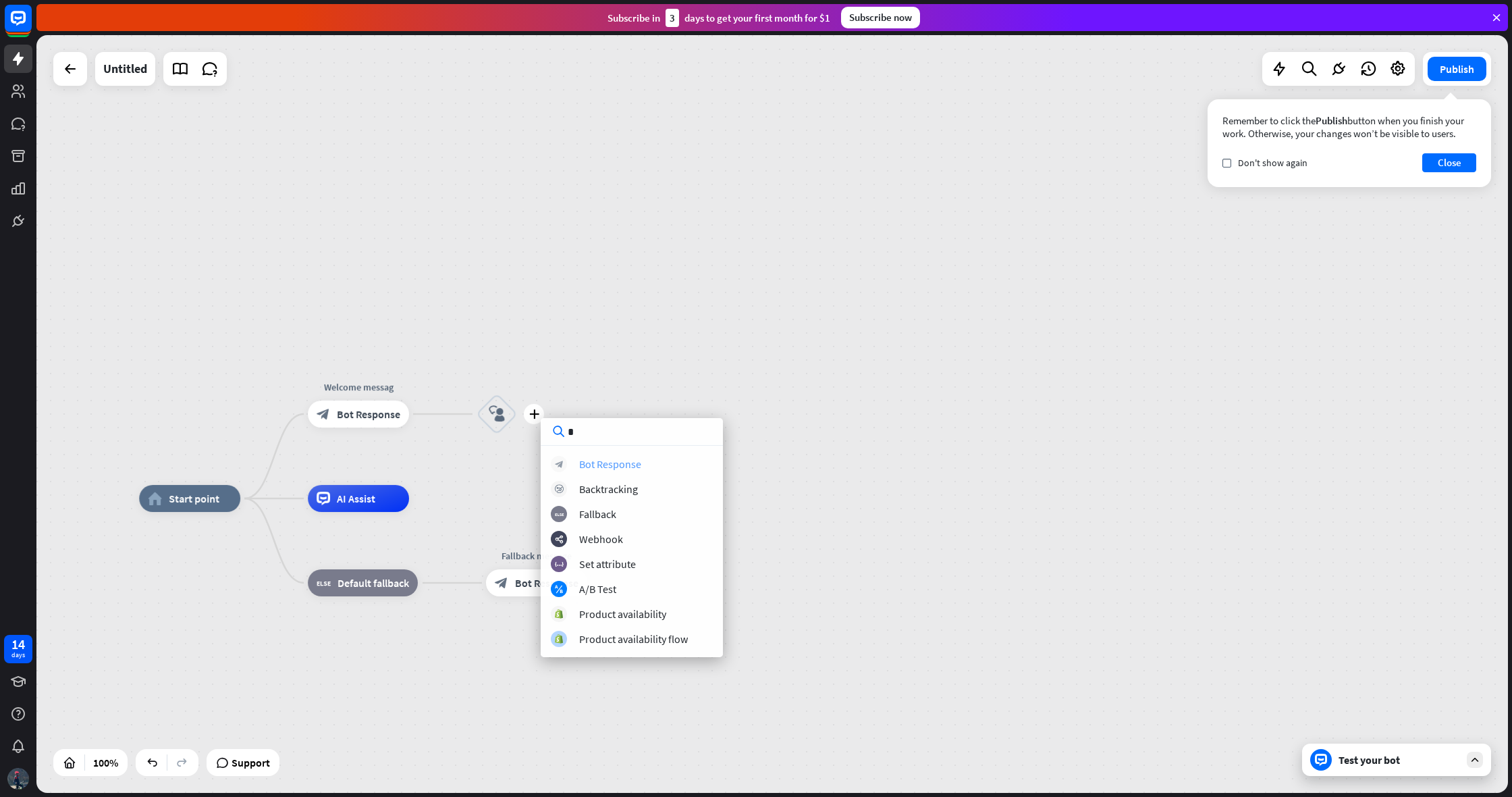
type input "*"
click at [616, 466] on div "Bot Response" at bounding box center [610, 464] width 62 height 14
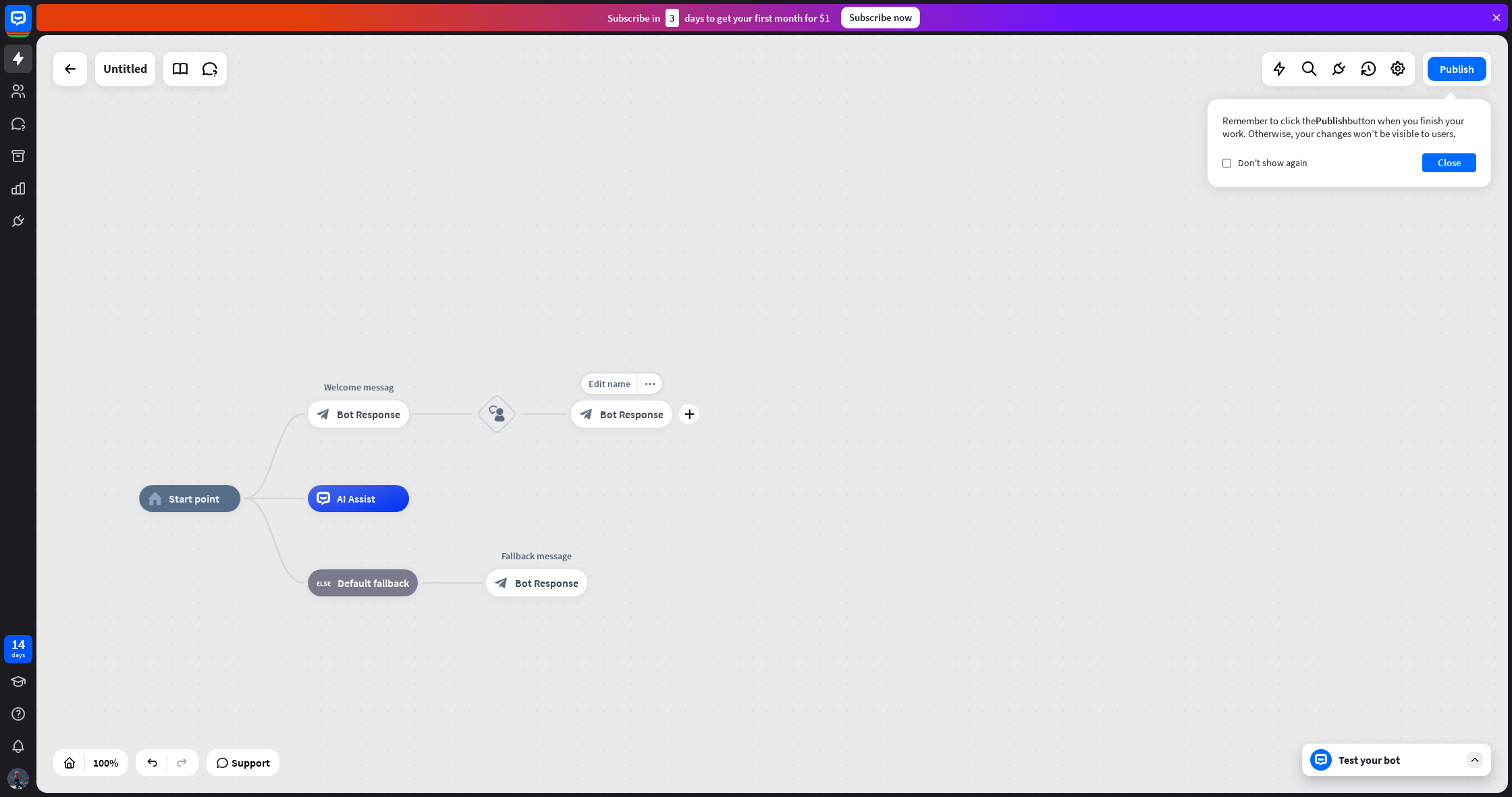
click at [635, 420] on span "Bot Response" at bounding box center [632, 414] width 63 height 14
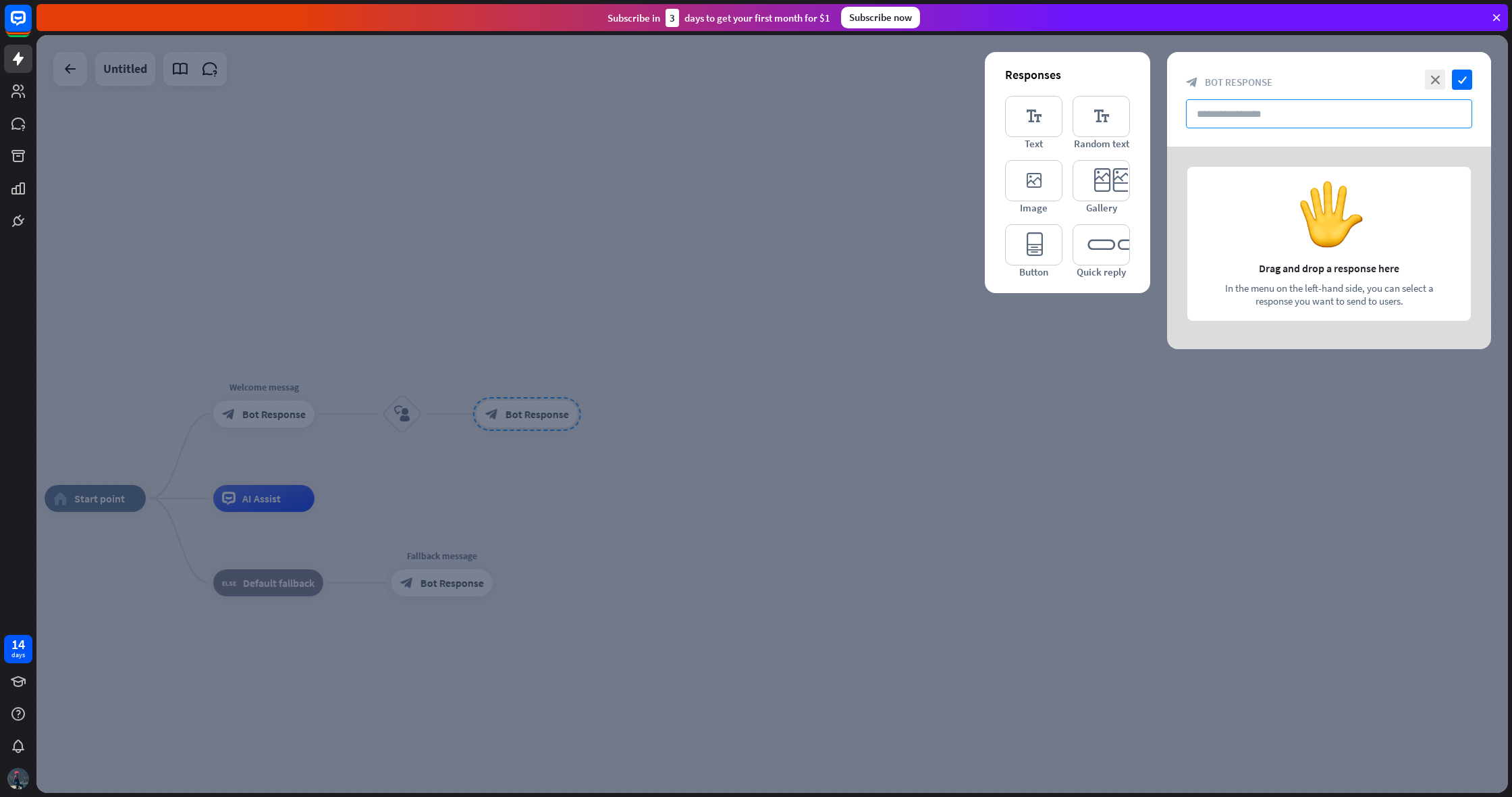
click at [1231, 122] on input "text" at bounding box center [1329, 114] width 286 height 29
click at [1031, 136] on icon "editor_text" at bounding box center [1034, 116] width 57 height 42
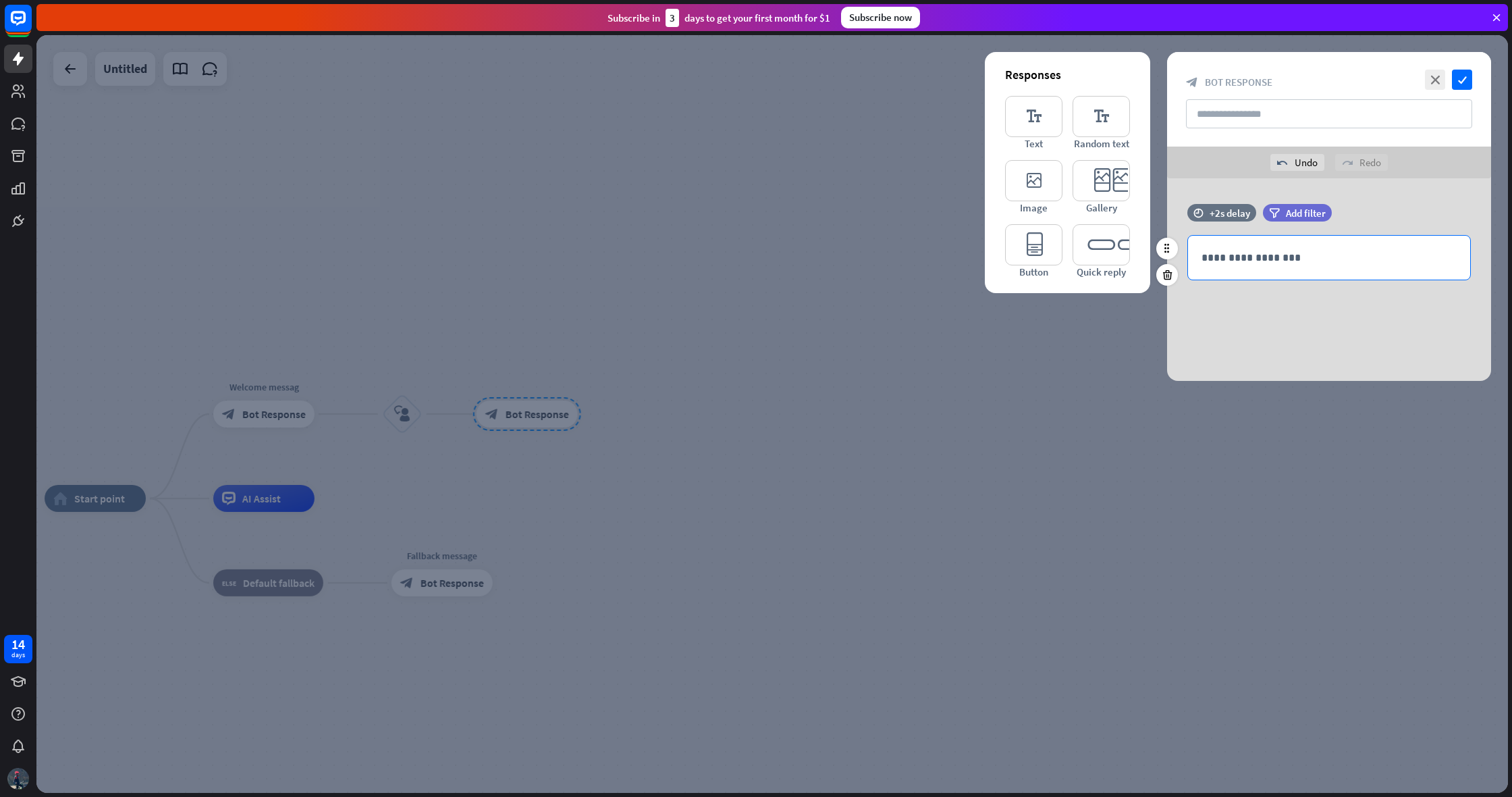
click at [1251, 265] on p "**********" at bounding box center [1329, 257] width 255 height 17
